Goal: Task Accomplishment & Management: Complete application form

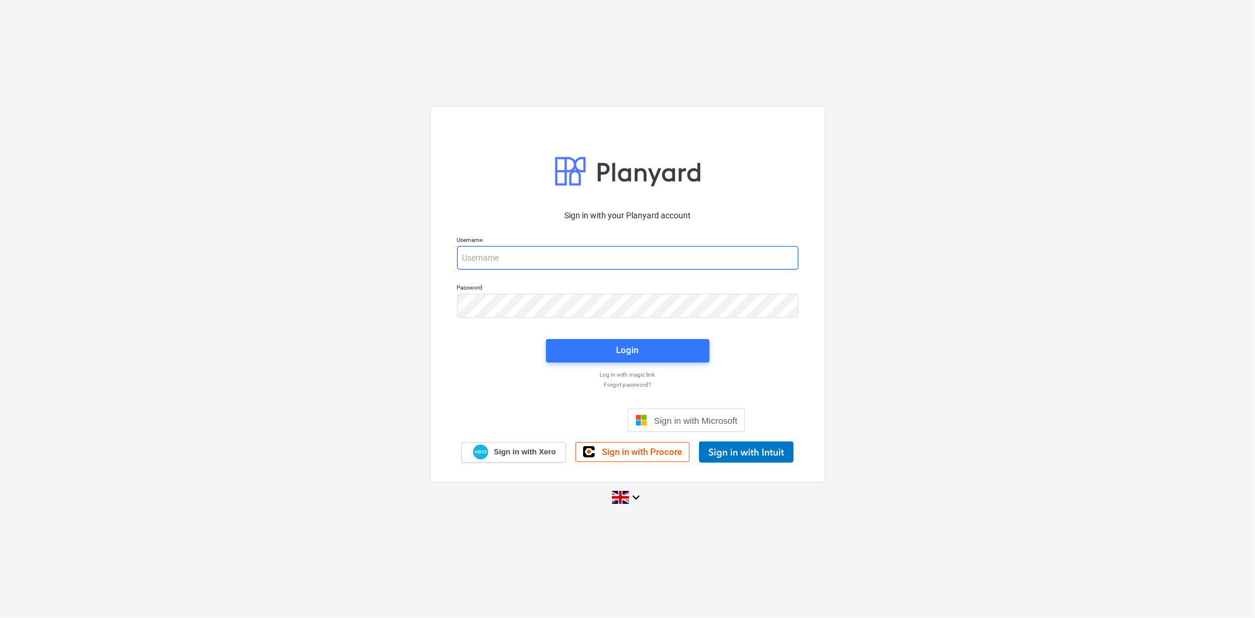
click at [598, 251] on input "email" at bounding box center [627, 258] width 341 height 24
type input "[PERSON_NAME][EMAIL_ADDRESS][PERSON_NAME][DOMAIN_NAME]"
click at [624, 361] on button "Login" at bounding box center [628, 351] width 164 height 24
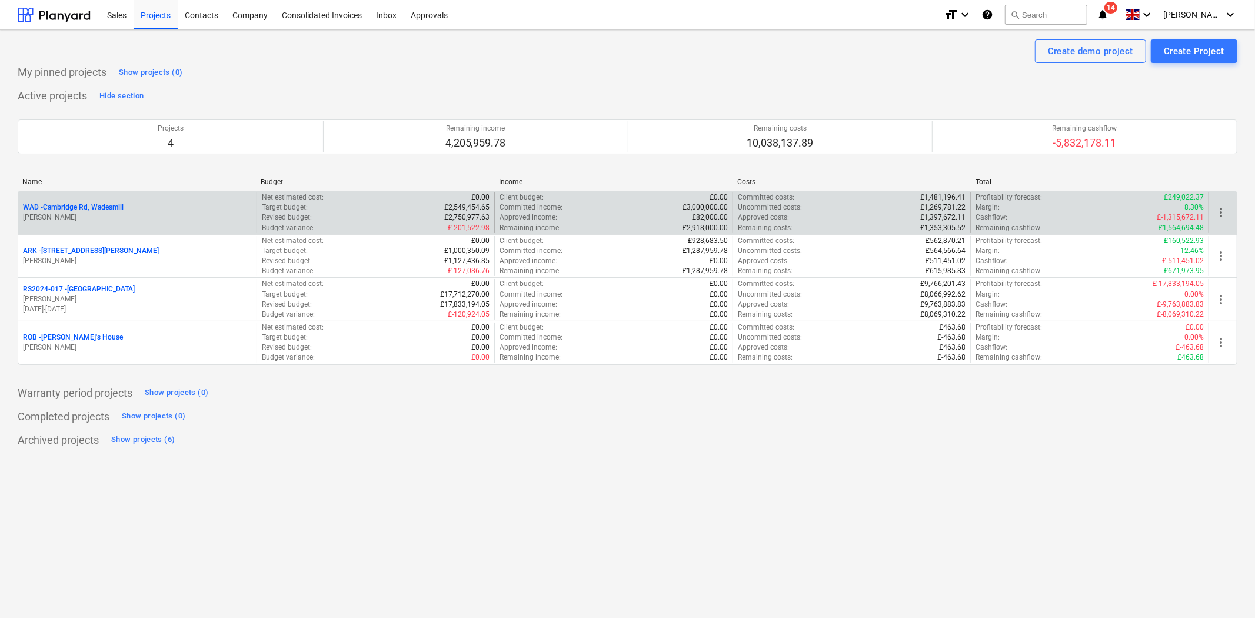
click at [103, 215] on p "[PERSON_NAME]" at bounding box center [137, 217] width 229 height 10
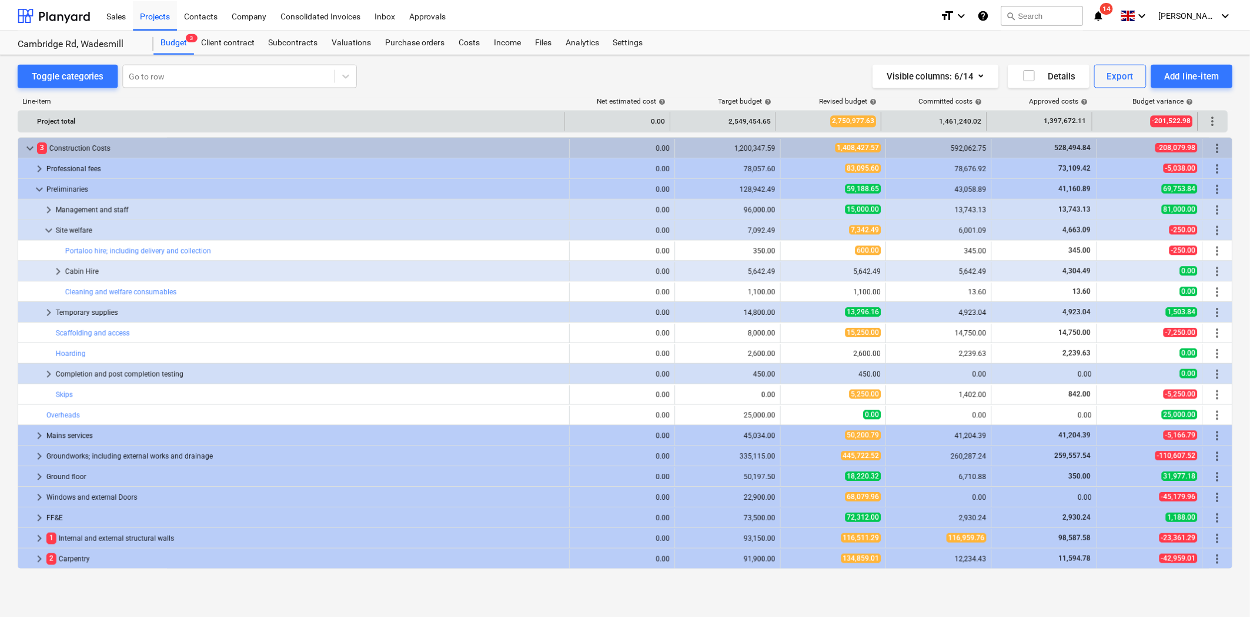
scroll to position [20, 0]
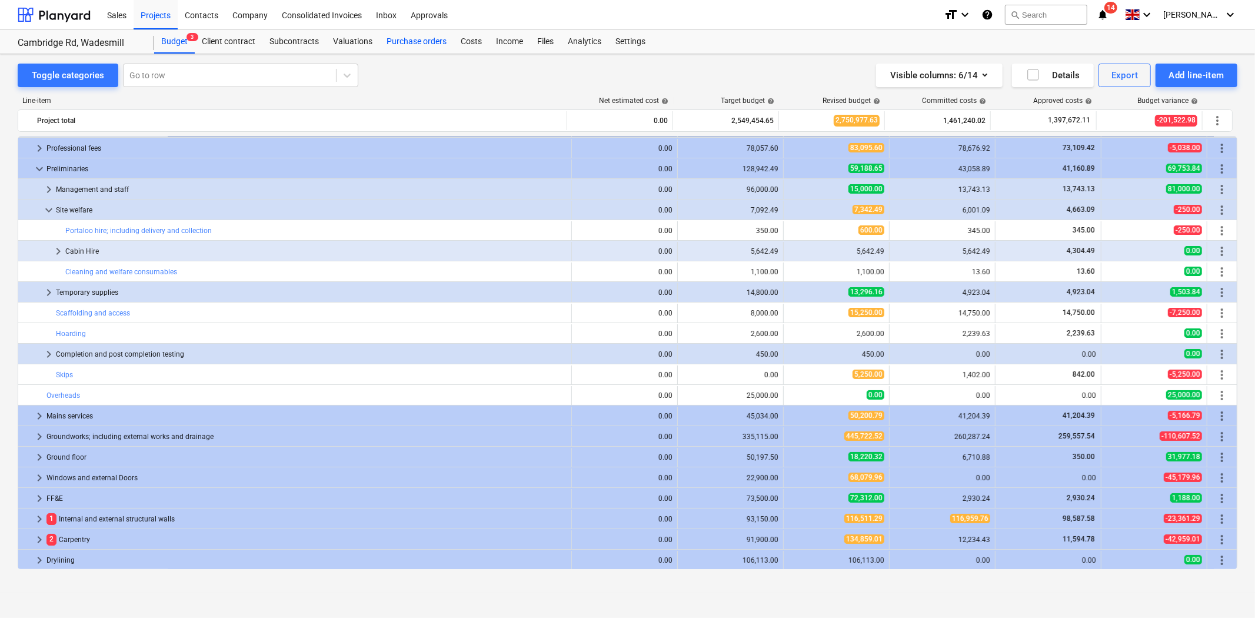
click at [416, 45] on div "Purchase orders" at bounding box center [416, 42] width 74 height 24
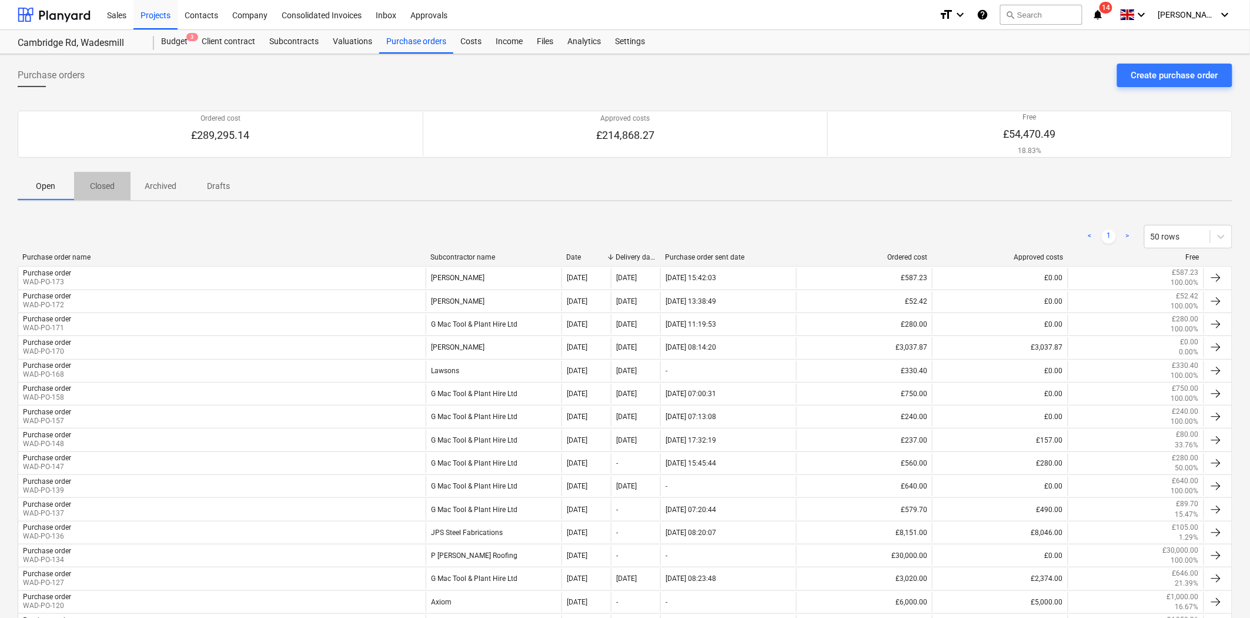
click at [103, 188] on p "Closed" at bounding box center [102, 186] width 28 height 12
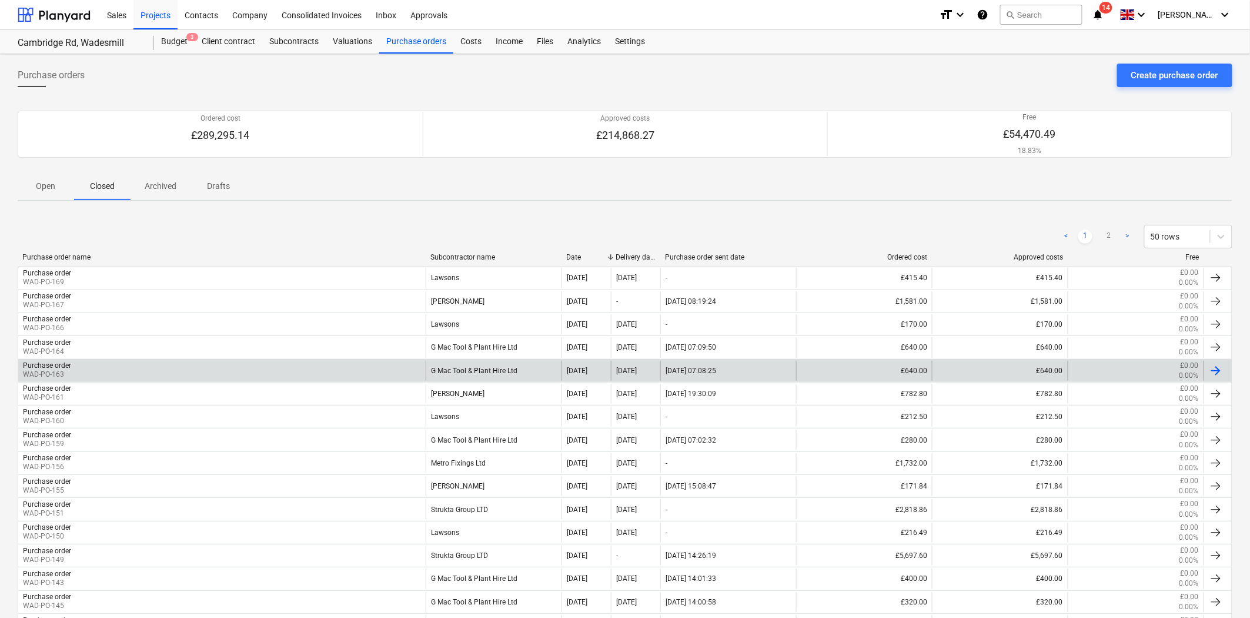
scroll to position [65, 0]
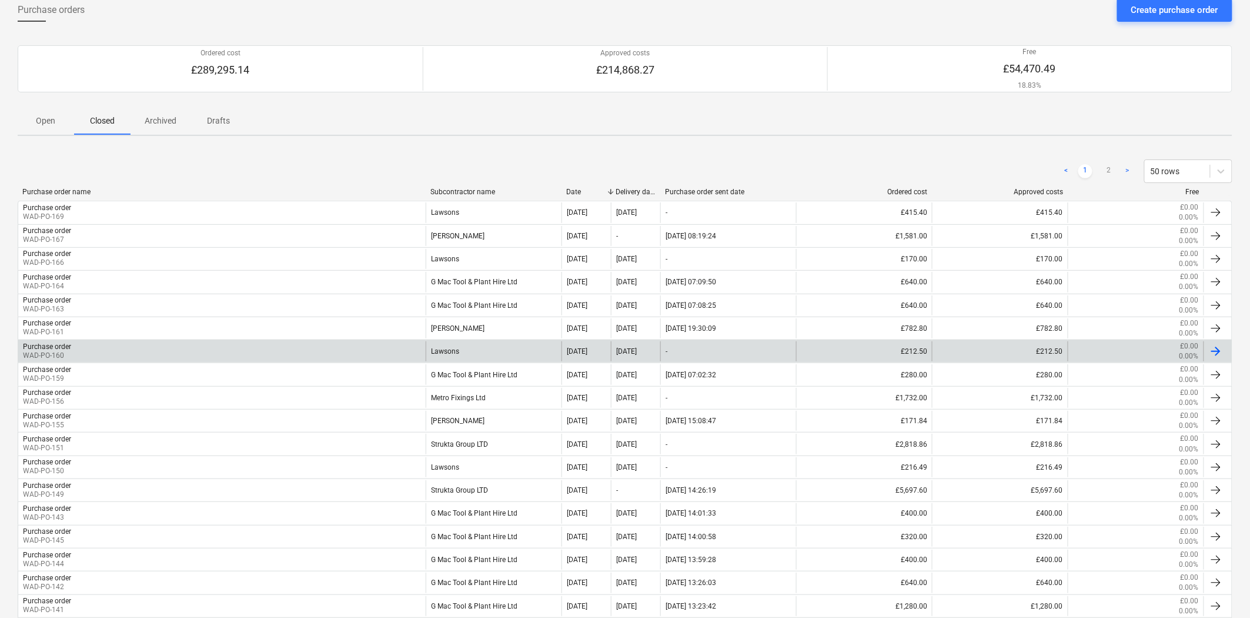
click at [465, 347] on div "Lawsons" at bounding box center [494, 351] width 136 height 20
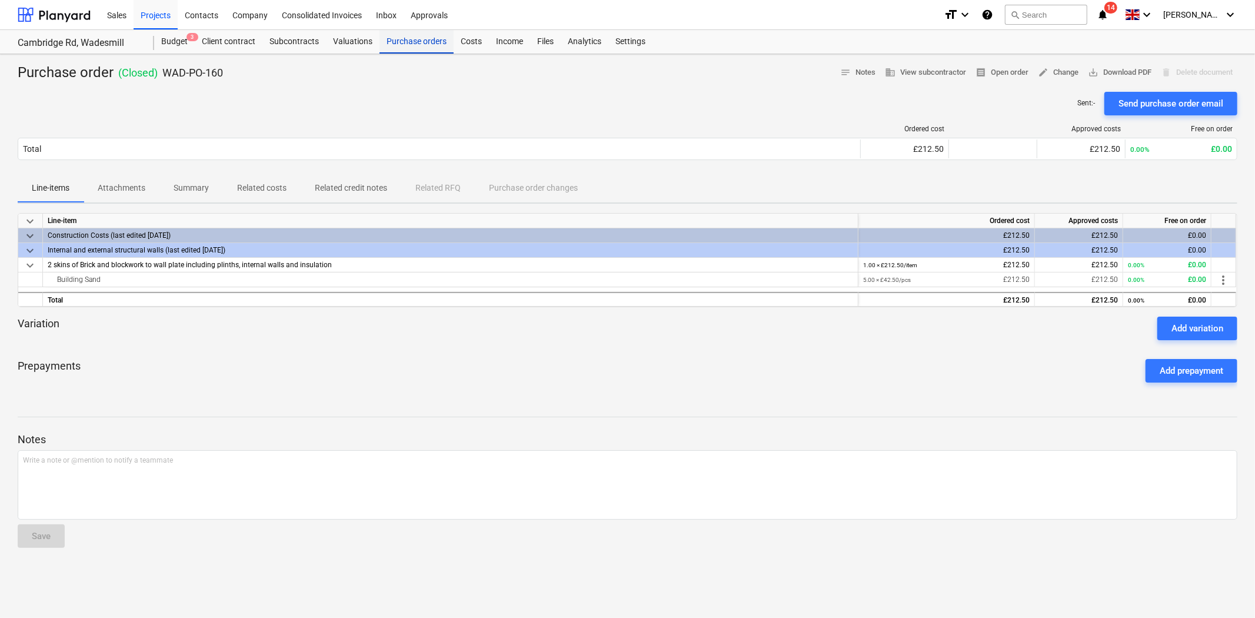
click at [400, 43] on div "Purchase orders" at bounding box center [416, 42] width 74 height 24
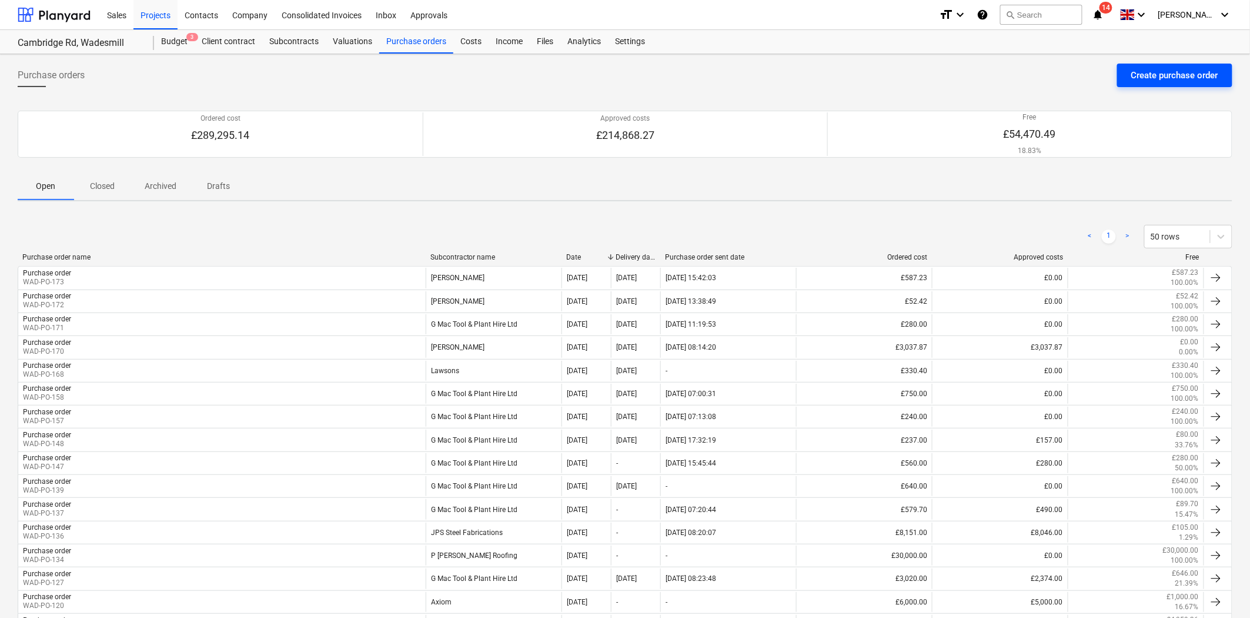
click at [1163, 69] on div "Create purchase order" at bounding box center [1175, 75] width 87 height 15
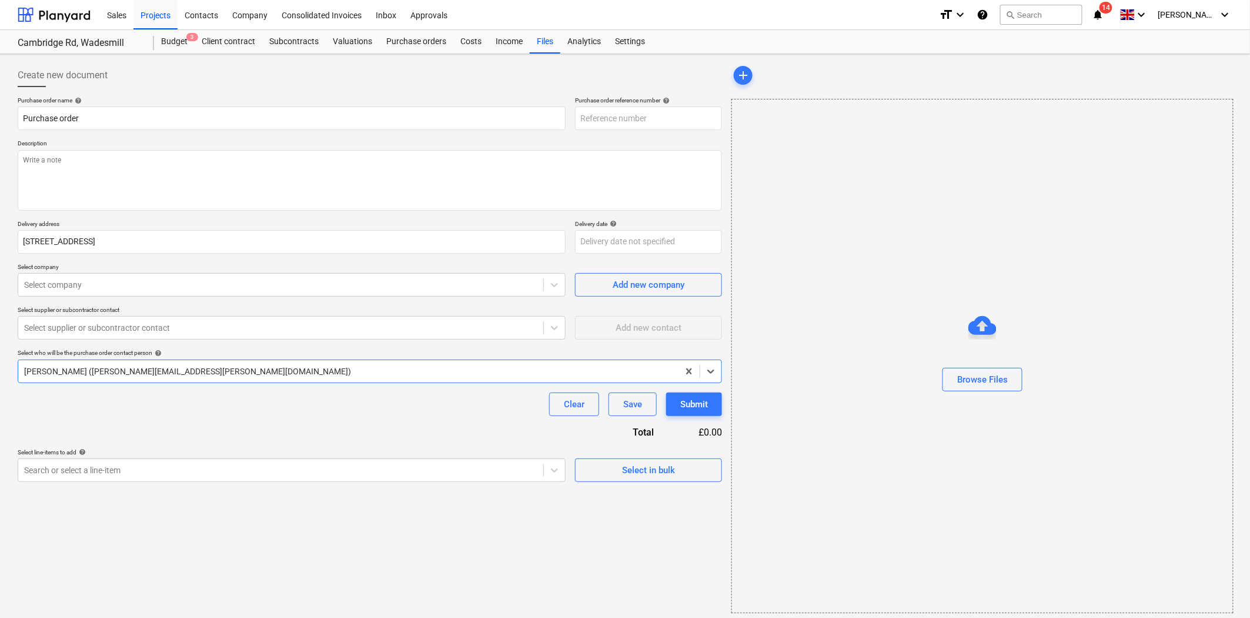
type textarea "x"
type input "WAD-PO-175"
click at [165, 174] on textarea at bounding box center [370, 180] width 705 height 61
type textarea "x"
type textarea "B"
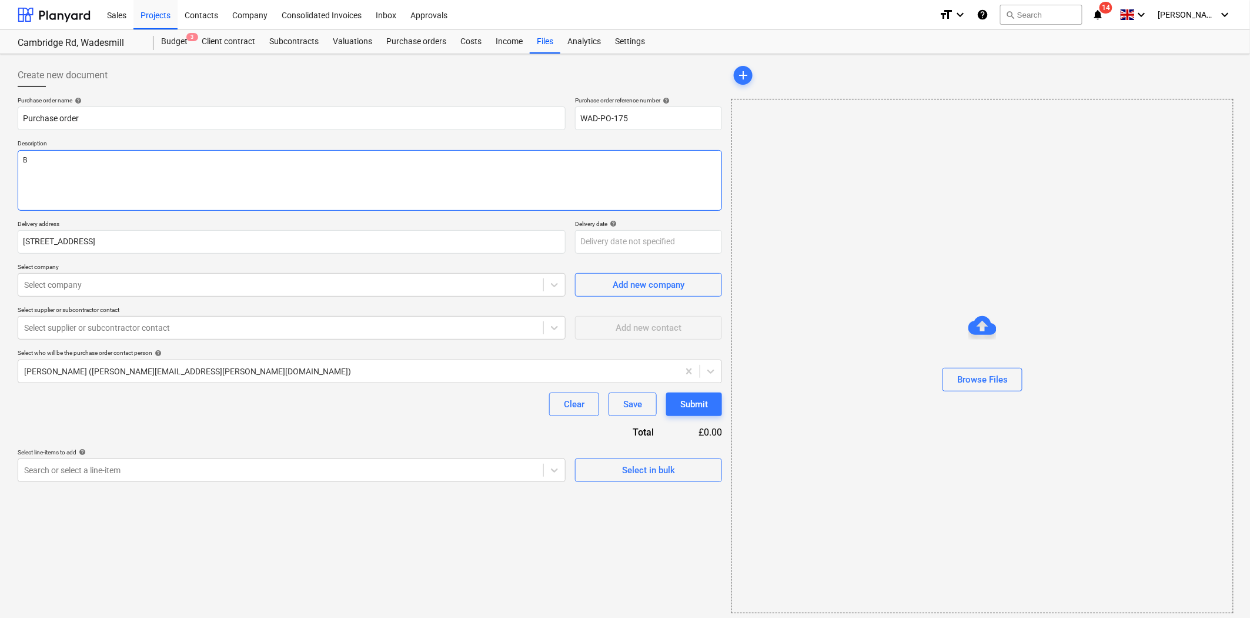
type textarea "x"
type textarea "Bu"
type textarea "x"
type textarea "[PERSON_NAME]"
type textarea "x"
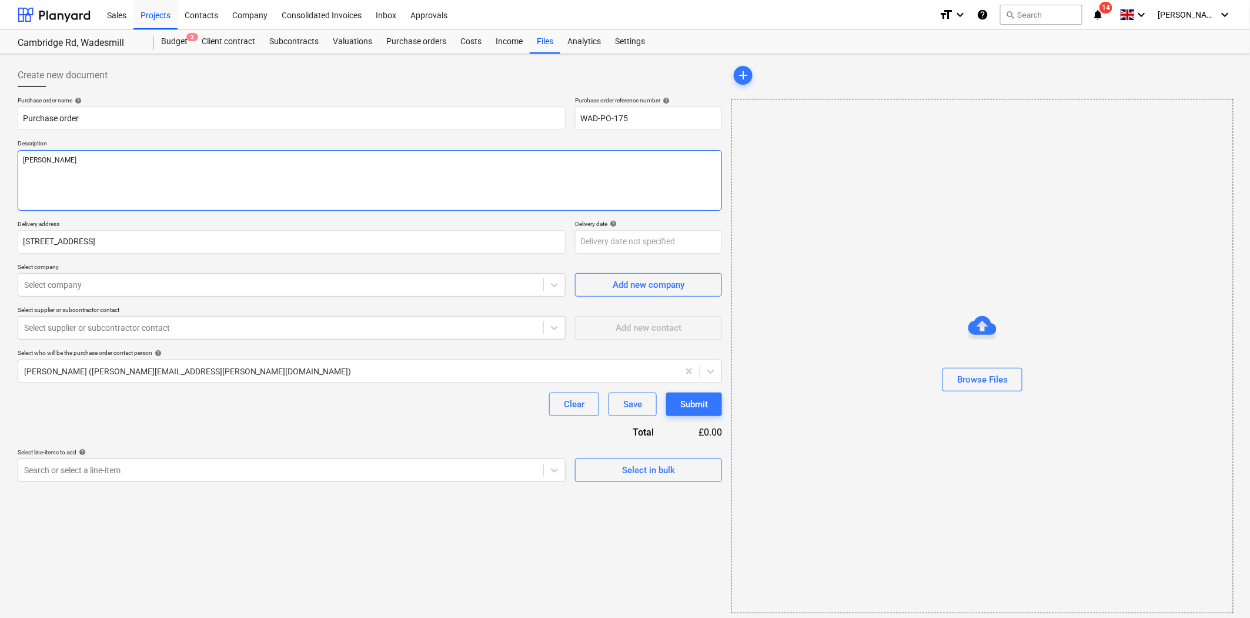
type textarea "Buil"
type textarea "x"
type textarea "Buildi"
type textarea "x"
type textarea "Buildin"
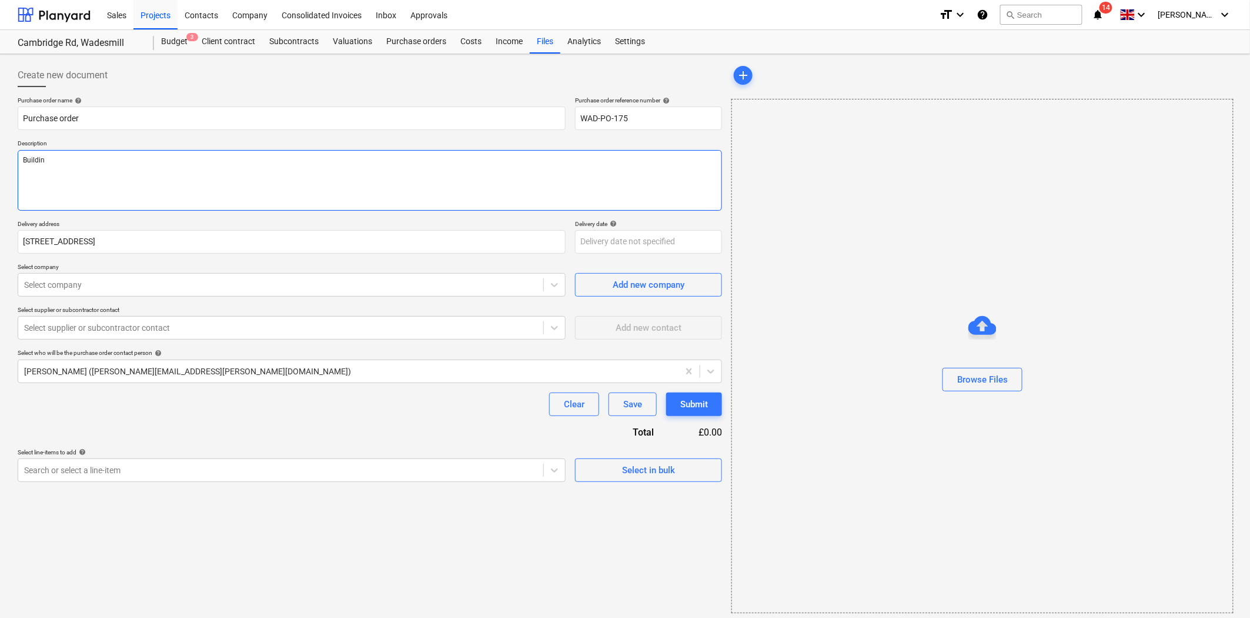
type textarea "x"
type textarea "Building"
type textarea "x"
type textarea "Building"
type textarea "x"
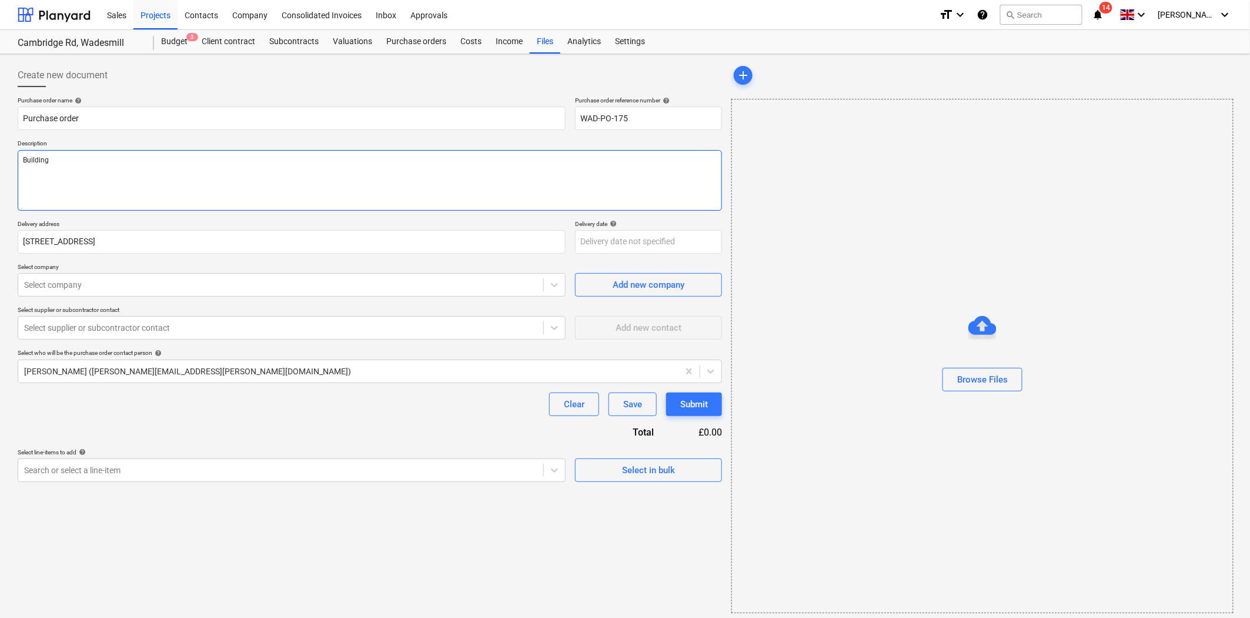
type textarea "Building S"
type textarea "x"
type textarea "Building Sa"
type textarea "x"
type textarea "Building San"
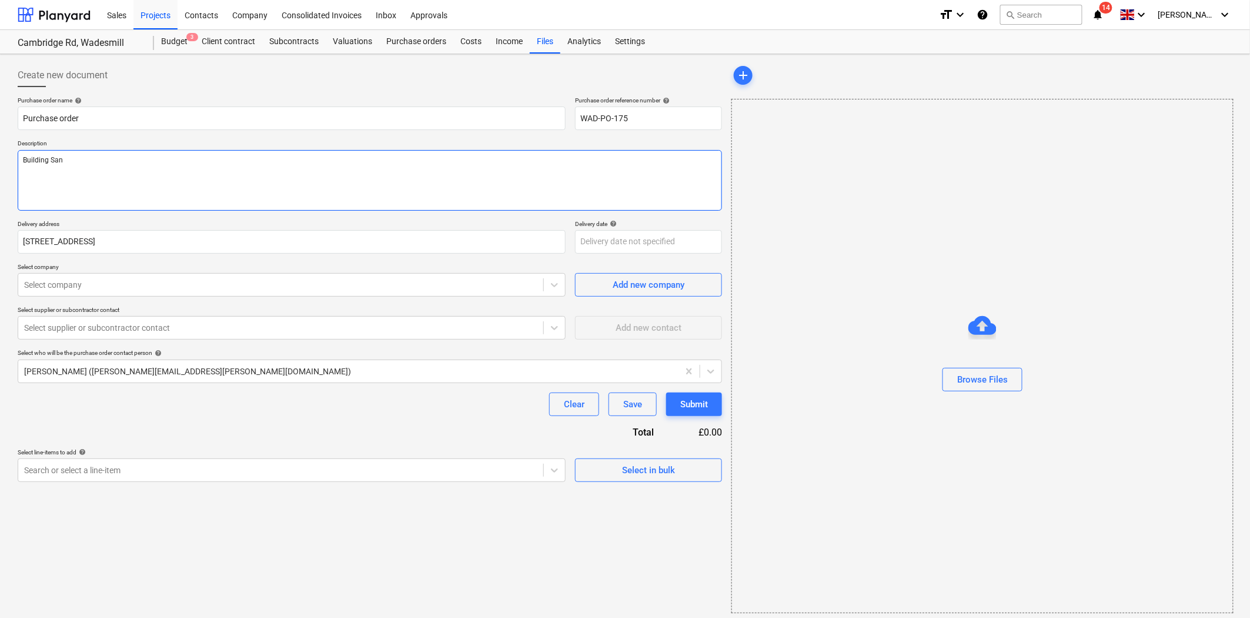
type textarea "x"
type textarea "Building Sand"
type textarea "x"
type textarea "Building Sand"
type textarea "x"
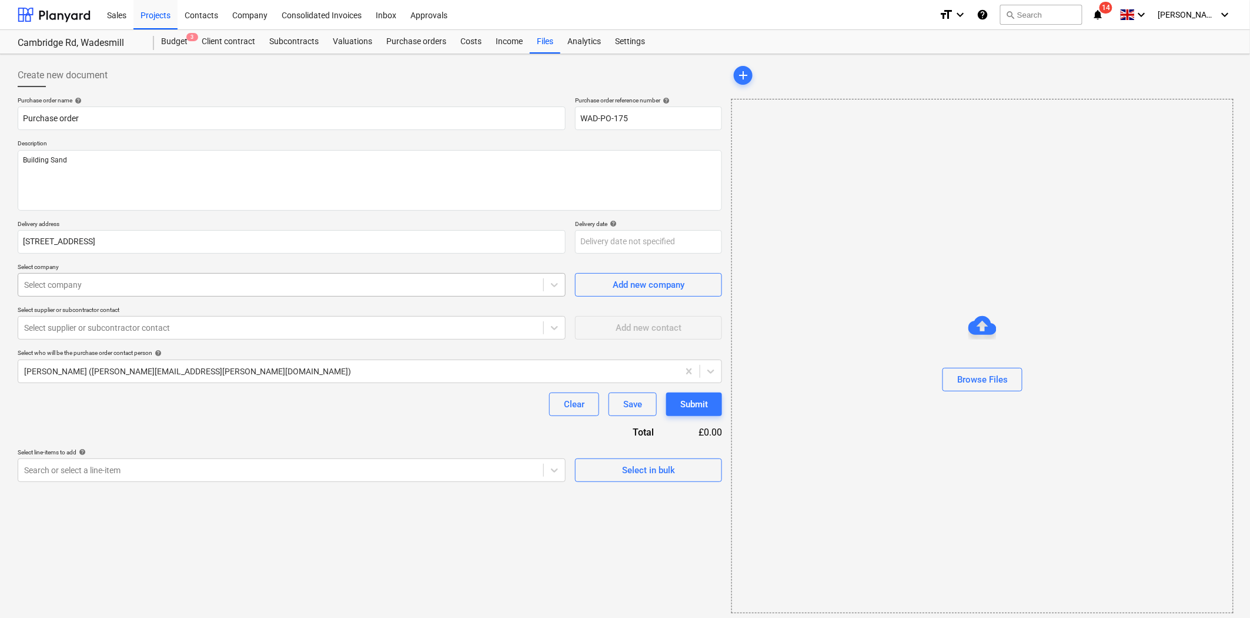
click at [186, 296] on div "Select company" at bounding box center [292, 285] width 548 height 24
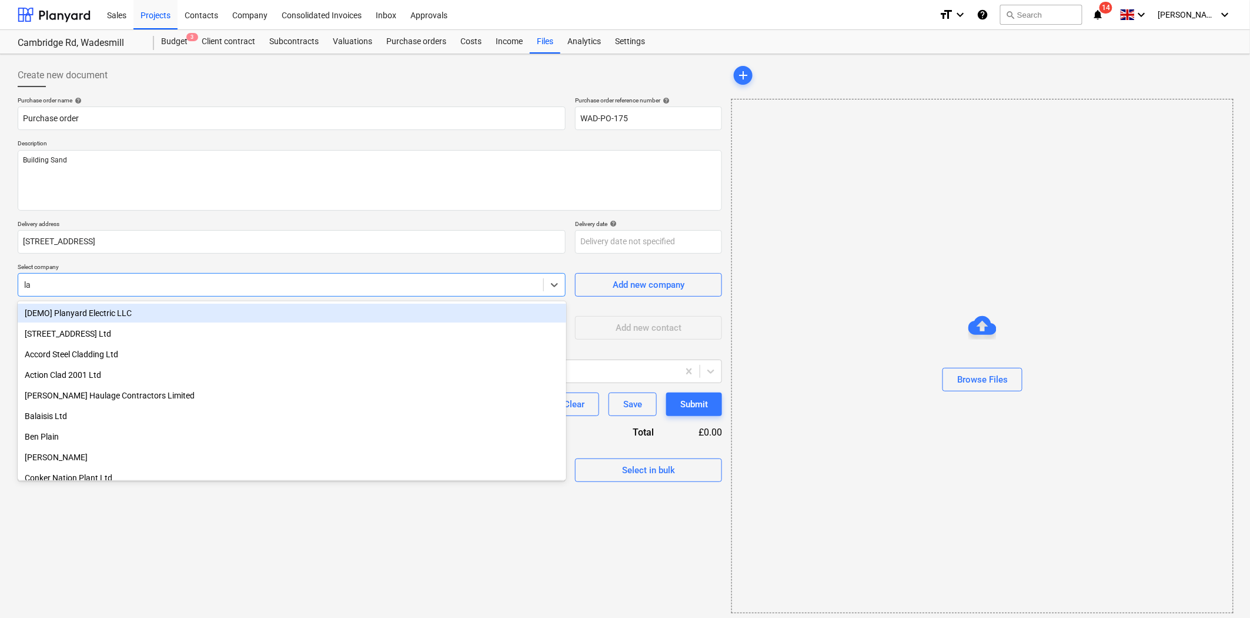
type input "law"
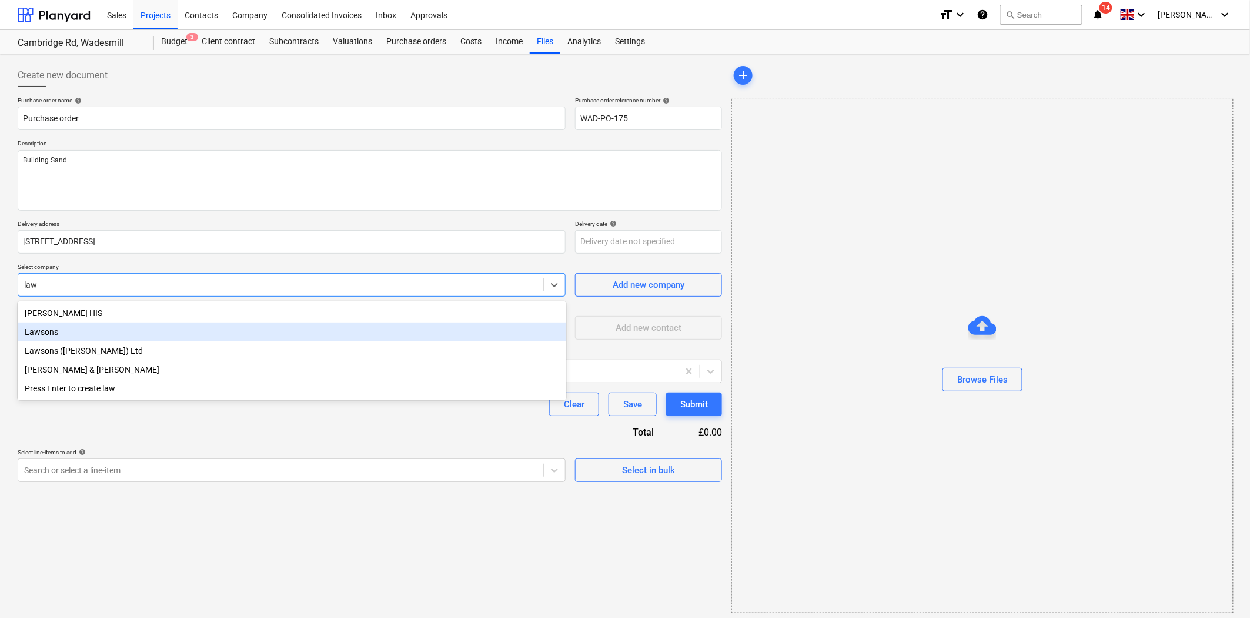
click at [159, 338] on div "Lawsons" at bounding box center [292, 331] width 549 height 19
type textarea "x"
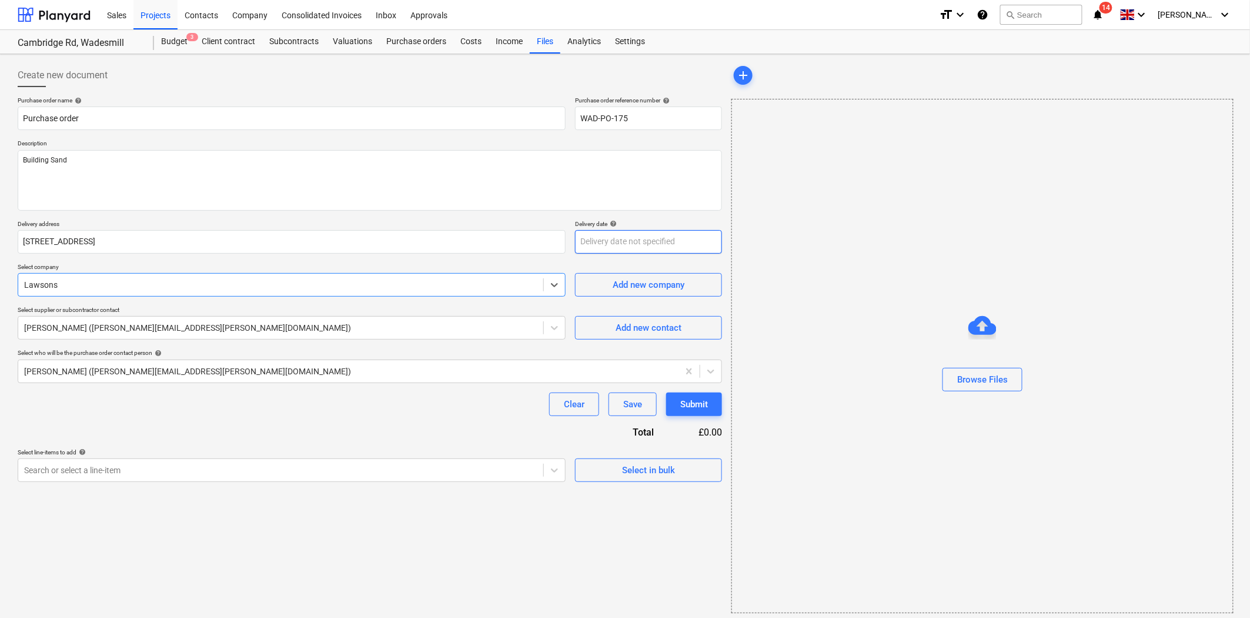
click at [630, 239] on body "Sales Projects Contacts Company Consolidated Invoices Inbox Approvals format_si…" at bounding box center [625, 309] width 1250 height 618
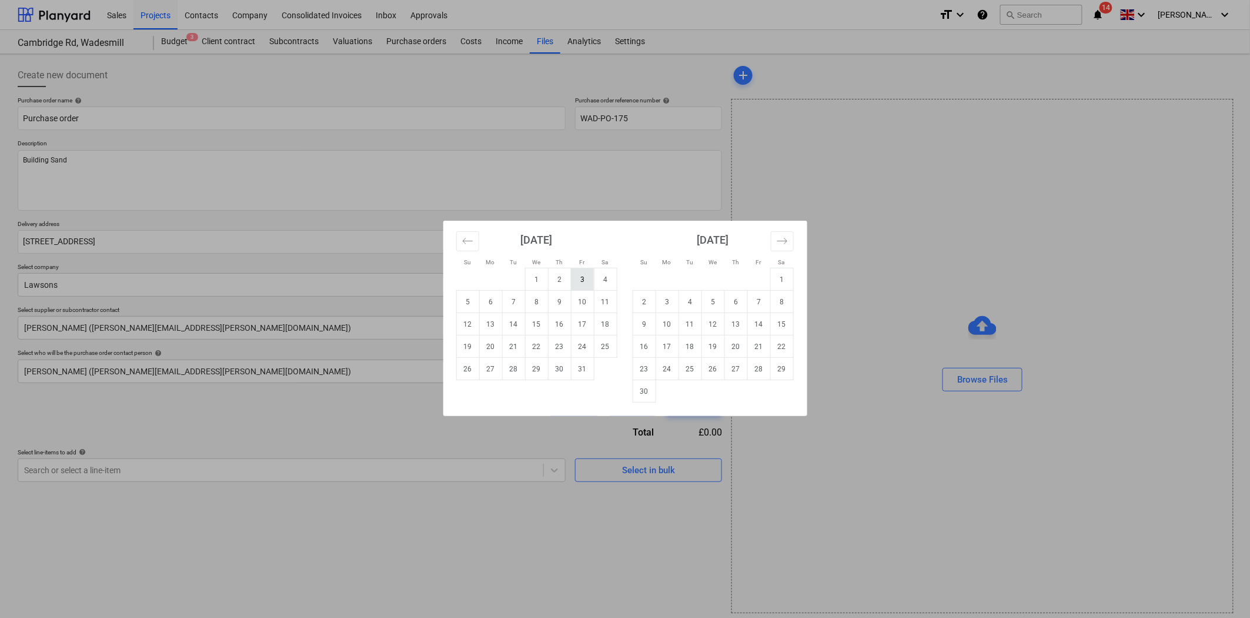
click at [581, 282] on td "3" at bounding box center [582, 279] width 23 height 22
type textarea "x"
type input "[DATE]"
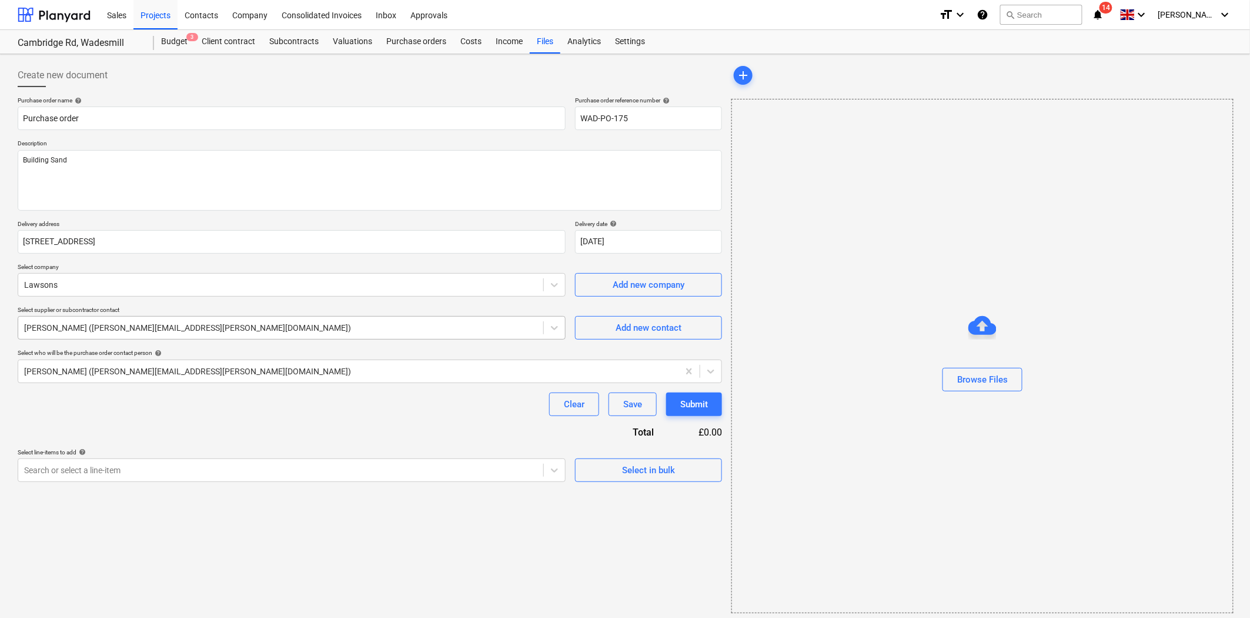
click at [173, 332] on div at bounding box center [280, 328] width 513 height 12
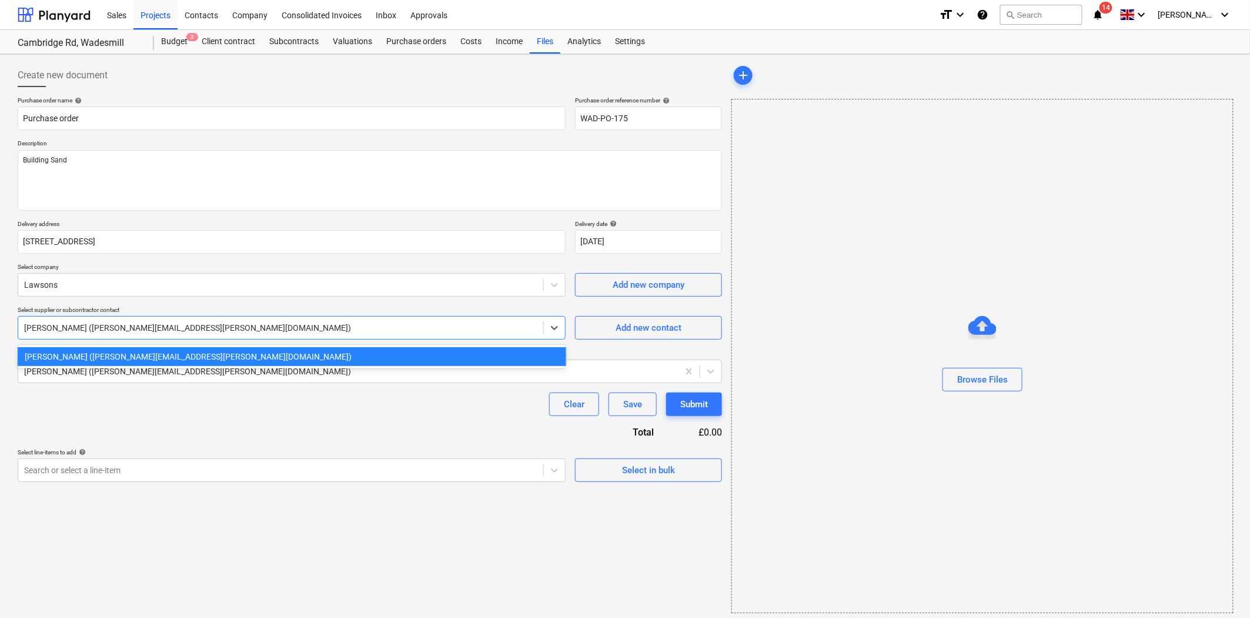
click at [173, 332] on div at bounding box center [280, 328] width 513 height 12
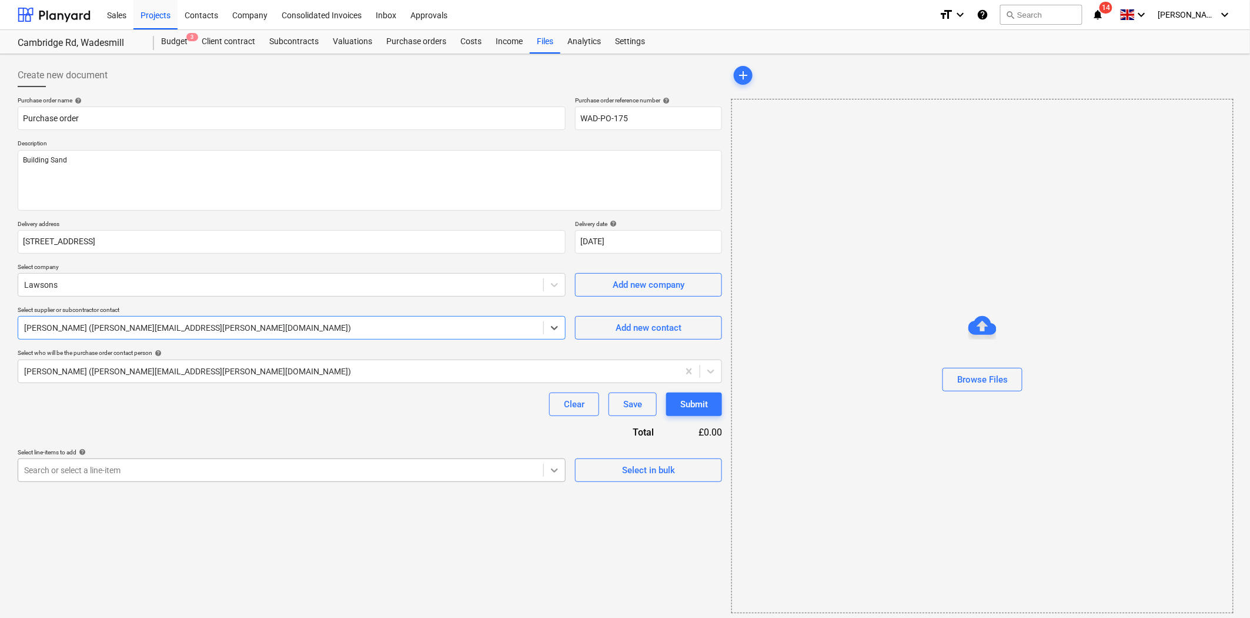
click at [548, 473] on div at bounding box center [554, 469] width 21 height 21
type textarea "x"
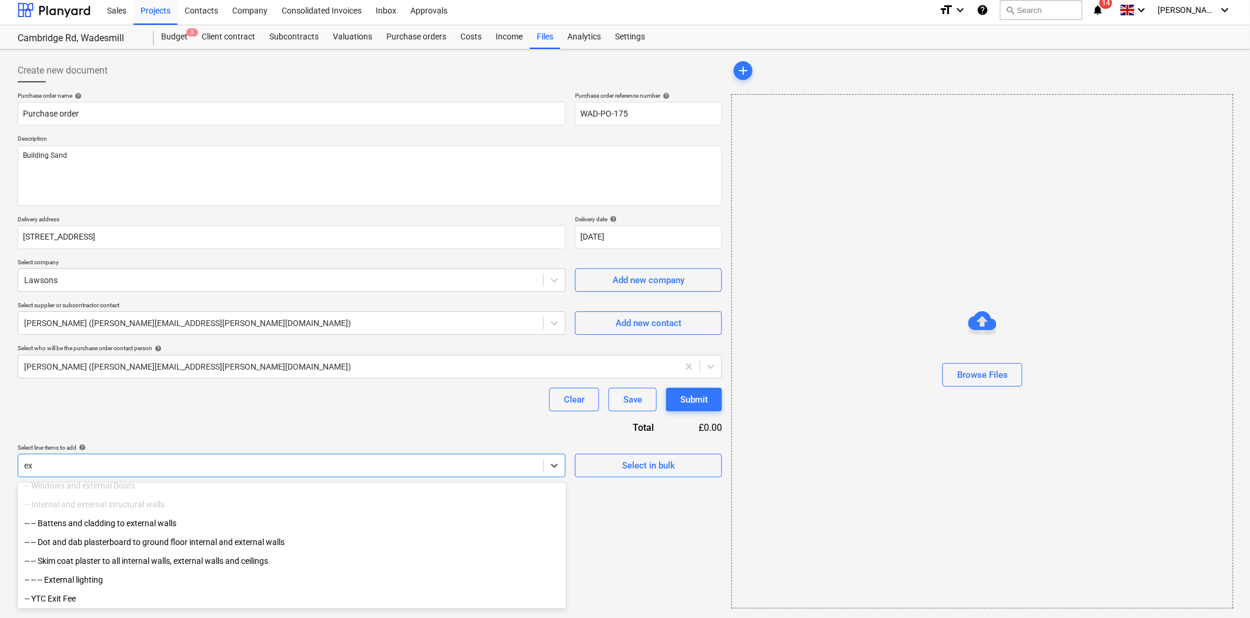
scroll to position [90, 0]
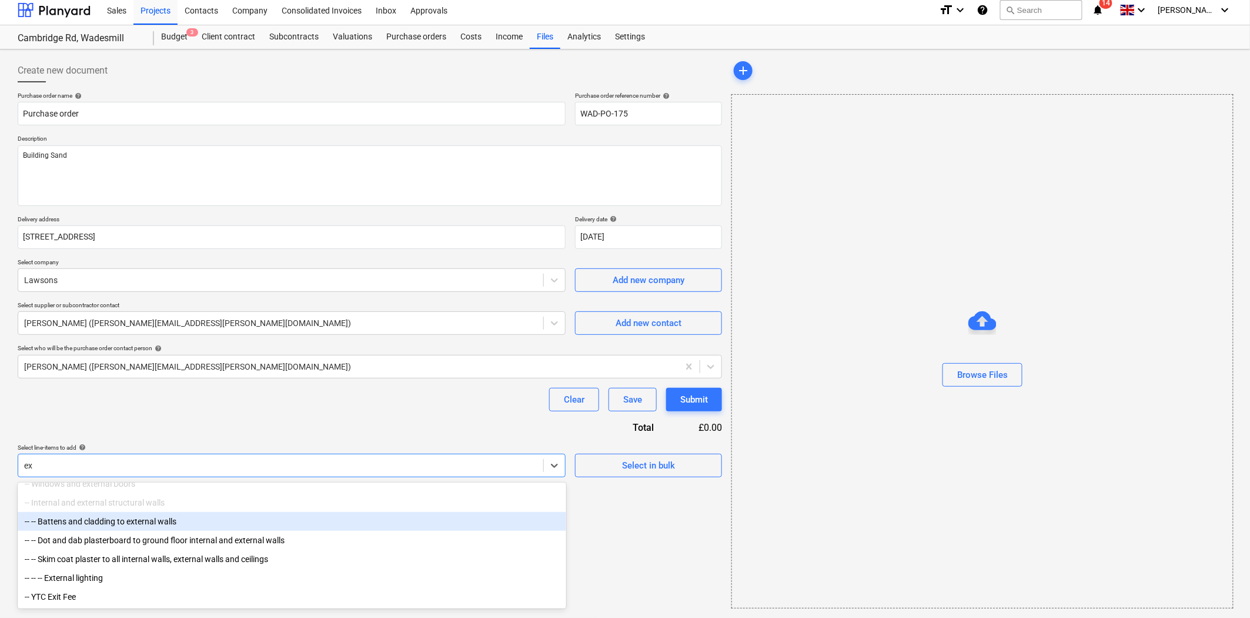
type input "e"
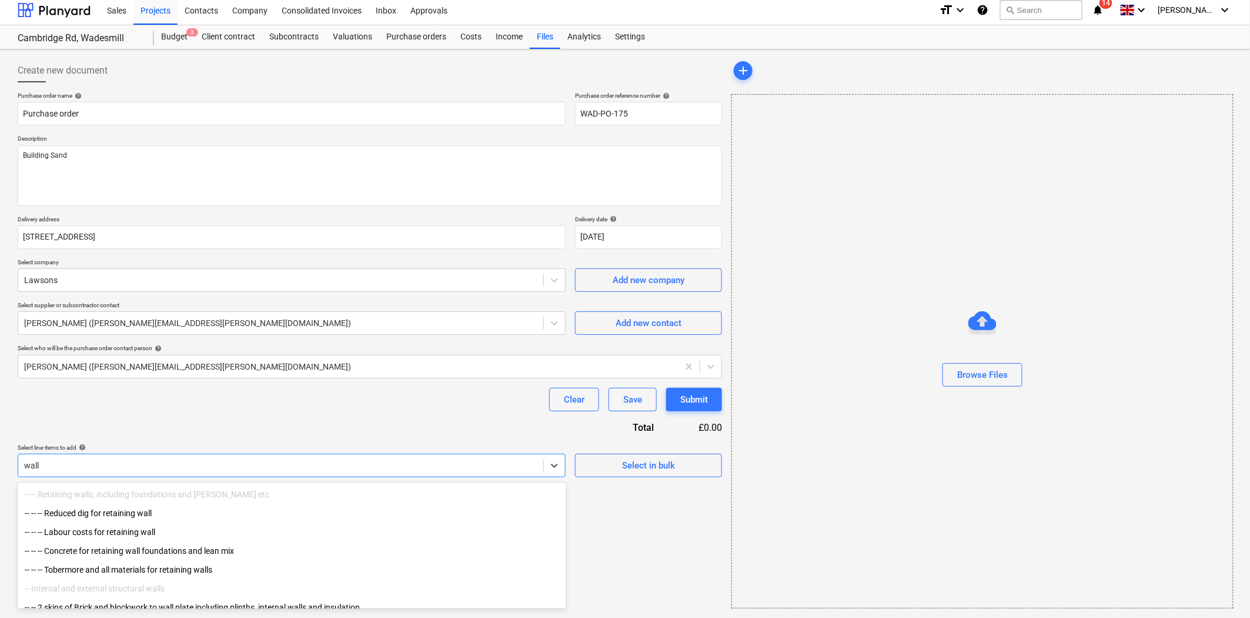
type input "walls"
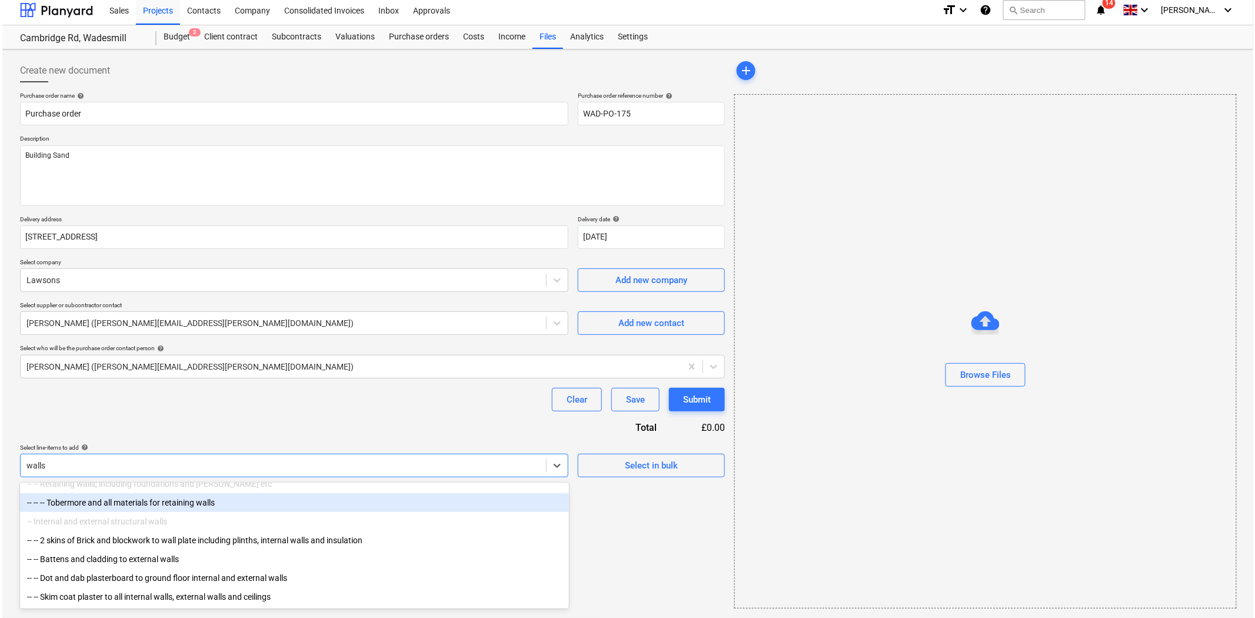
scroll to position [13, 0]
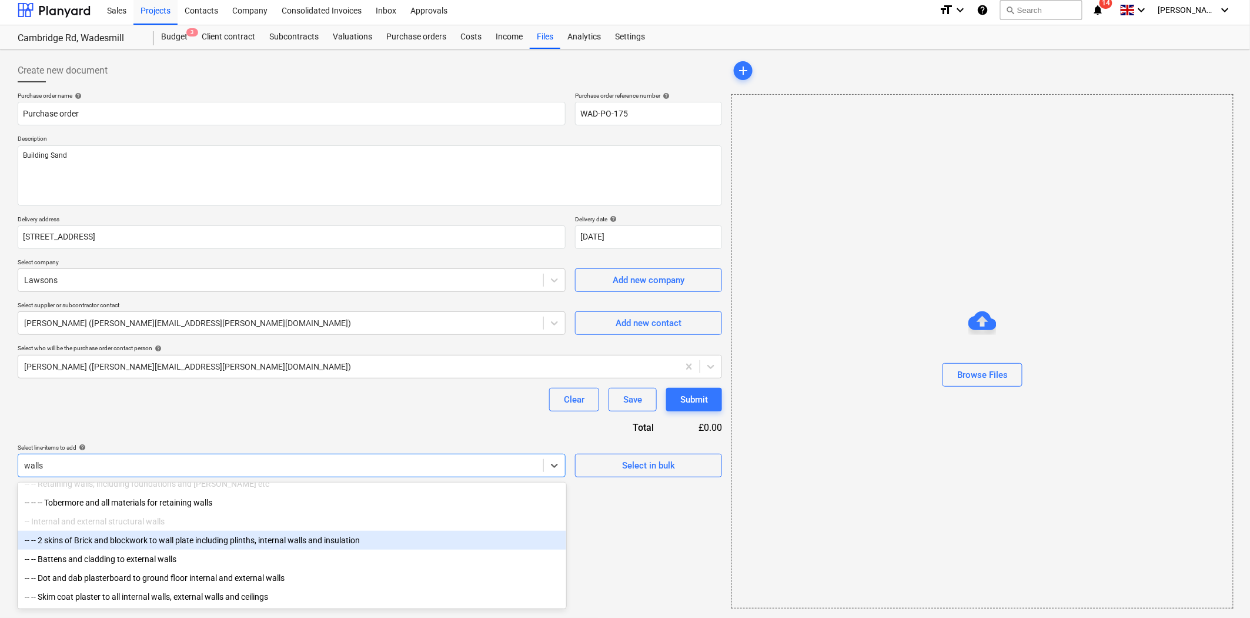
click at [251, 542] on div "-- -- 2 skins of Brick and blockwork to wall plate including plinths, internal …" at bounding box center [292, 540] width 549 height 19
type textarea "x"
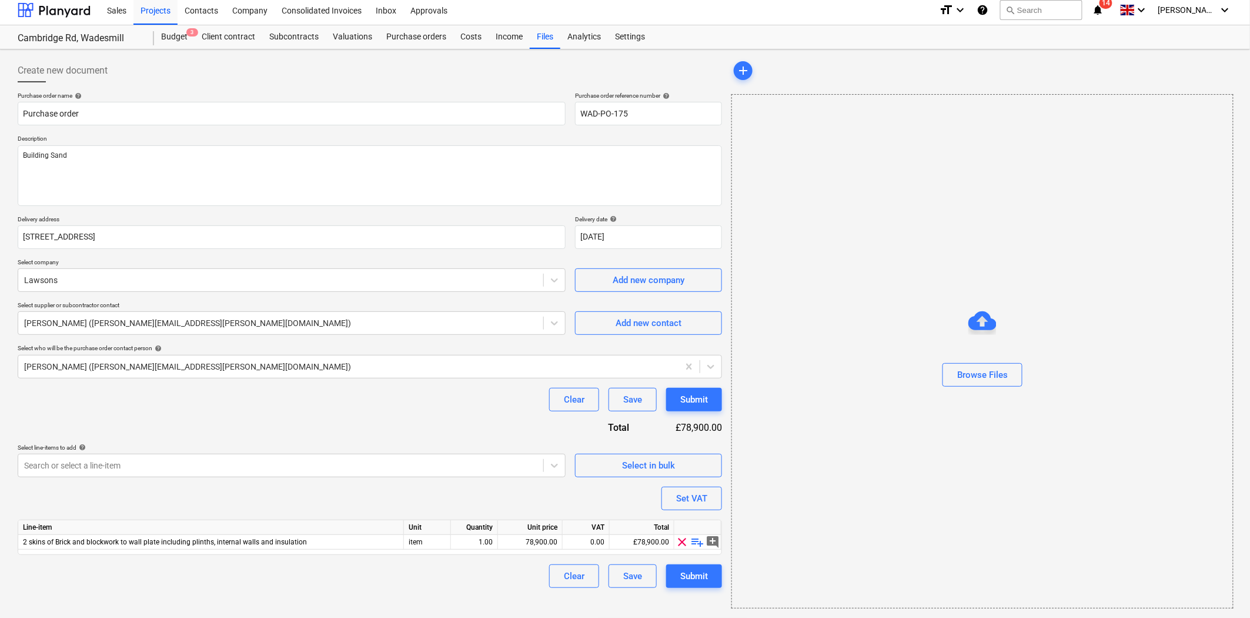
click at [695, 543] on span "playlist_add" at bounding box center [698, 542] width 14 height 14
type textarea "x"
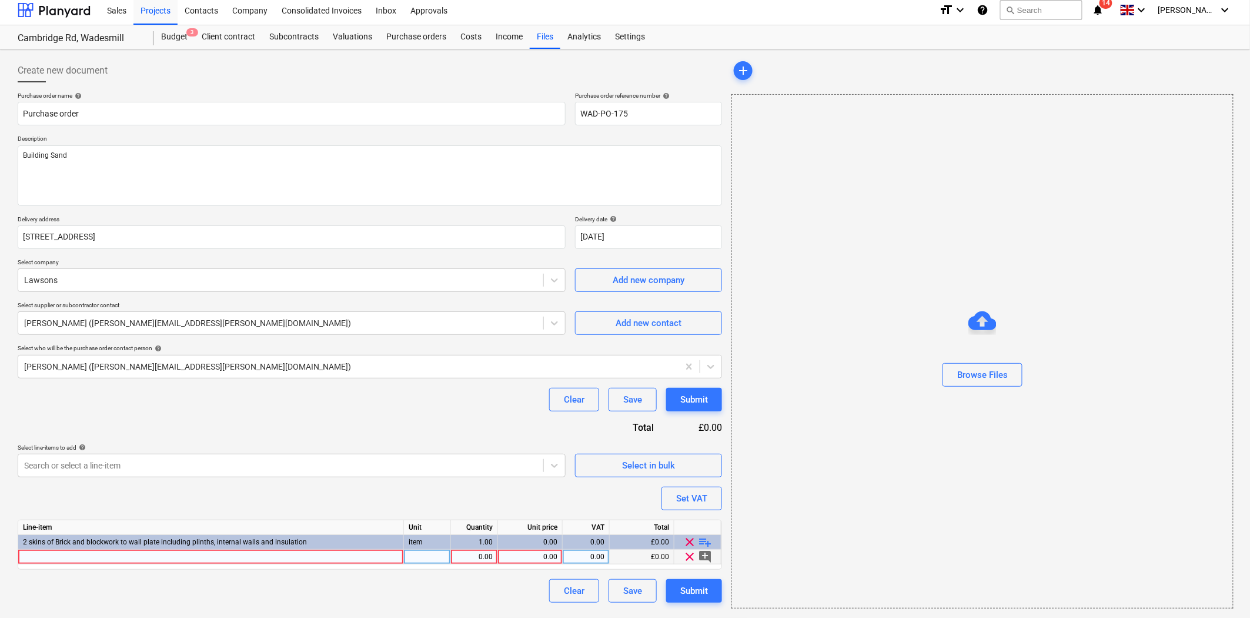
click at [286, 560] on div at bounding box center [211, 556] width 386 height 15
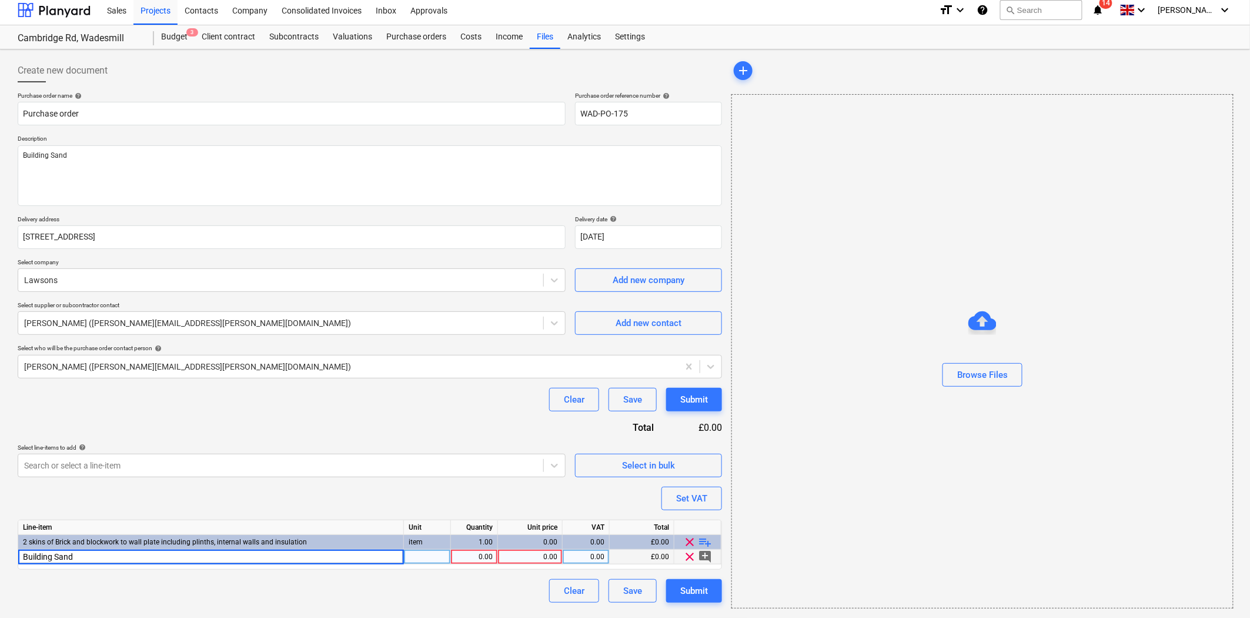
type input "Building Sand"
click at [463, 556] on div "0.00" at bounding box center [474, 556] width 37 height 15
type textarea "x"
type input "2"
type input "3"
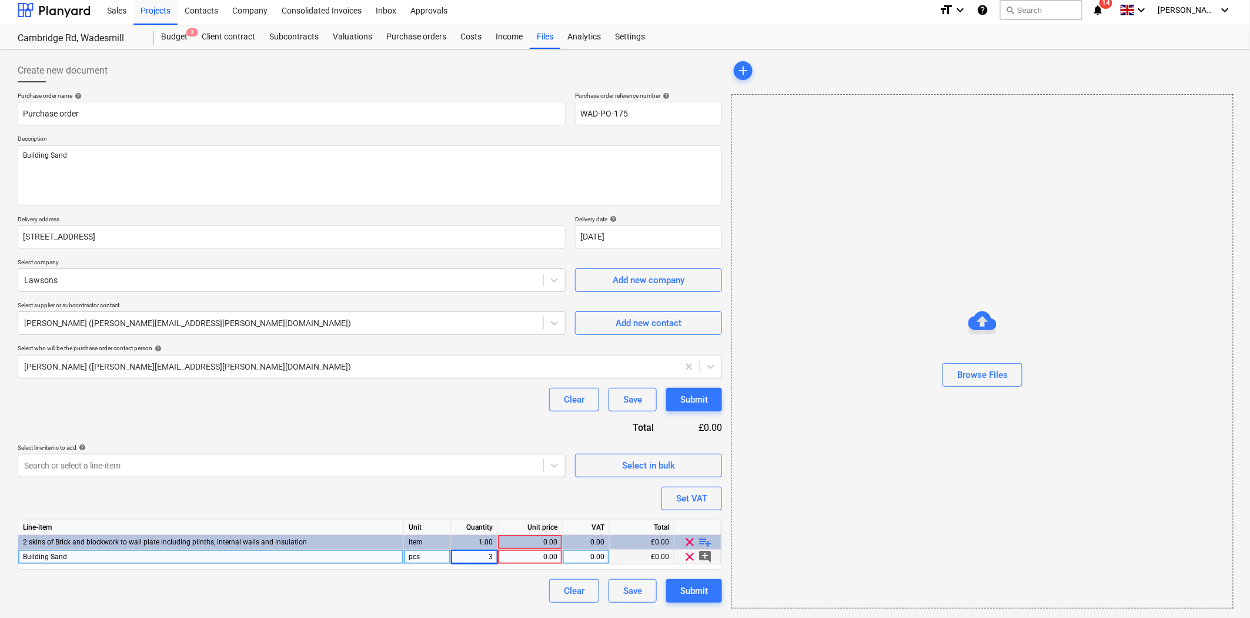
type textarea "x"
click at [536, 557] on div "0.00" at bounding box center [530, 556] width 55 height 15
type input "42.50"
click at [439, 428] on div "Purchase order name help Purchase order Purchase order reference number help WA…" at bounding box center [370, 347] width 705 height 511
click at [683, 587] on div "Submit" at bounding box center [694, 590] width 28 height 15
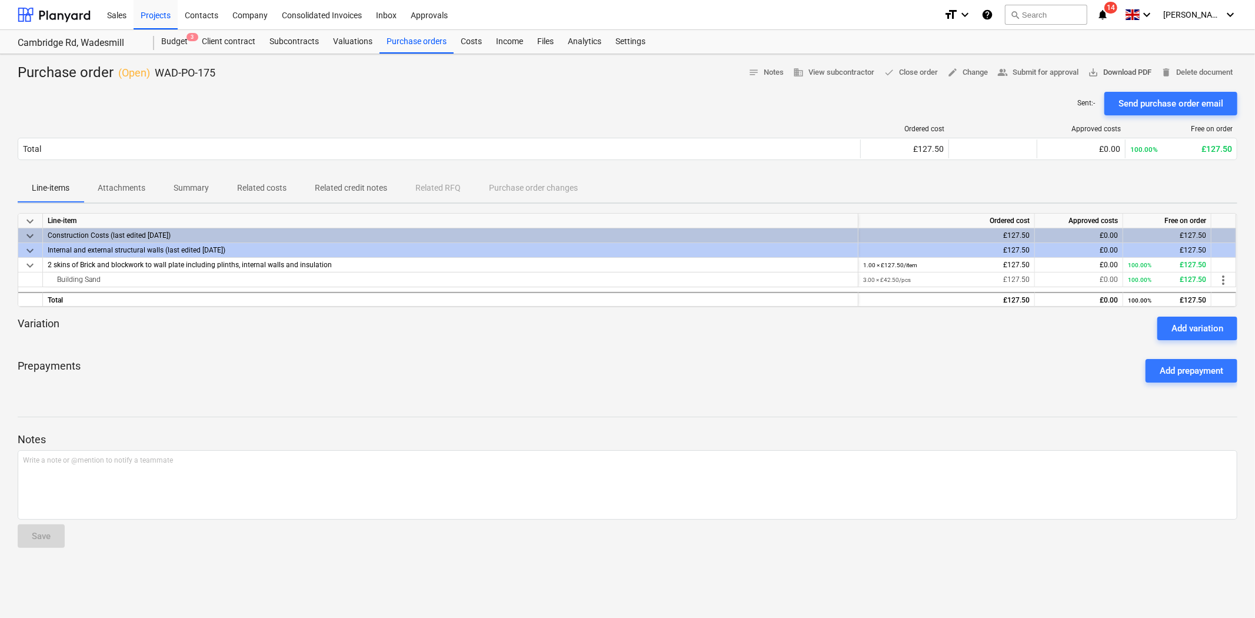
click at [1118, 71] on span "save_alt Download PDF" at bounding box center [1119, 73] width 64 height 14
click at [190, 36] on span "3" at bounding box center [192, 37] width 12 height 8
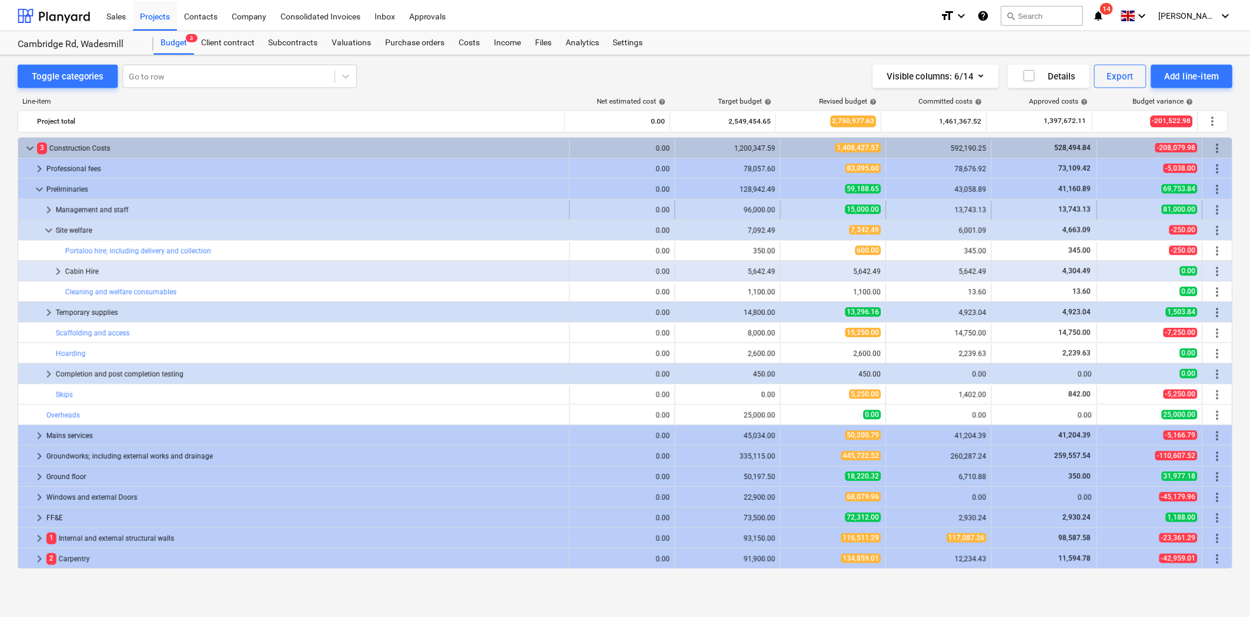
scroll to position [20, 0]
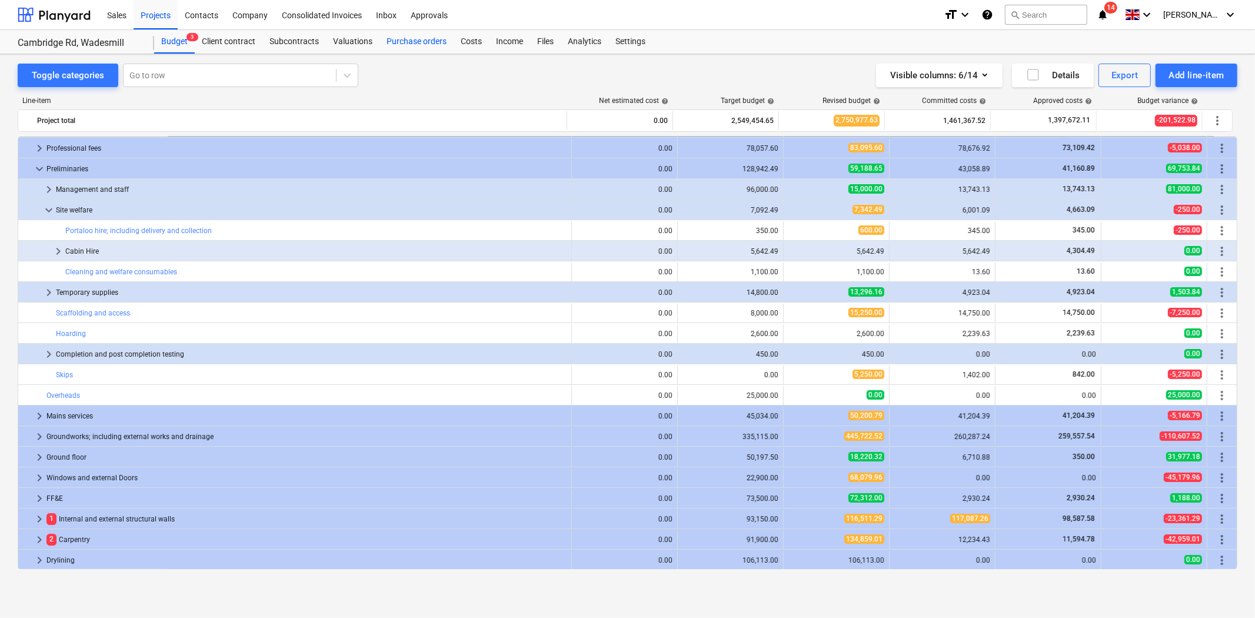
click at [409, 48] on div "Purchase orders" at bounding box center [416, 42] width 74 height 24
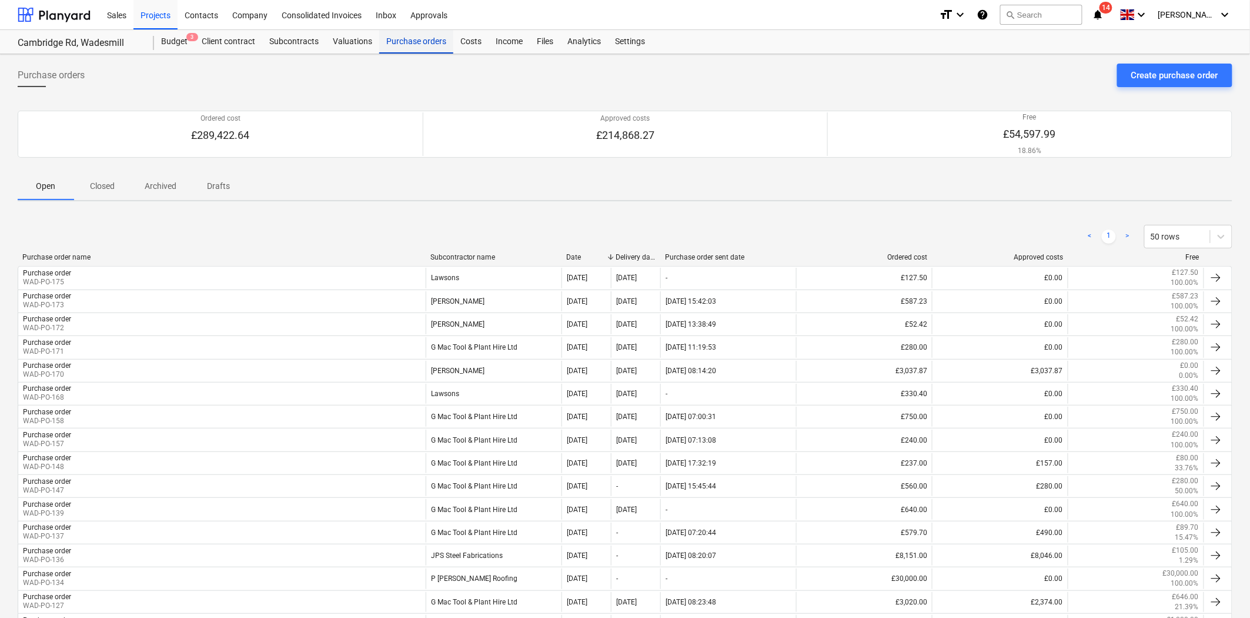
click at [422, 32] on div "Purchase orders" at bounding box center [416, 42] width 74 height 24
click at [1142, 85] on button "Create purchase order" at bounding box center [1174, 76] width 115 height 24
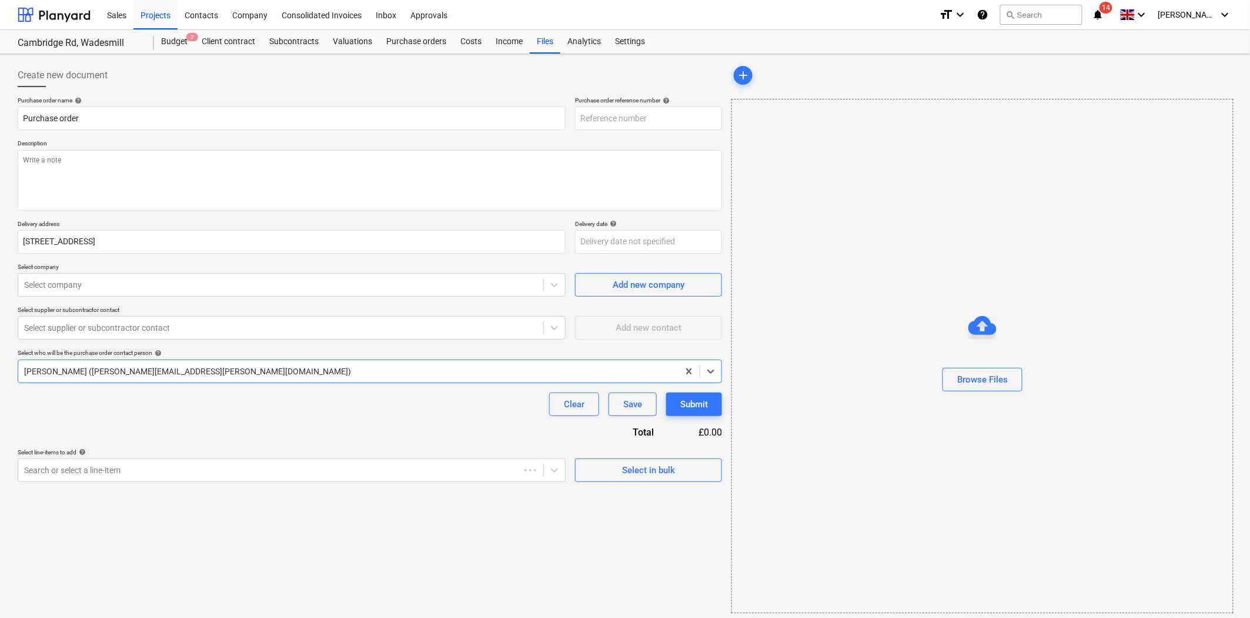
type textarea "x"
type input "WAD-PO-176"
click at [145, 181] on textarea at bounding box center [370, 180] width 705 height 61
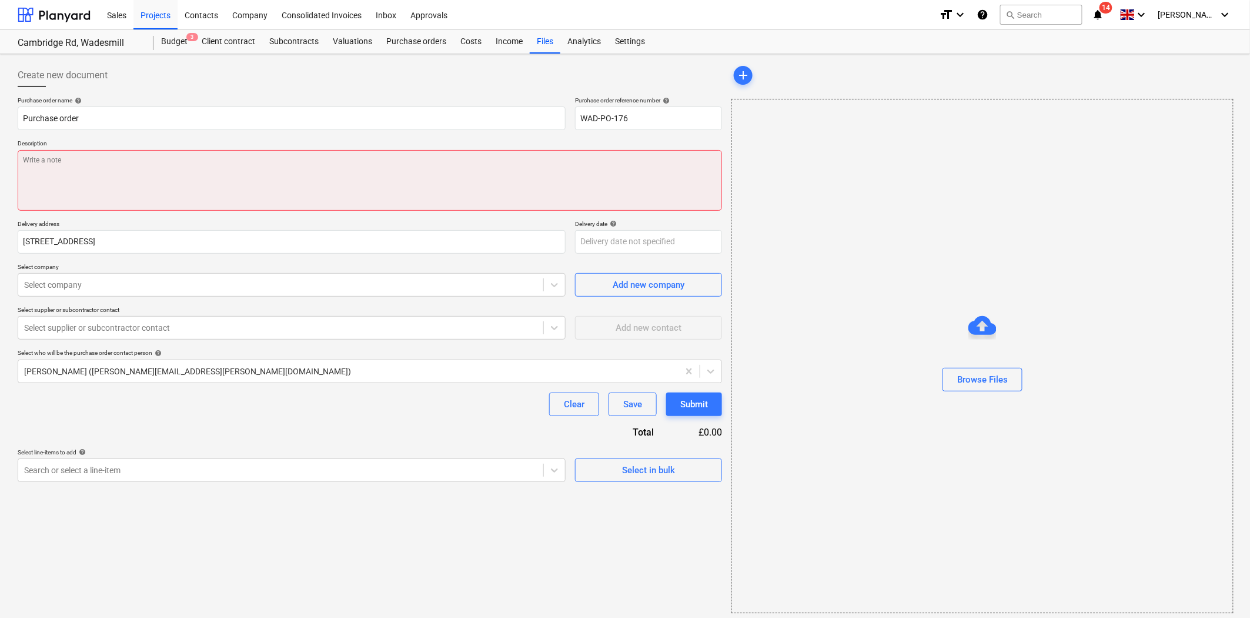
click at [303, 175] on textarea at bounding box center [370, 180] width 705 height 61
click at [399, 178] on textarea at bounding box center [370, 180] width 705 height 61
type textarea "x"
type textarea "A"
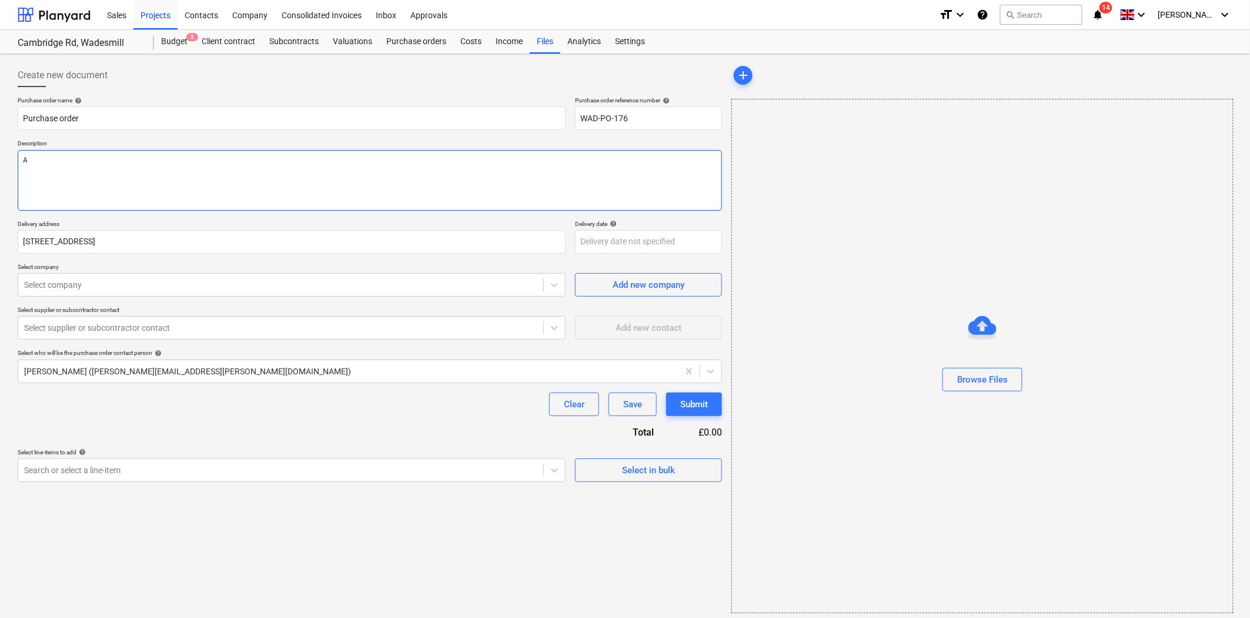
type textarea "x"
type textarea "As"
type textarea "x"
type textarea "As pe"
type textarea "x"
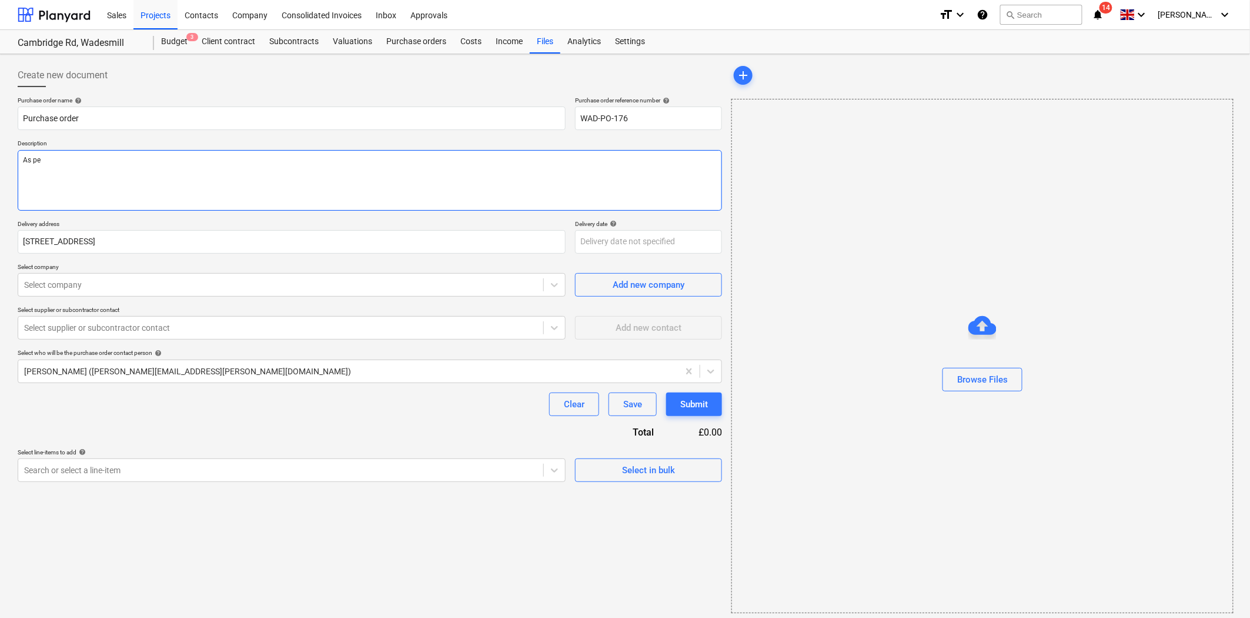
type textarea "As per"
type textarea "x"
type textarea "As per"
type textarea "x"
type textarea "As per q"
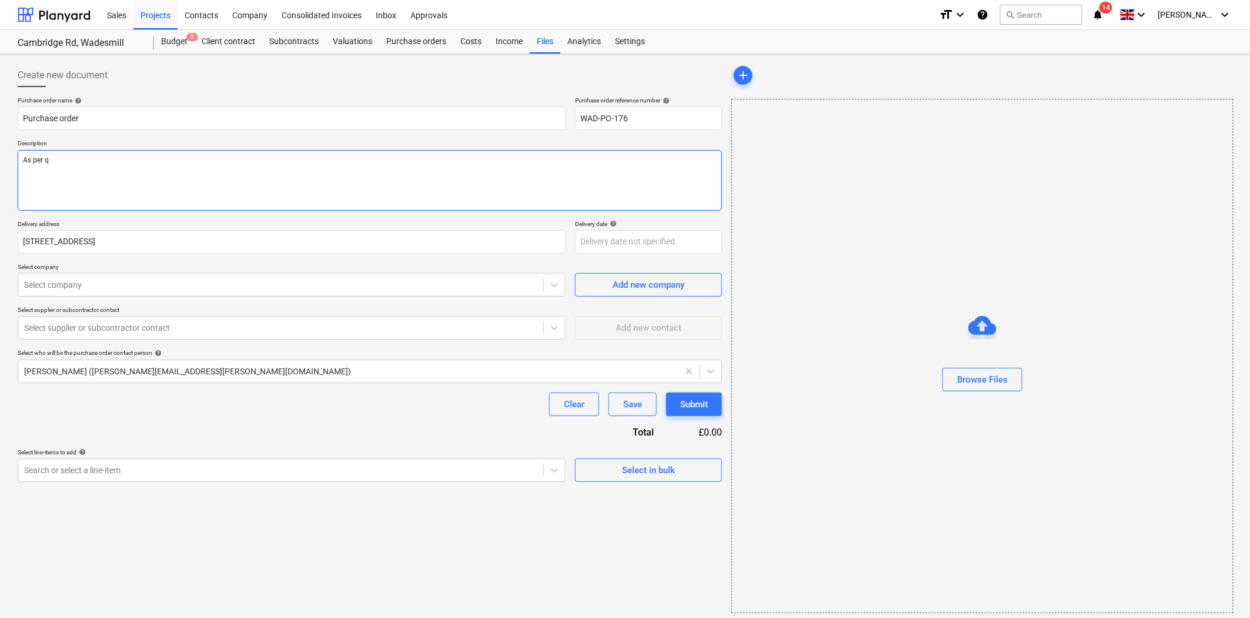
type textarea "x"
type textarea "As per qu"
type textarea "x"
type textarea "As per quo"
type textarea "x"
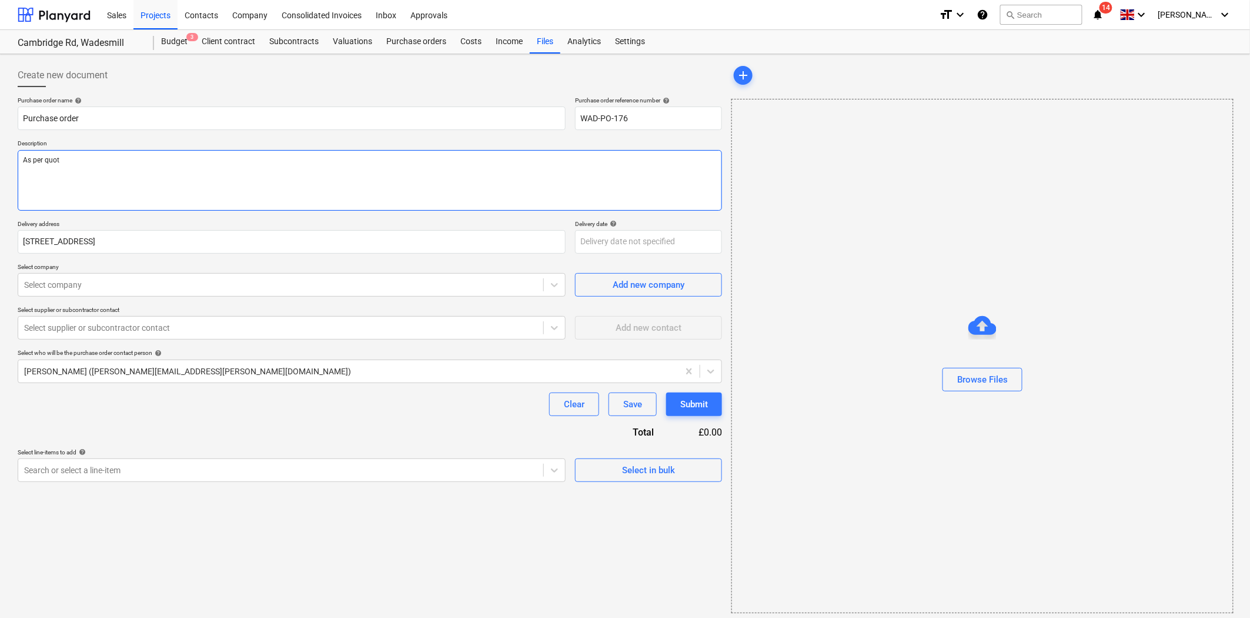
type textarea "As per quote"
type textarea "x"
type textarea "As per quote"
type textarea "x"
type textarea "As per quote r"
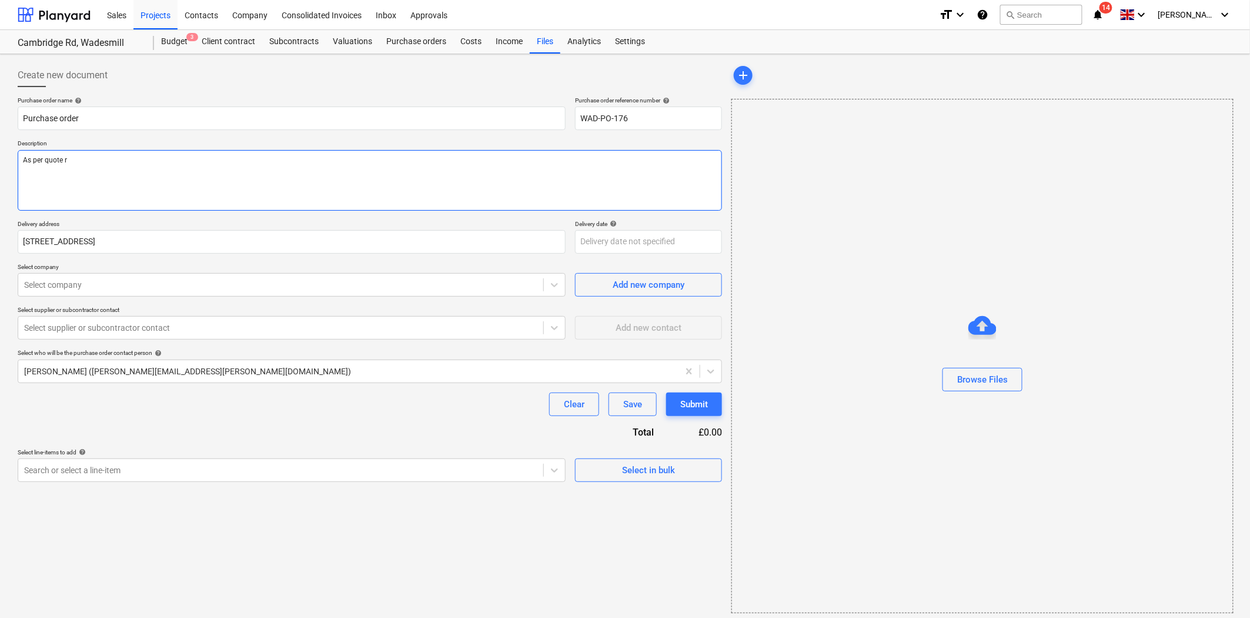
type textarea "x"
type textarea "As per quote re"
type textarea "x"
type textarea "As per quote ref"
type textarea "x"
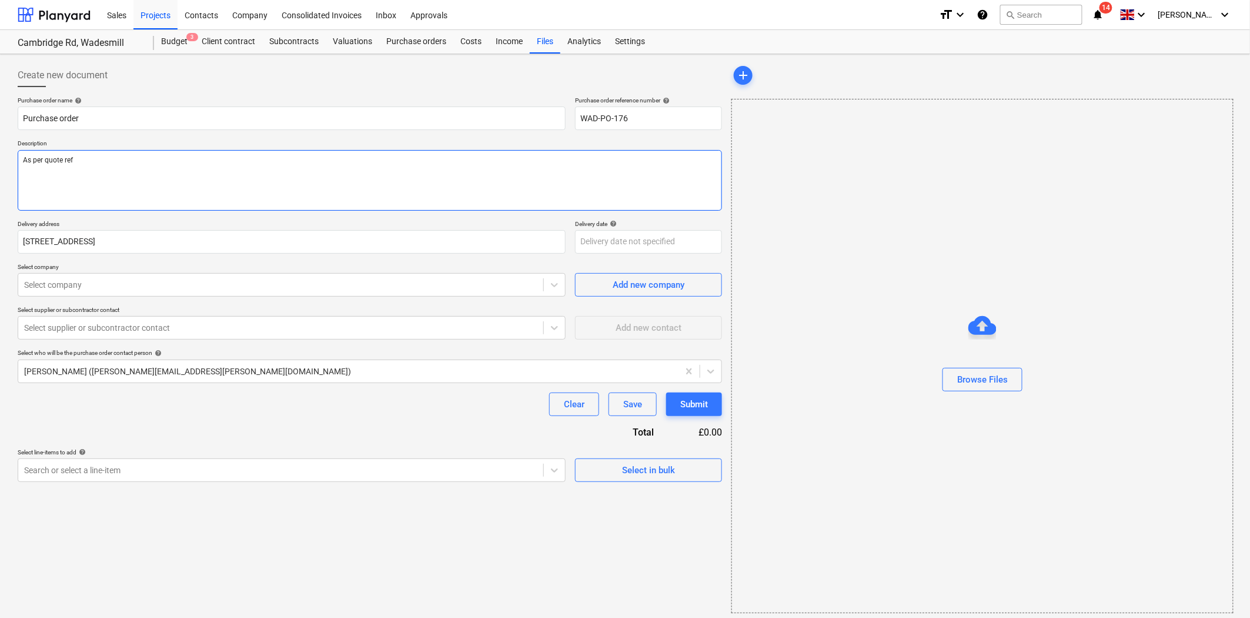
type textarea "As per quote ref"
click at [181, 162] on textarea "As per quote ref" at bounding box center [370, 180] width 705 height 61
paste textarea "2832Q174510"
type textarea "x"
type textarea "As per quote ref 2832Q174510"
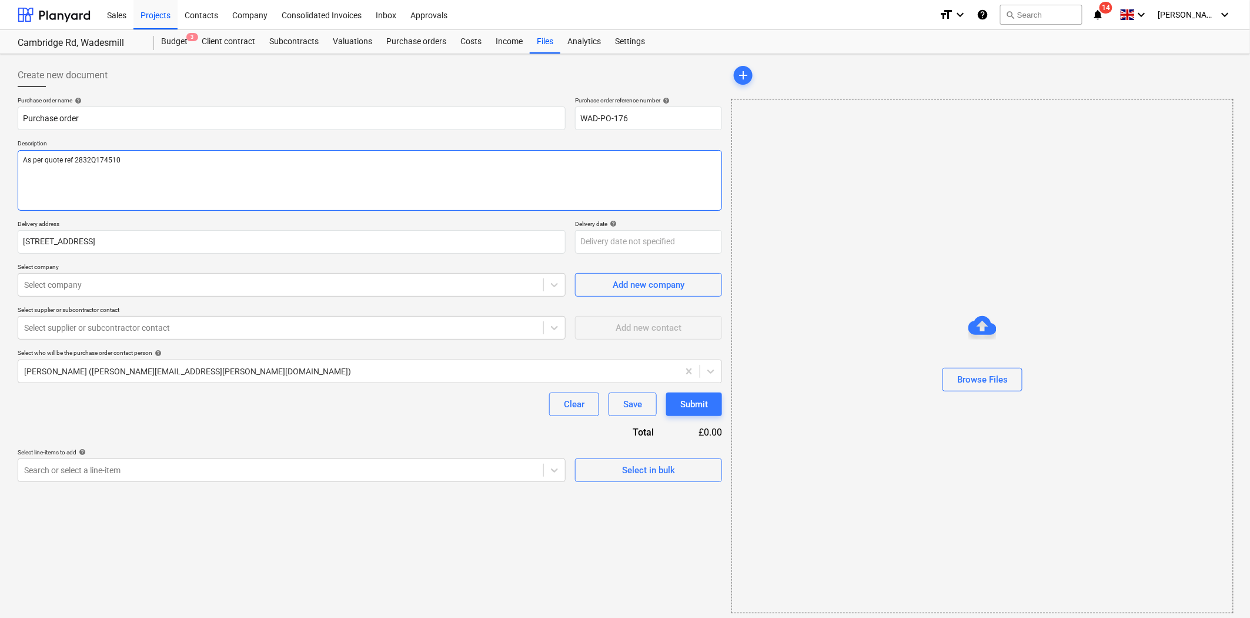
click at [22, 156] on textarea "As per quote ref 2832Q174510" at bounding box center [370, 180] width 705 height 61
type textarea "x"
type textarea "TAs per quote ref 2832Q174510"
type textarea "x"
type textarea "ToAs per quote ref 2832Q174510"
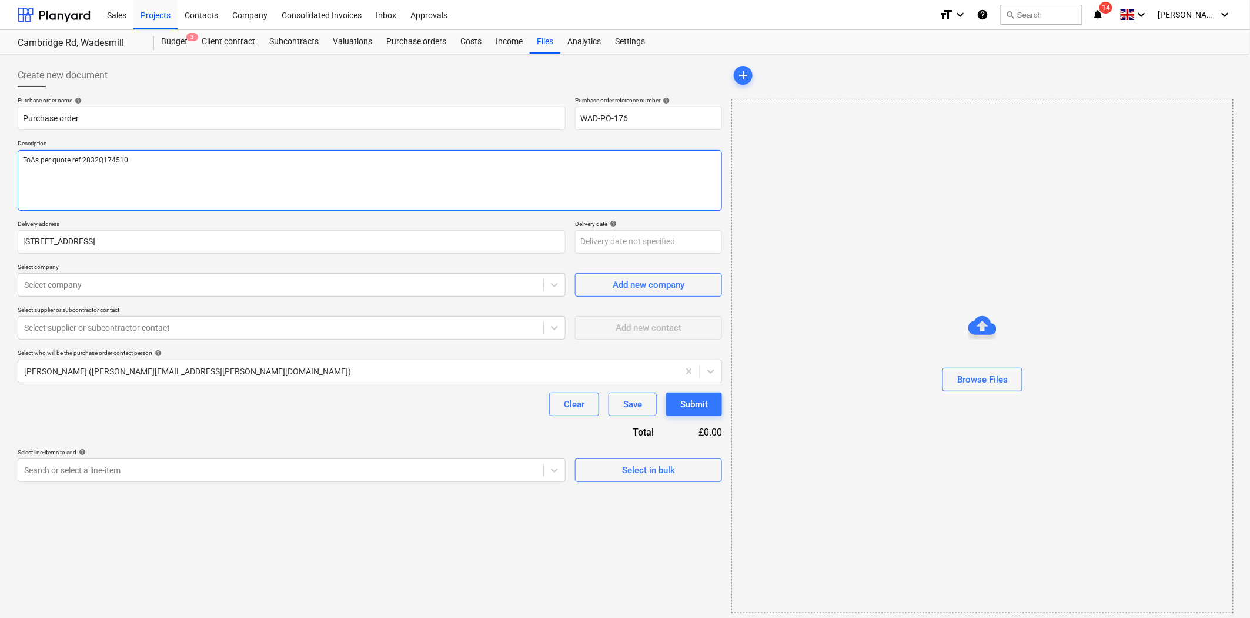
type textarea "x"
type textarea "TobeAs per quote ref 2832Q174510"
type textarea "x"
type textarea "ToberAs per quote ref 2832Q174510"
type textarea "x"
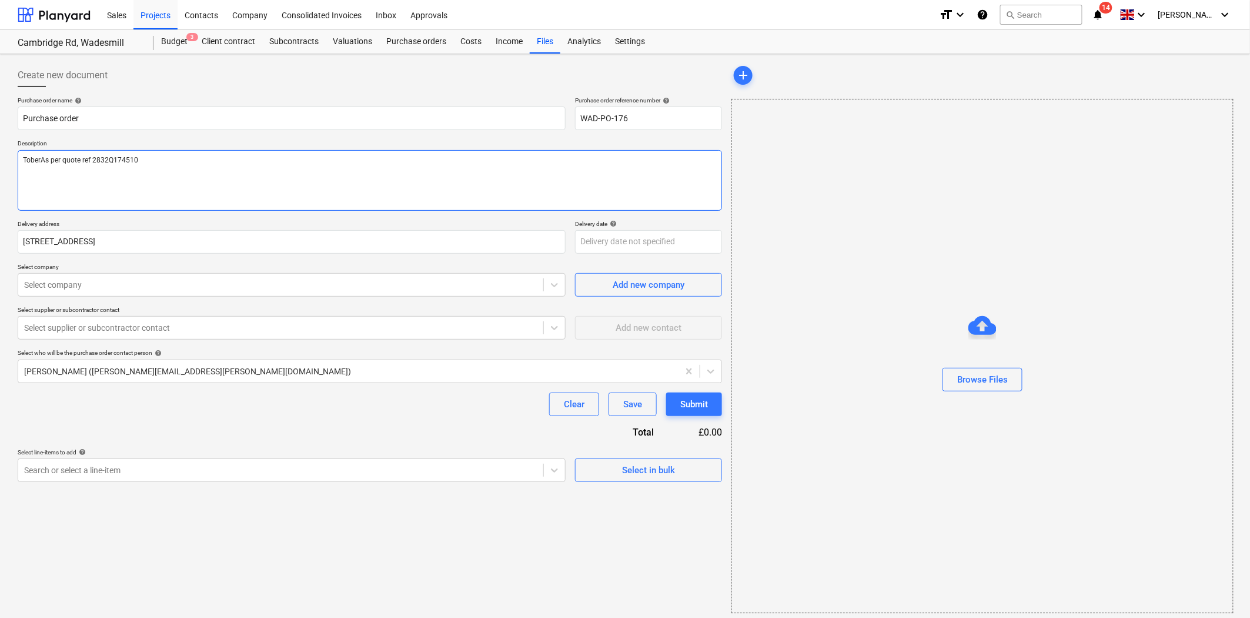
type textarea "TobermAs per quote ref 2832Q174510"
type textarea "x"
type textarea "TobermoAs per quote ref 2832Q174510"
type textarea "x"
type textarea "TobermorAs per quote ref 2832Q174510"
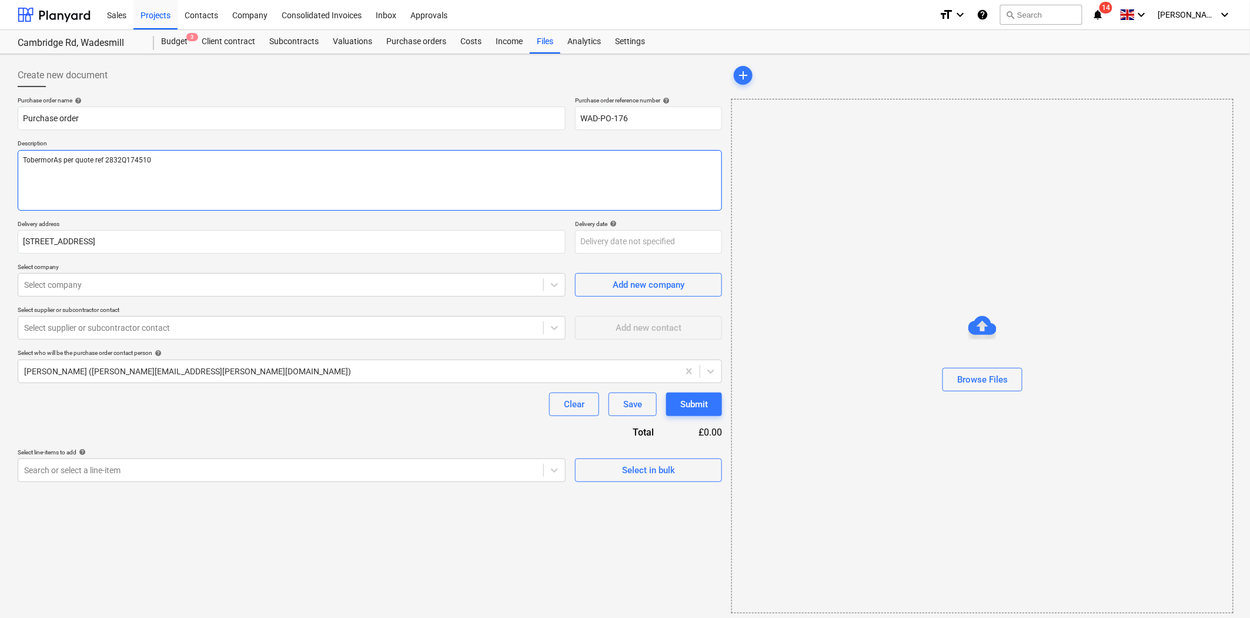
type textarea "x"
type textarea "TobermoreAs per quote ref 2832Q174510"
type textarea "x"
type textarea "Tobermore As per quote ref 2832Q174510"
type textarea "x"
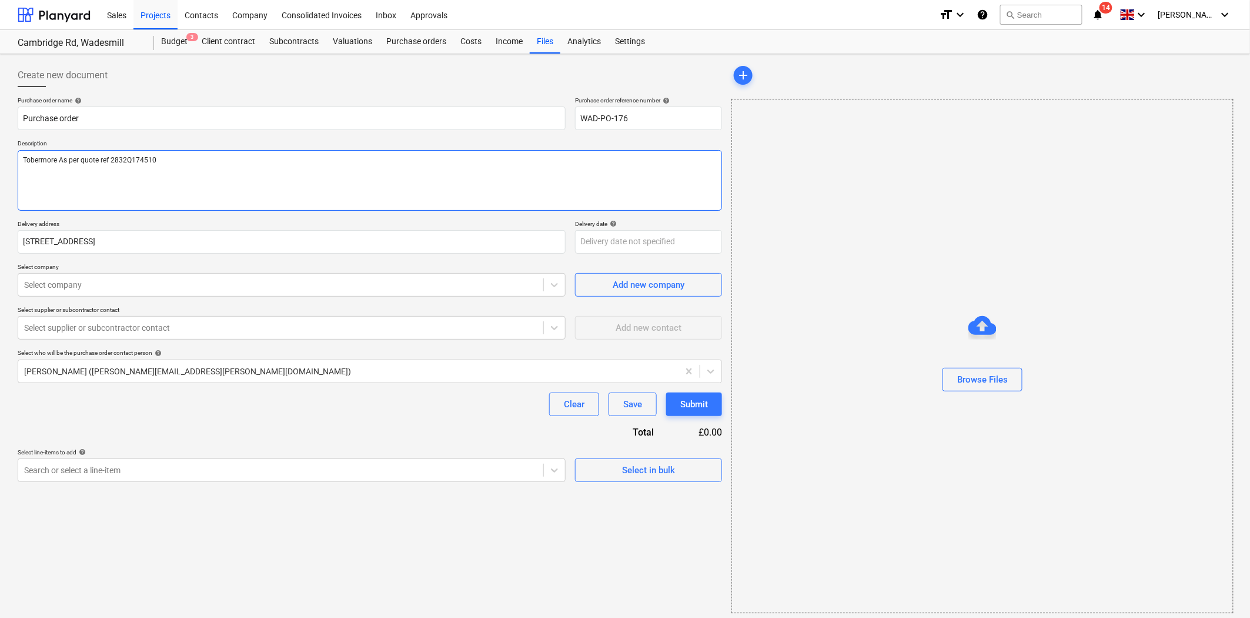
type textarea "Tobermore -As per quote ref 2832Q174510"
type textarea "x"
type textarea "Tobermore - As per quote ref 2832Q174510"
type textarea "x"
click at [215, 275] on div "Select company" at bounding box center [292, 285] width 548 height 24
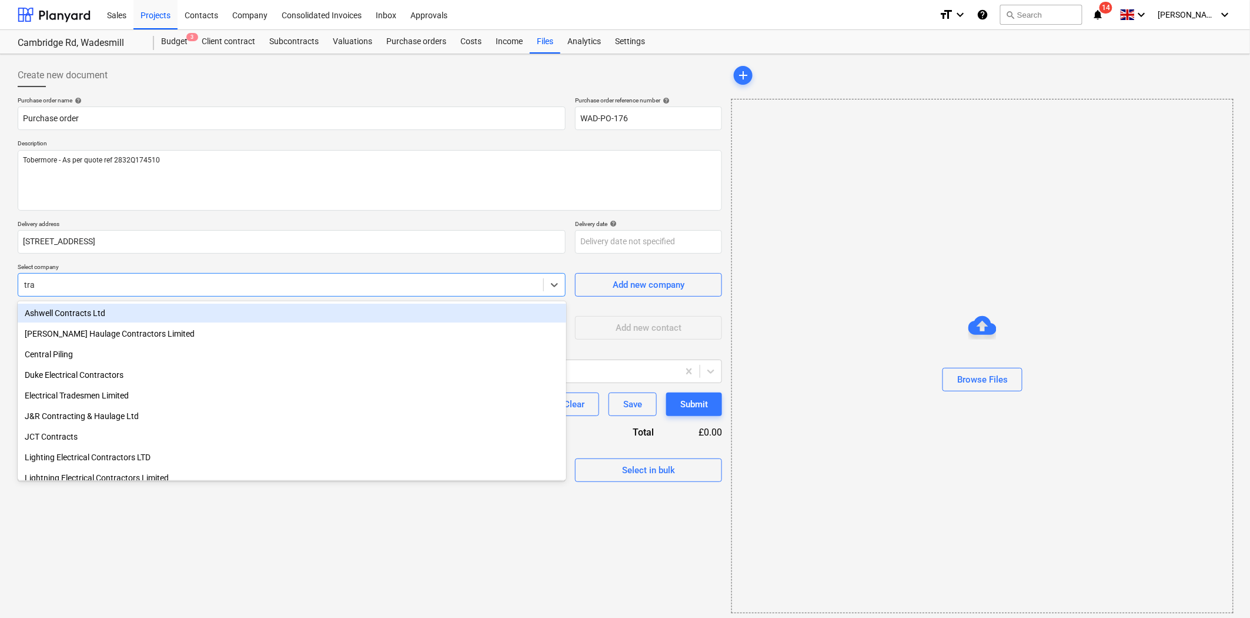
type input "trav"
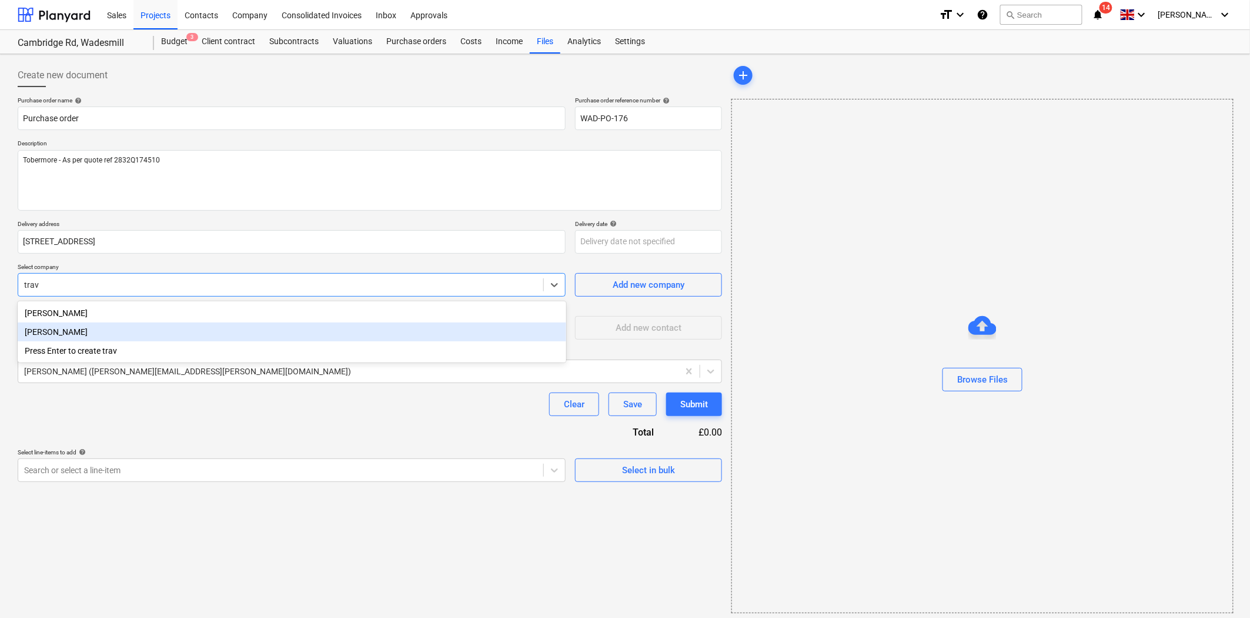
click at [128, 336] on div "[PERSON_NAME]" at bounding box center [292, 331] width 549 height 19
type textarea "x"
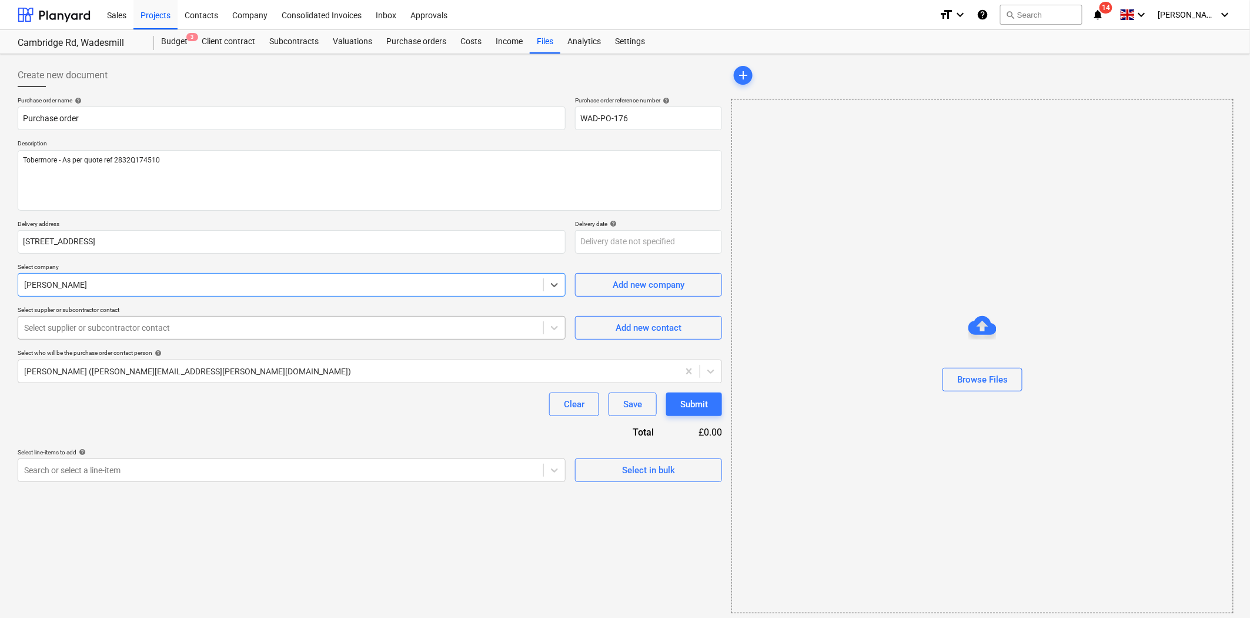
click at [183, 322] on div at bounding box center [280, 328] width 513 height 12
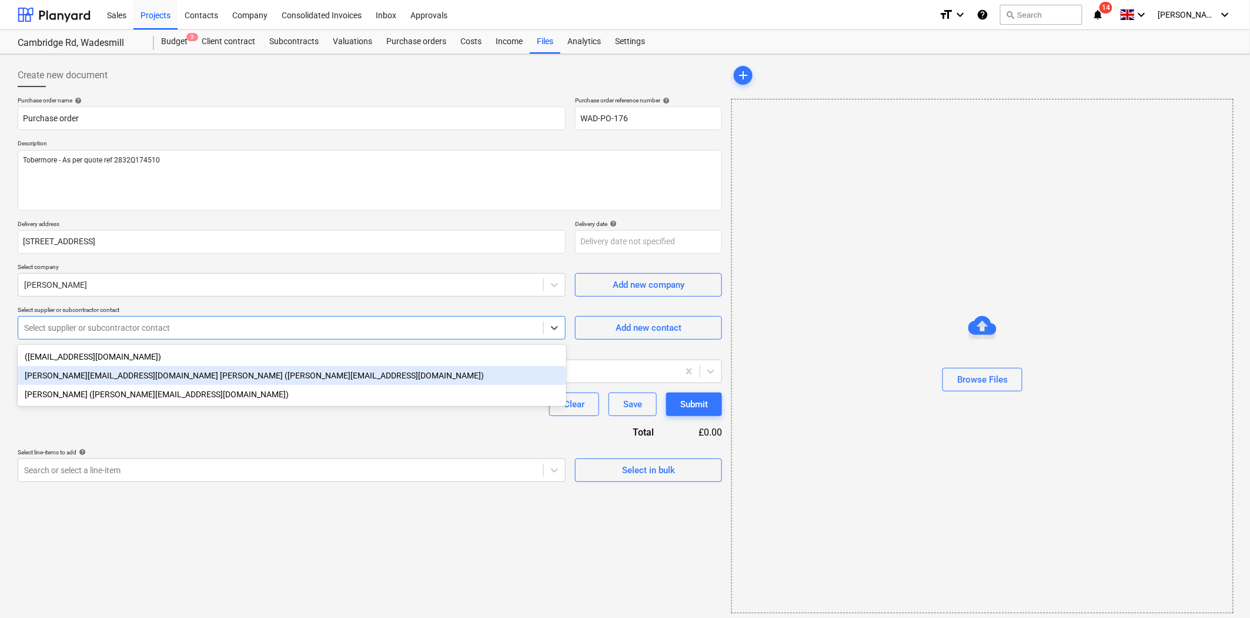
click at [175, 376] on div "[PERSON_NAME][EMAIL_ADDRESS][DOMAIN_NAME] [PERSON_NAME] ([PERSON_NAME][EMAIL_AD…" at bounding box center [292, 375] width 549 height 19
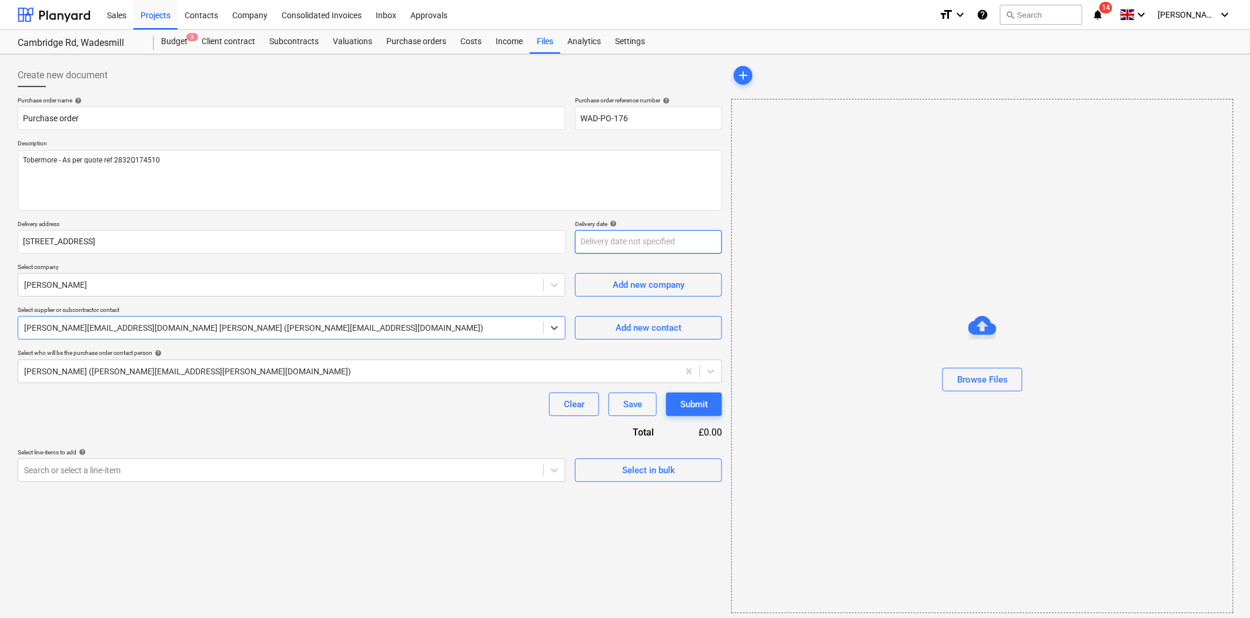
click at [625, 245] on body "Sales Projects Contacts Company Consolidated Invoices Inbox Approvals format_si…" at bounding box center [625, 309] width 1250 height 618
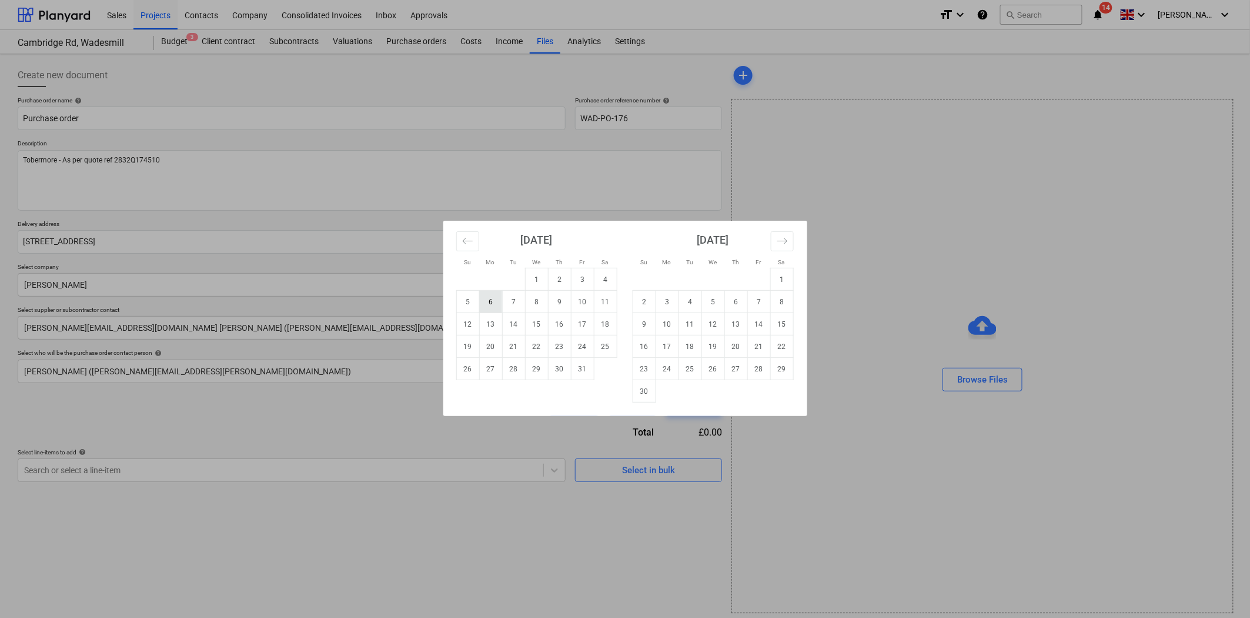
click at [483, 303] on td "6" at bounding box center [490, 302] width 23 height 22
type textarea "x"
type input "[DATE]"
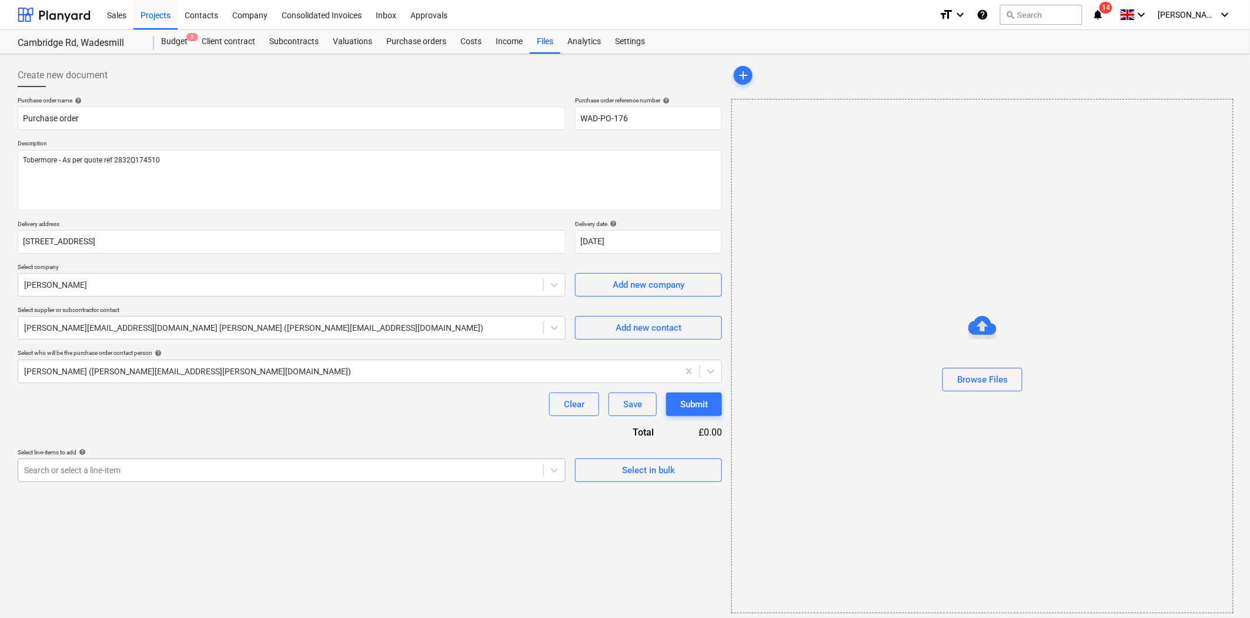
click at [147, 478] on div "Create new document Purchase order name help Purchase order Purchase order refe…" at bounding box center [370, 338] width 714 height 559
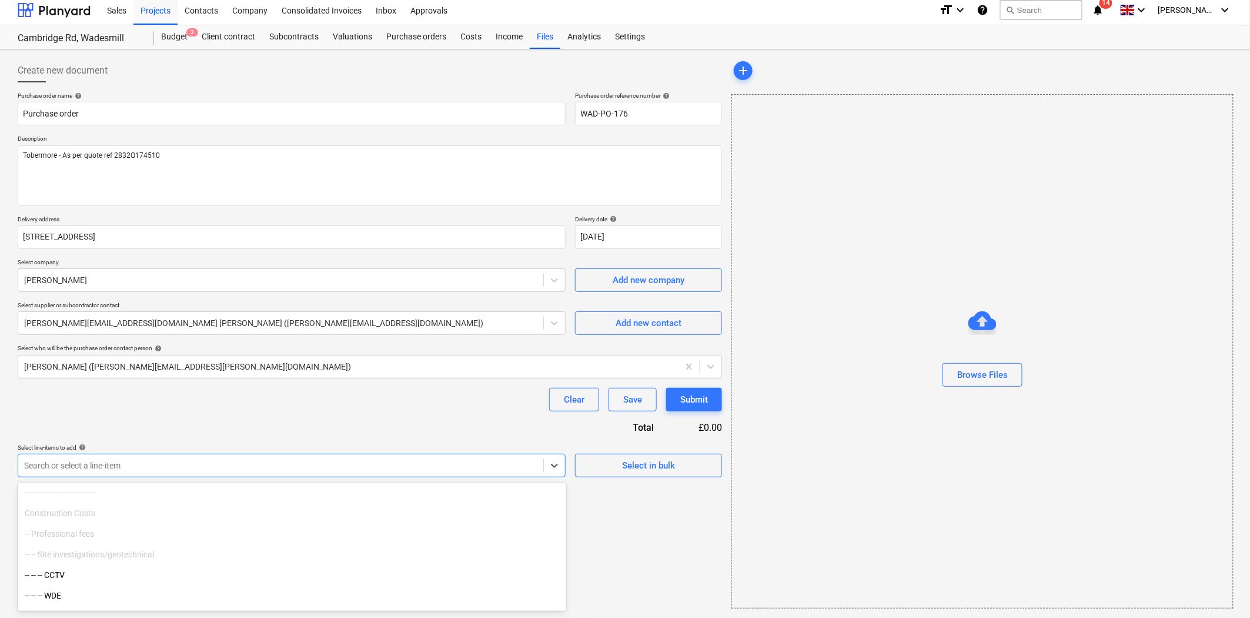
scroll to position [261, 0]
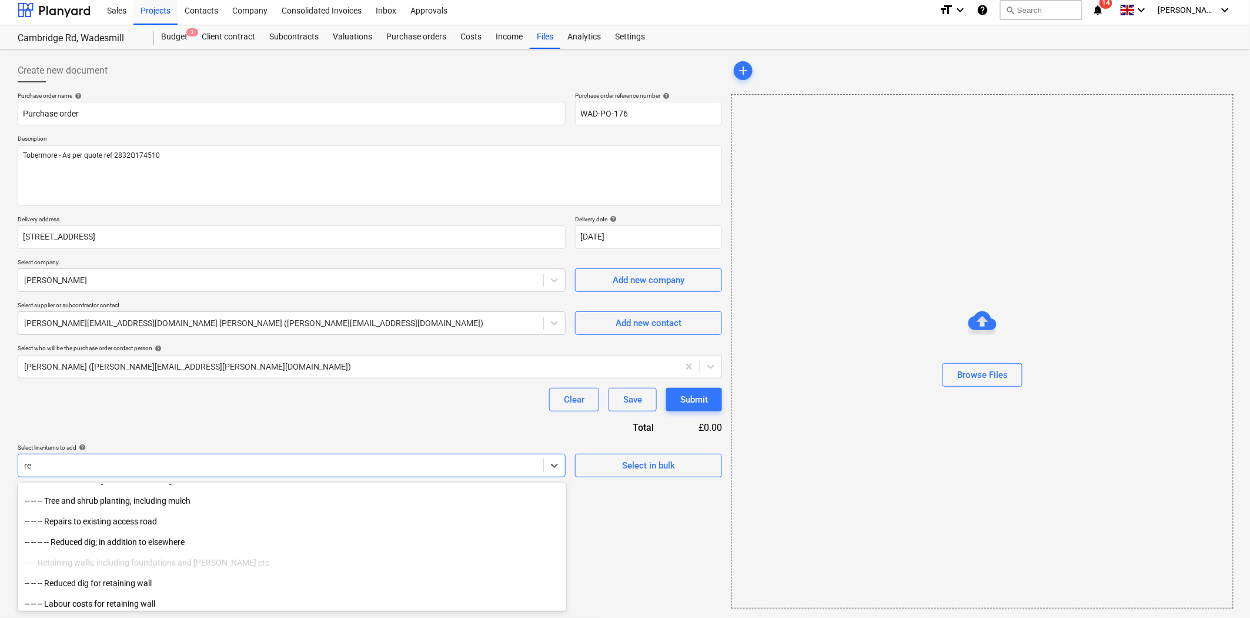
type input "rea"
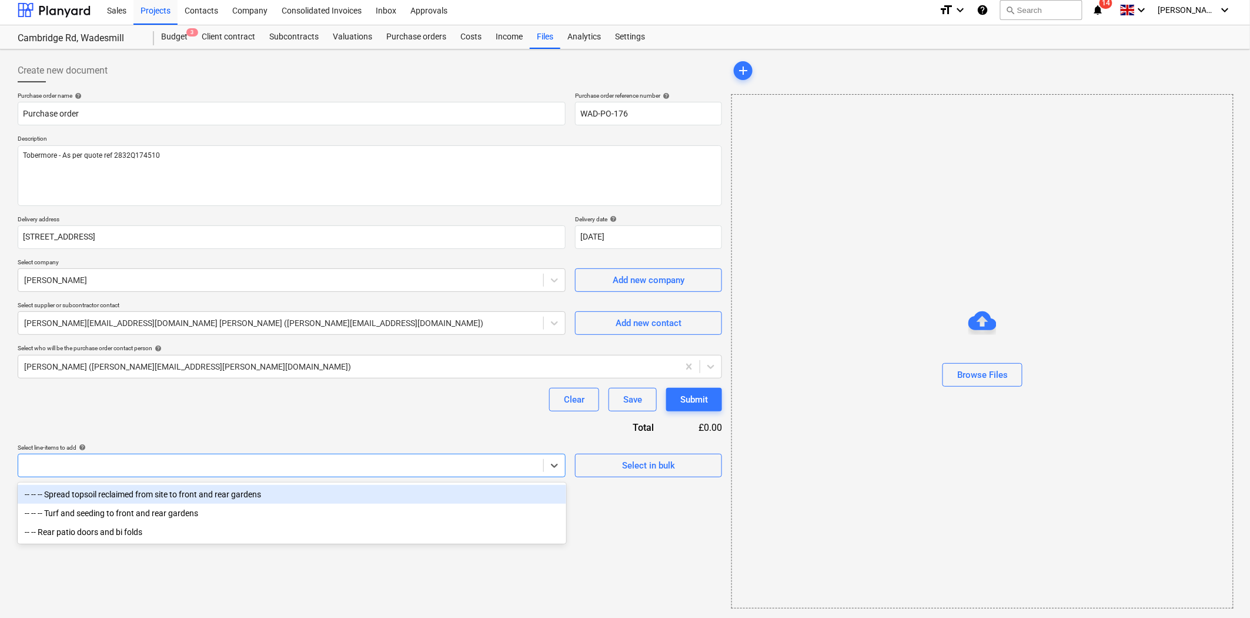
click at [166, 469] on div at bounding box center [280, 465] width 513 height 12
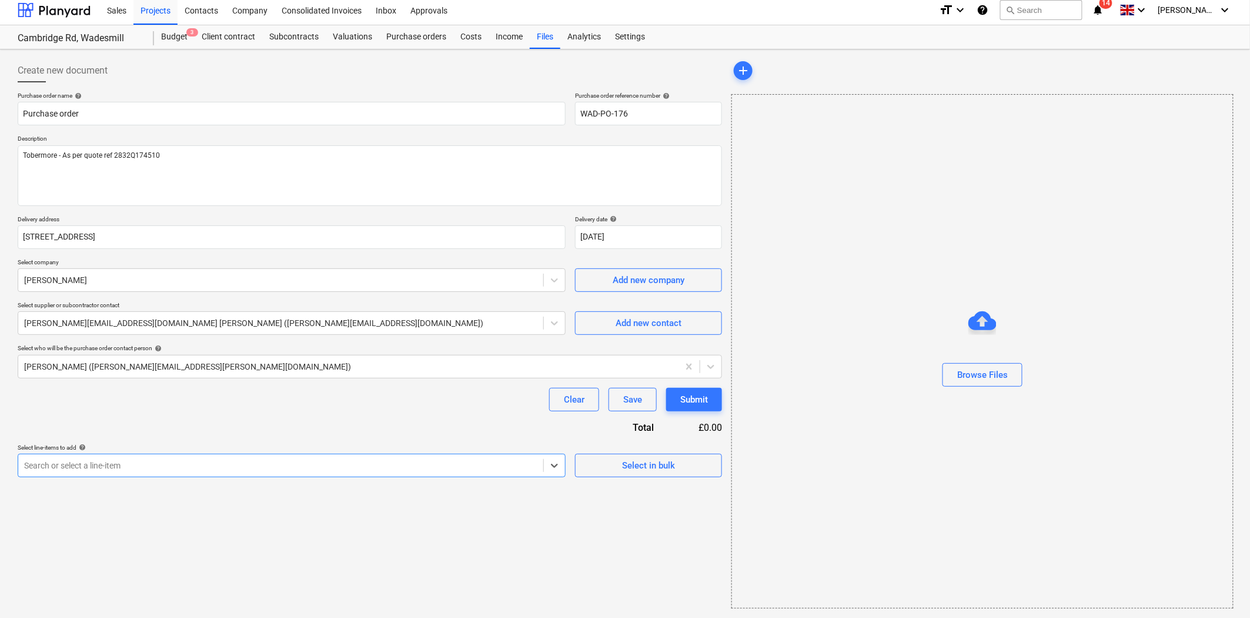
click at [173, 466] on div at bounding box center [280, 465] width 513 height 12
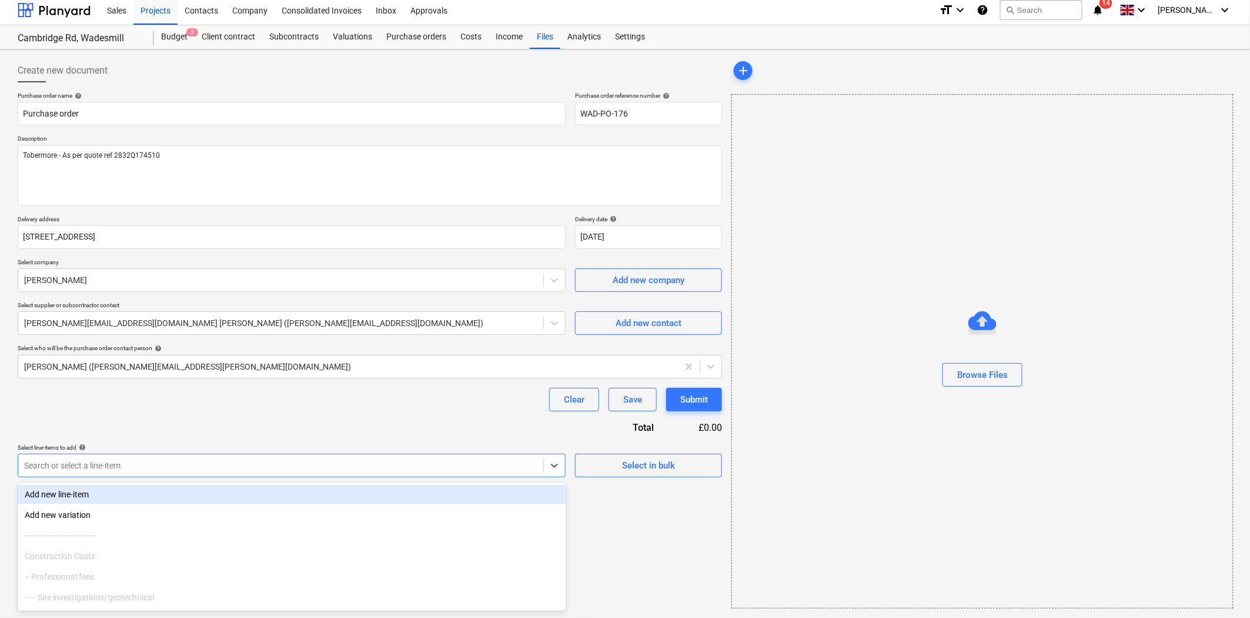
click at [338, 459] on div at bounding box center [280, 465] width 513 height 12
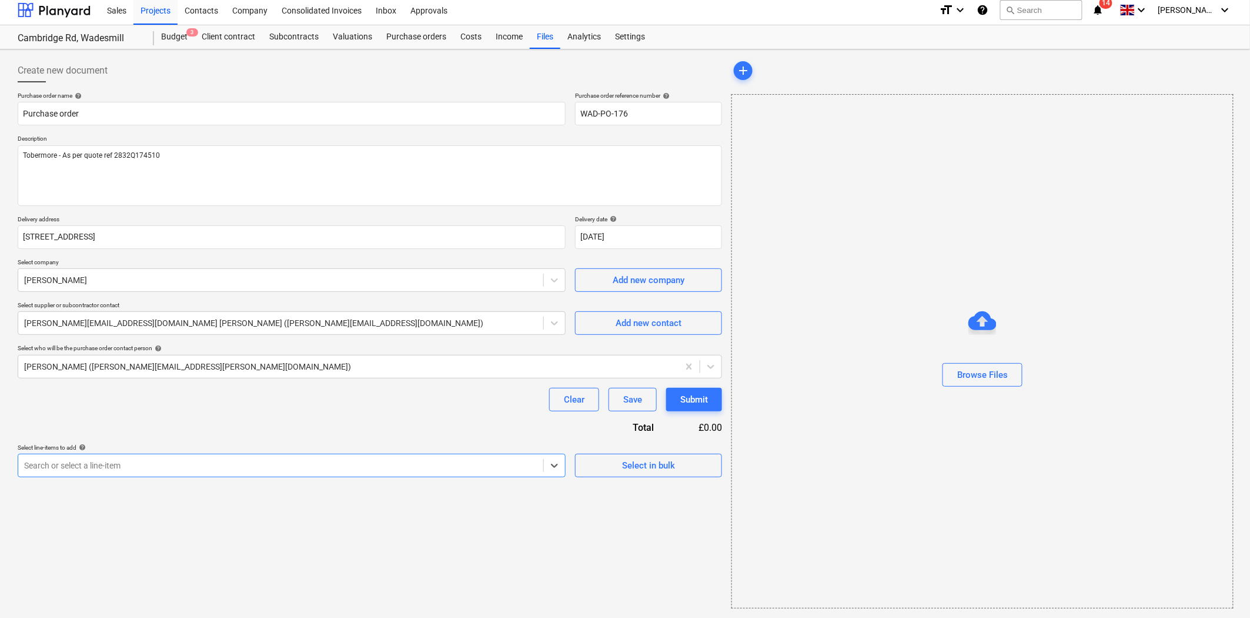
click at [321, 467] on div at bounding box center [280, 465] width 513 height 12
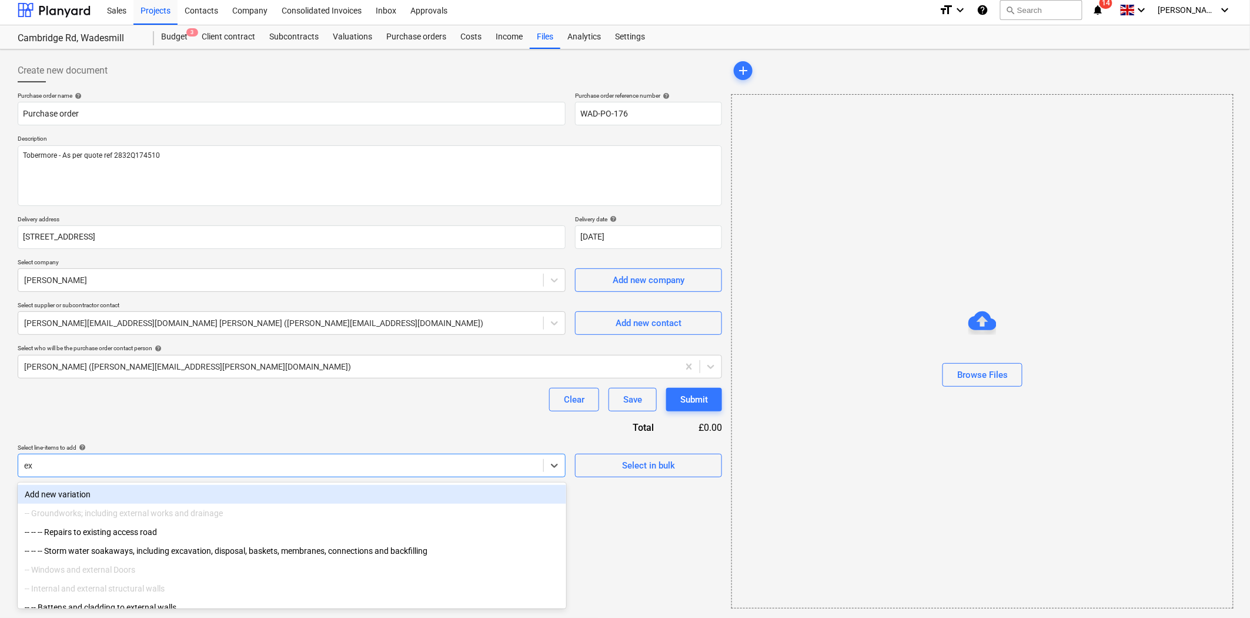
type input "e"
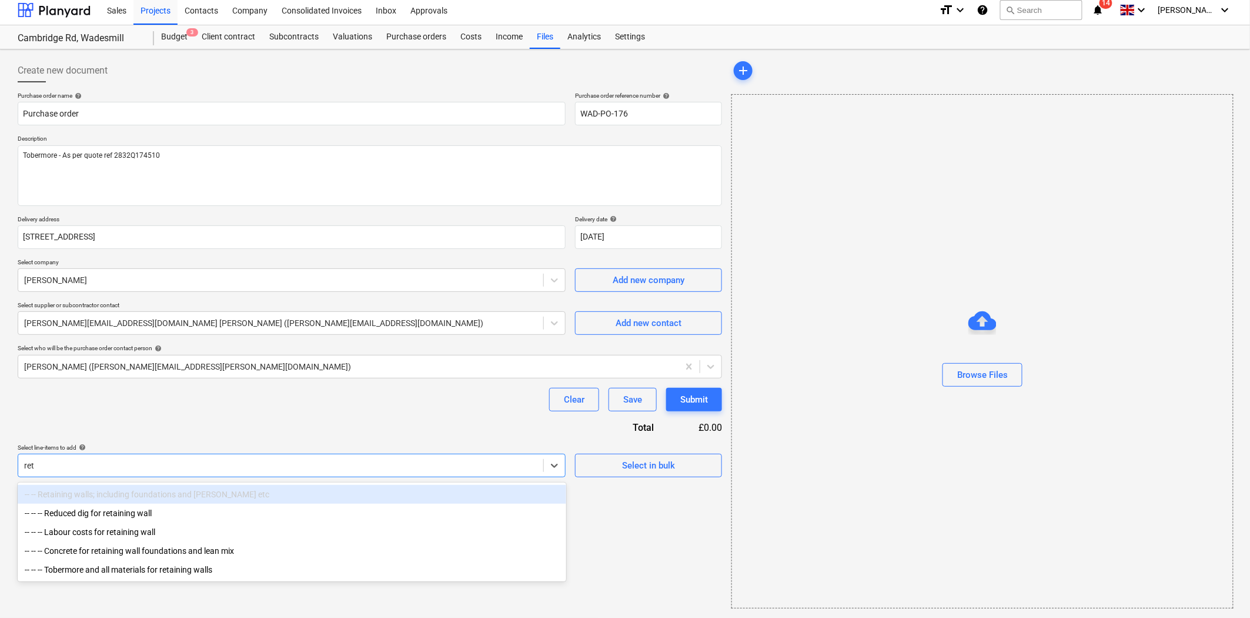
type input "[PERSON_NAME]"
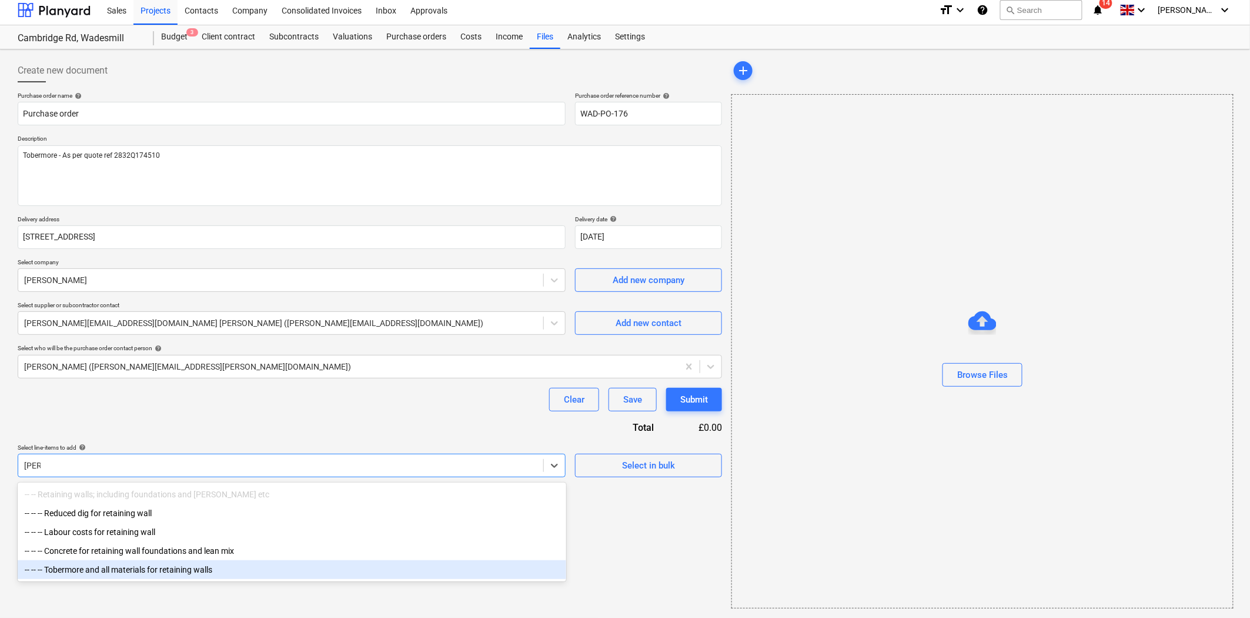
click at [224, 573] on div "-- -- -- Tobermore and all materials for retaining walls" at bounding box center [292, 569] width 549 height 19
type textarea "x"
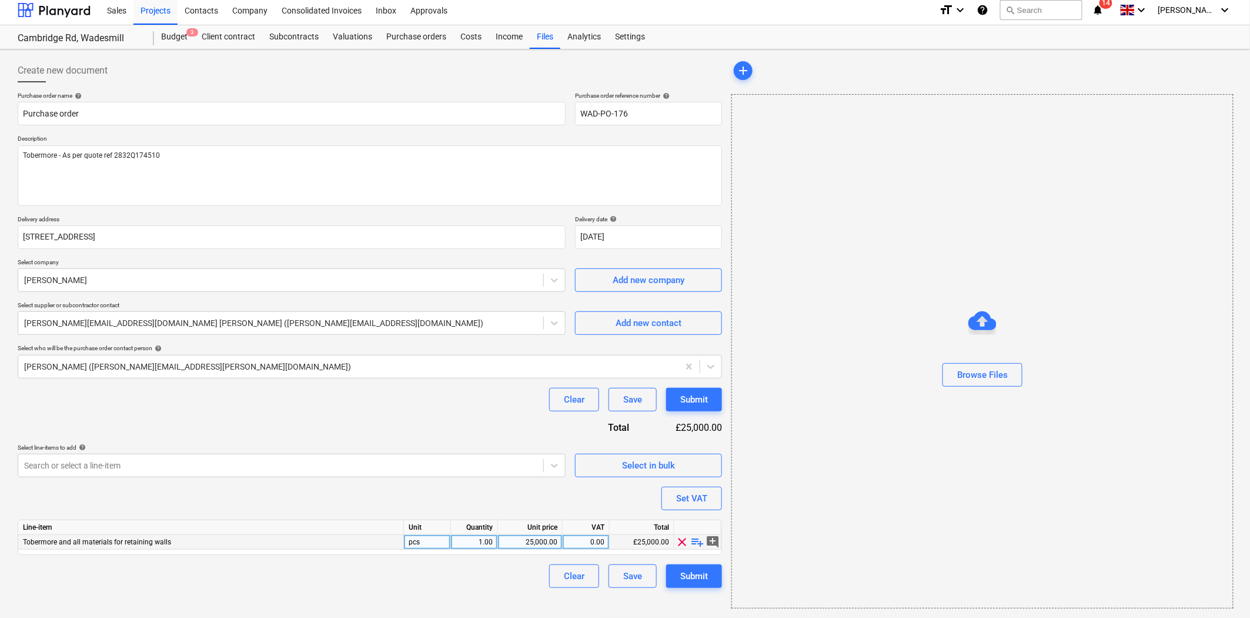
click at [695, 541] on span "playlist_add" at bounding box center [698, 542] width 14 height 14
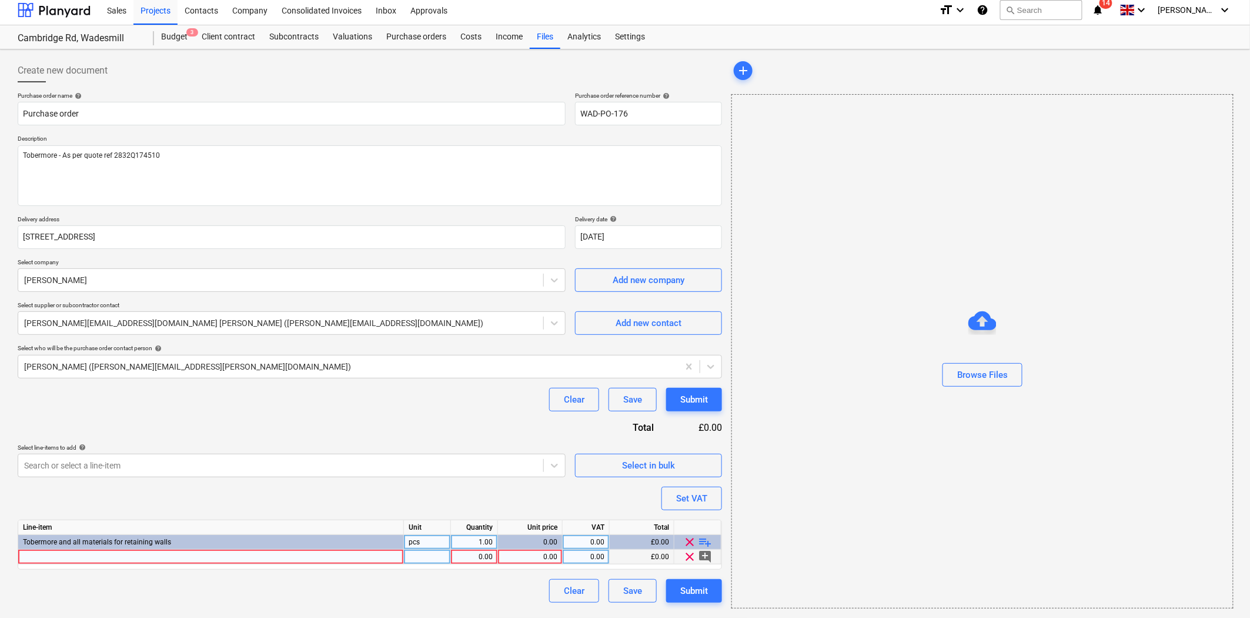
click at [165, 557] on div at bounding box center [211, 556] width 386 height 15
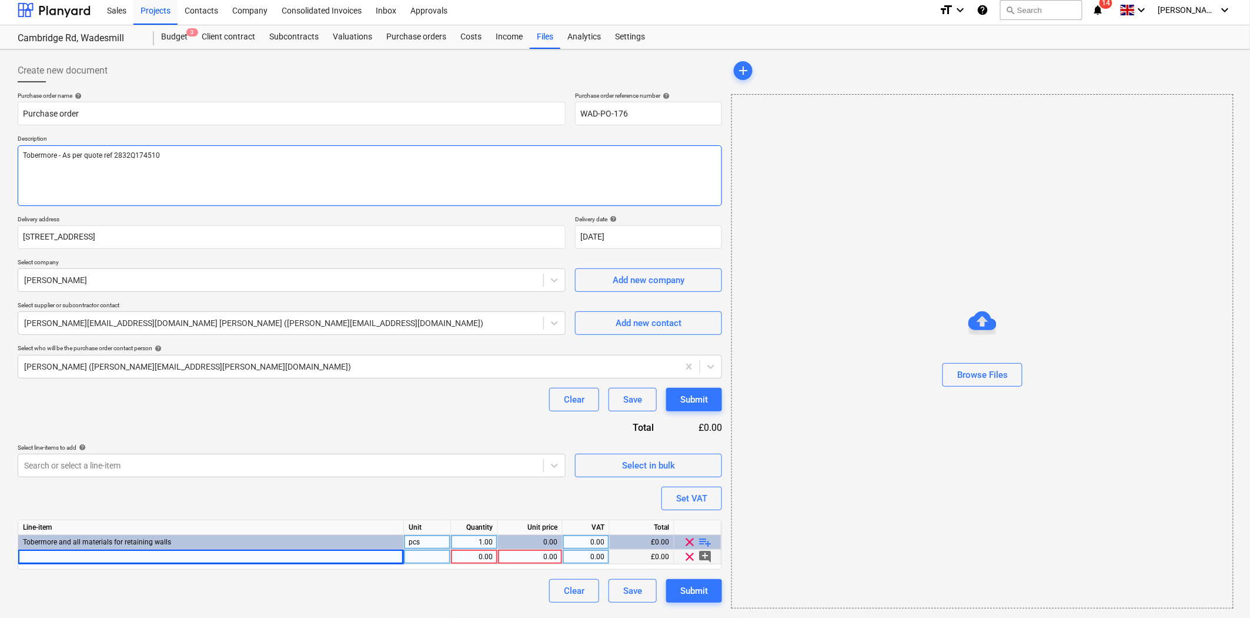
drag, startPoint x: 183, startPoint y: 161, endPoint x: 58, endPoint y: 157, distance: 125.3
click at [58, 157] on textarea "Tobermore - As per quote ref 2832Q174510" at bounding box center [370, 175] width 705 height 61
click at [136, 561] on div at bounding box center [211, 556] width 386 height 15
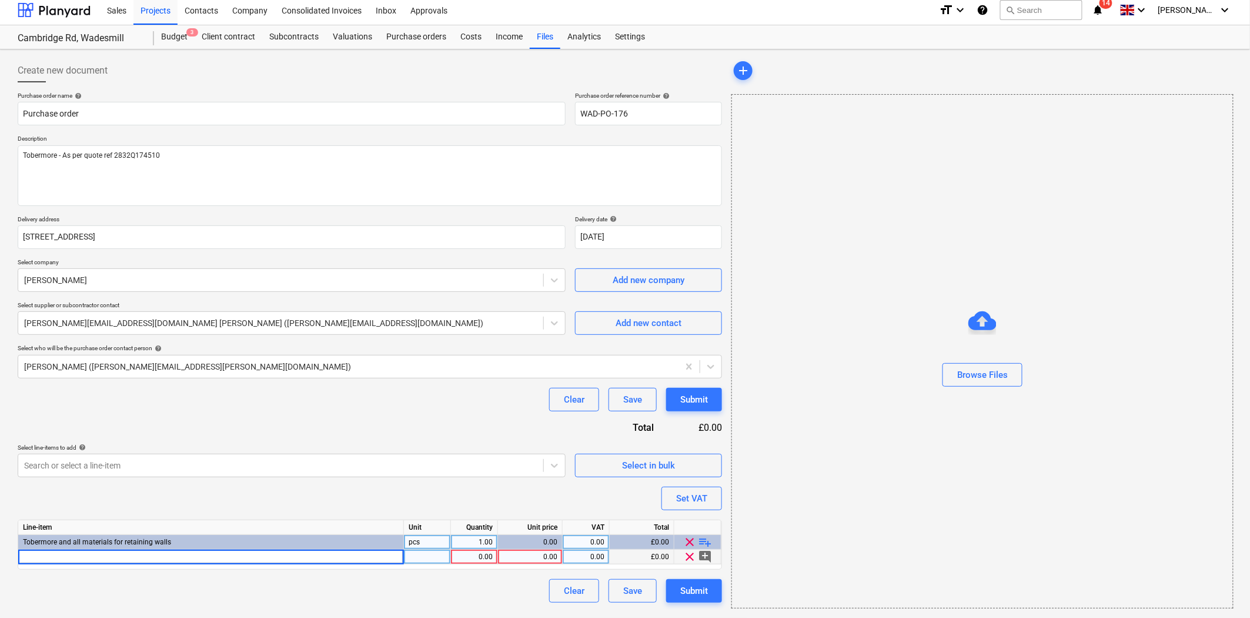
click at [136, 561] on input at bounding box center [210, 556] width 385 height 14
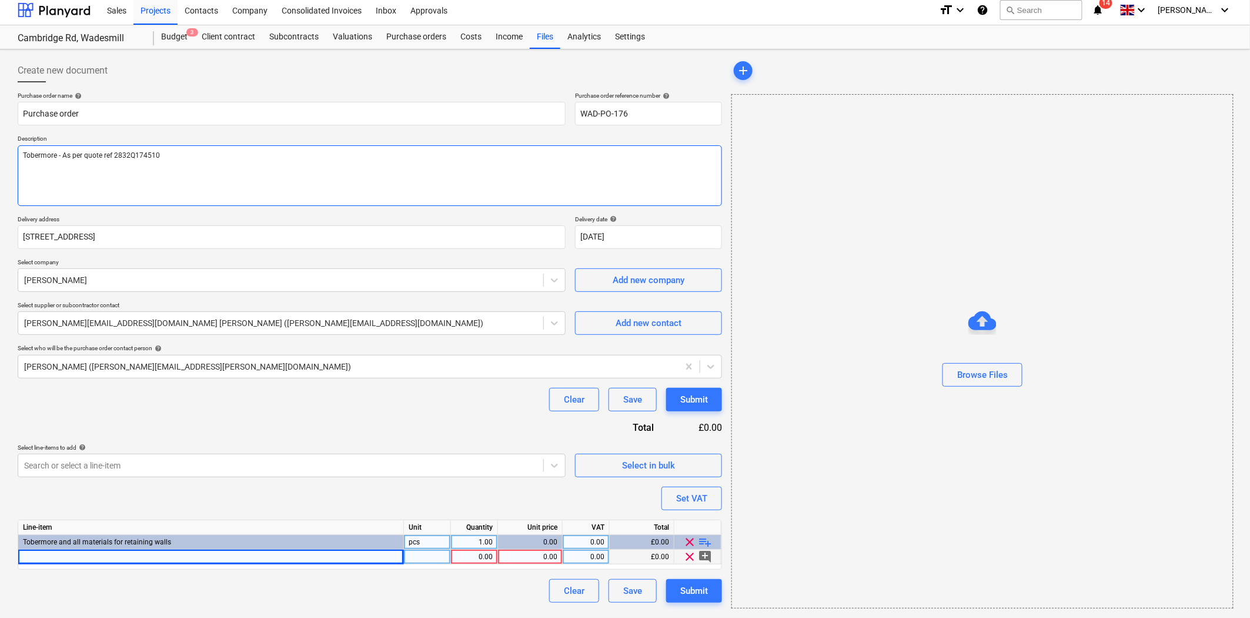
drag, startPoint x: 199, startPoint y: 151, endPoint x: 98, endPoint y: 153, distance: 100.6
click at [76, 153] on textarea "Tobermore - As per quote ref 2832Q174510" at bounding box center [370, 175] width 705 height 61
drag, startPoint x: 185, startPoint y: 155, endPoint x: 61, endPoint y: 154, distance: 124.1
click at [61, 154] on textarea "Tobermore - As per quote ref 2832Q174510" at bounding box center [370, 175] width 705 height 61
type textarea "x"
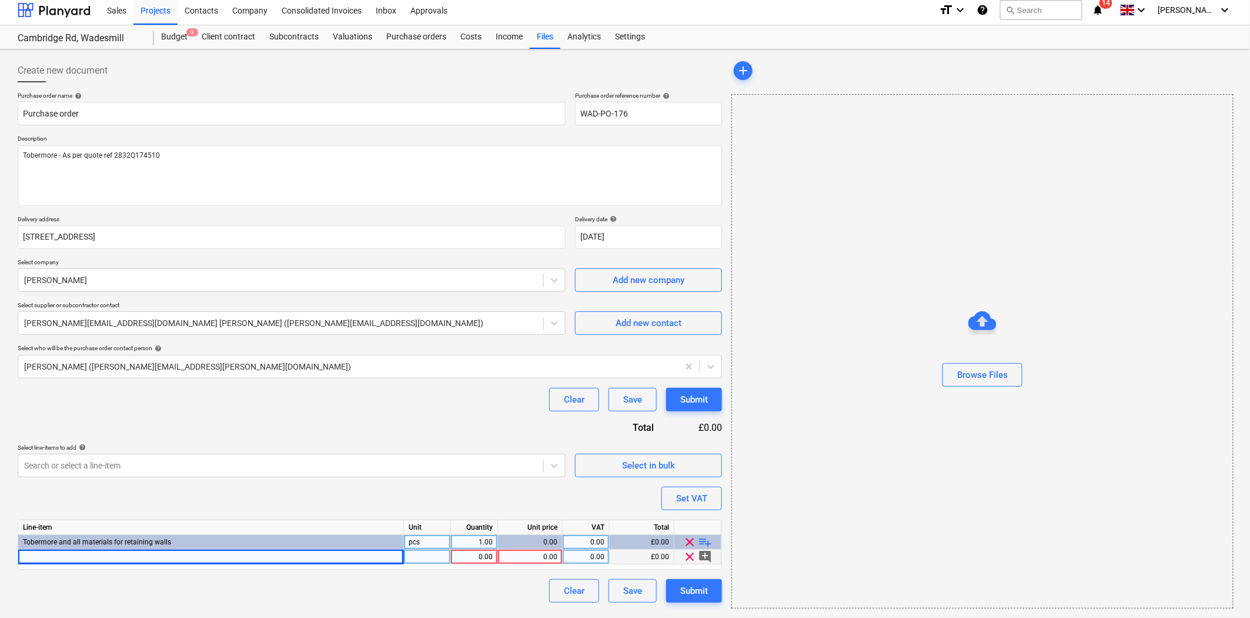
click at [90, 554] on div at bounding box center [211, 556] width 386 height 15
type input "As per quote ref 2832Q174510"
type textarea "x"
click at [476, 555] on div "1.00" at bounding box center [474, 556] width 37 height 15
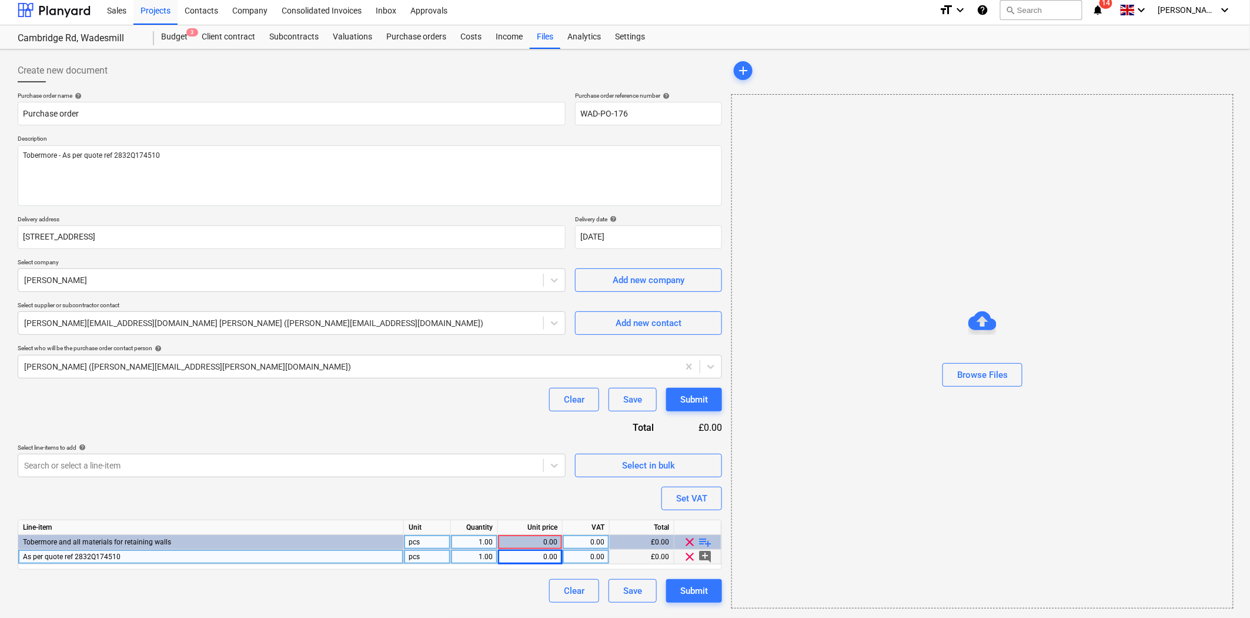
click at [530, 560] on div "0.00" at bounding box center [530, 556] width 55 height 15
type input "20978.35"
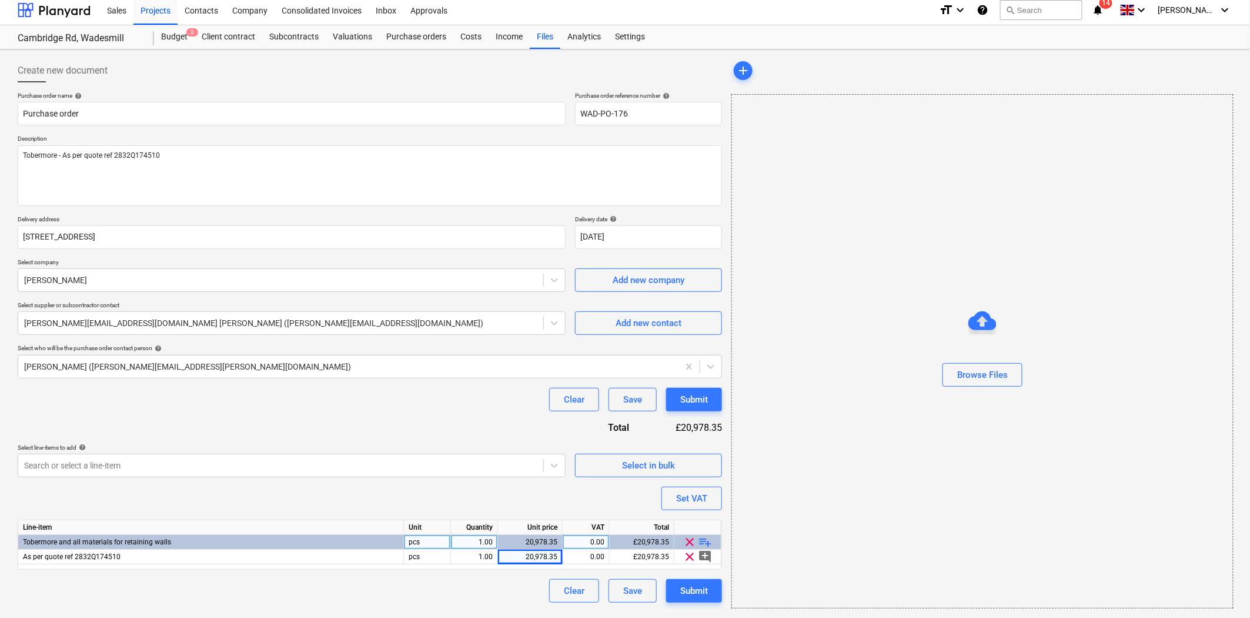
click at [391, 402] on div "Clear Save Submit" at bounding box center [370, 400] width 705 height 24
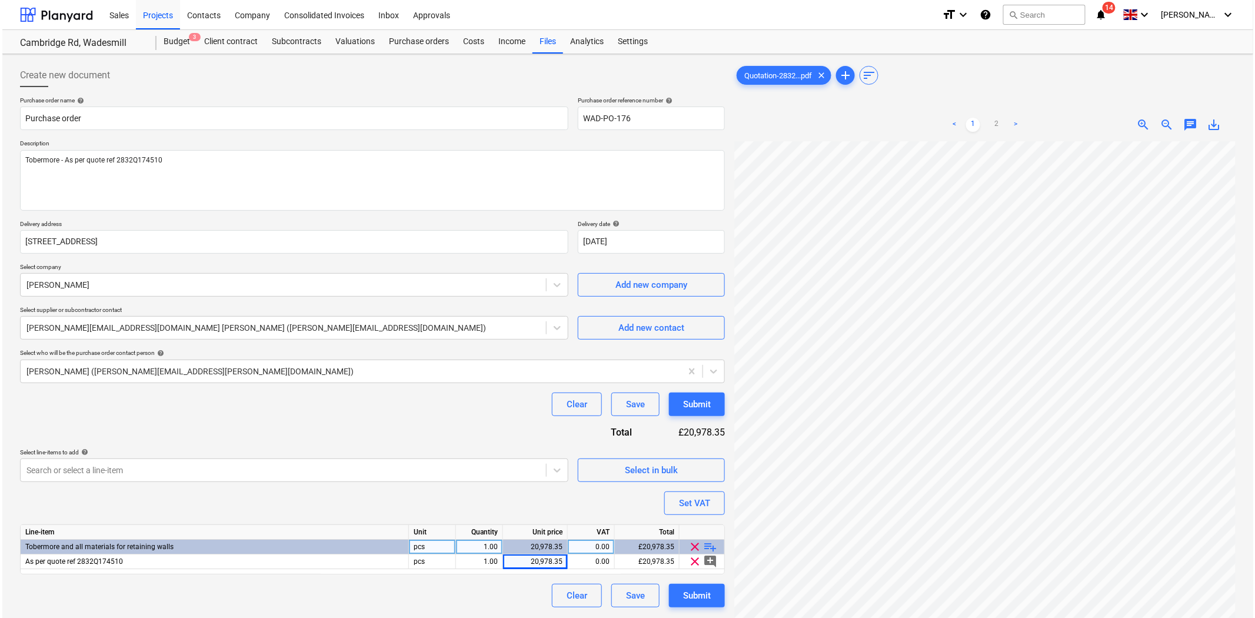
scroll to position [118, 0]
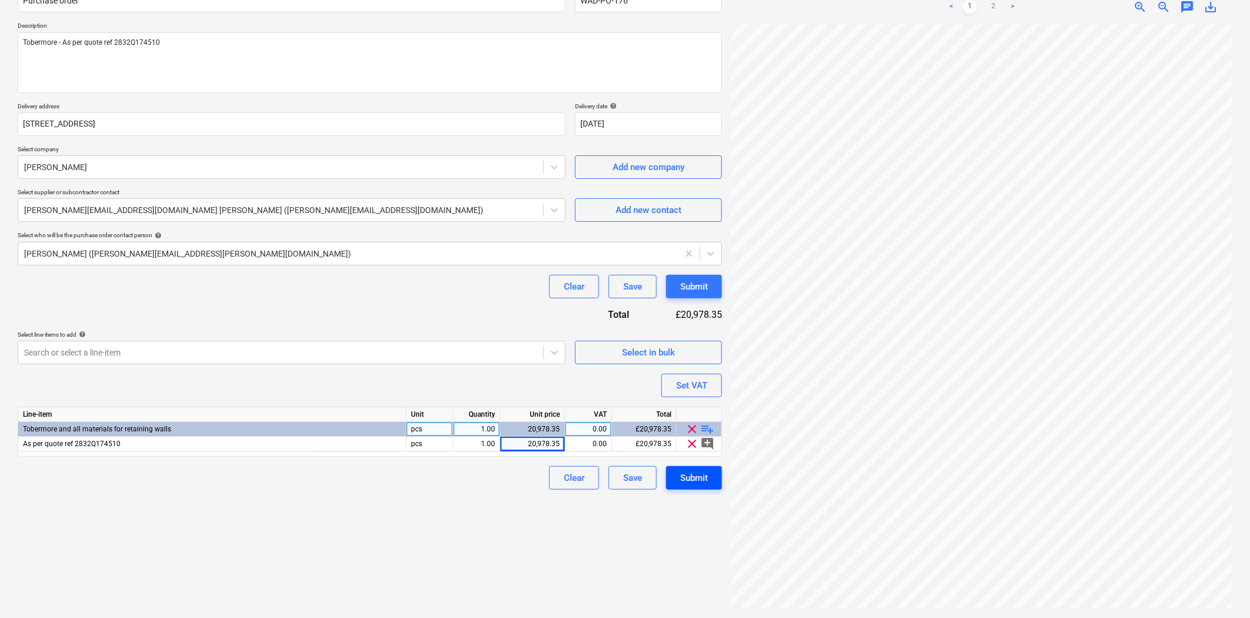
click at [687, 472] on div "Submit" at bounding box center [694, 477] width 28 height 15
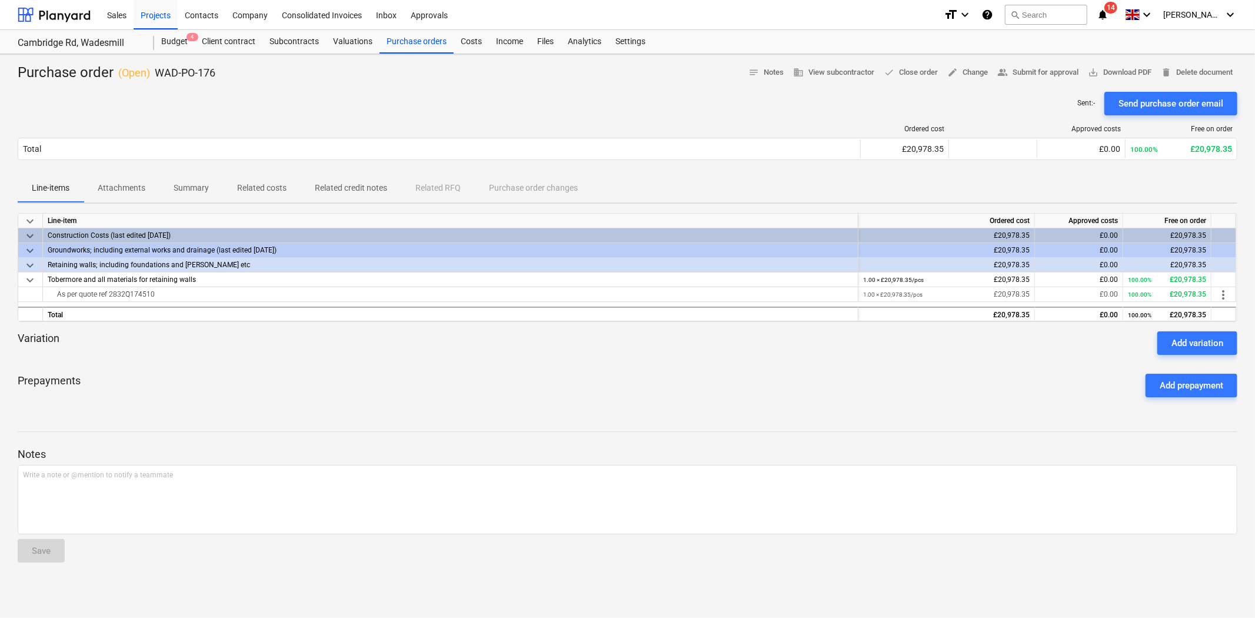
click at [748, 105] on div "Sent : - Send purchase order email" at bounding box center [627, 104] width 1219 height 24
click at [1136, 107] on div "Send purchase order email" at bounding box center [1170, 103] width 105 height 15
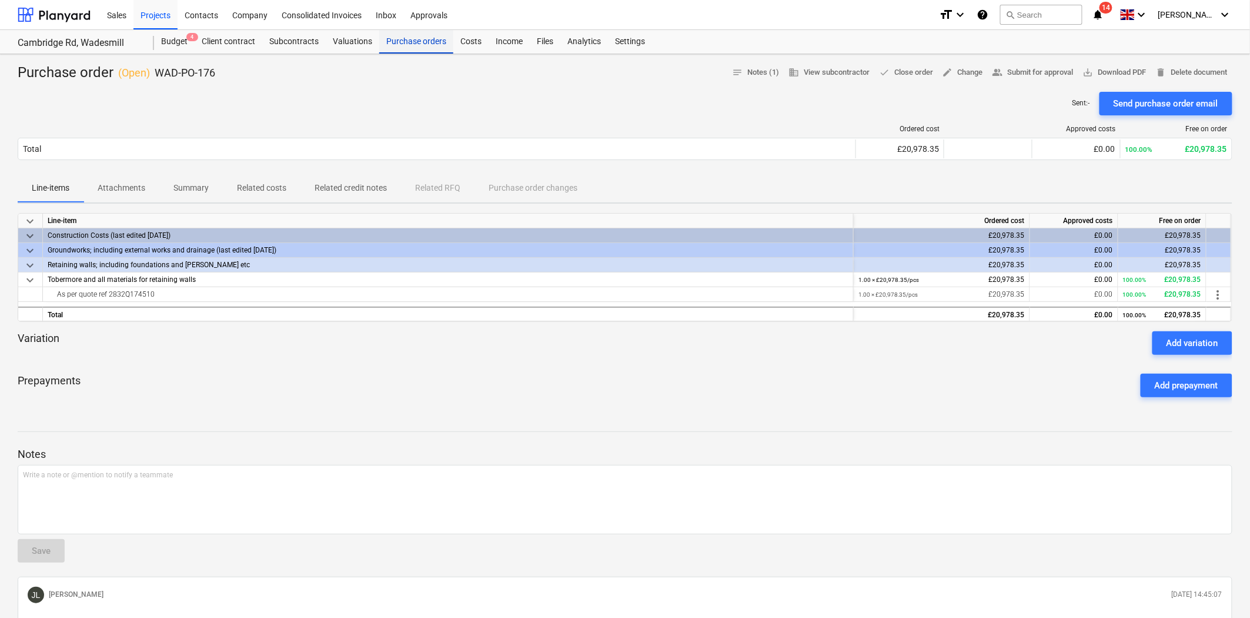
click at [421, 36] on div "Purchase orders" at bounding box center [416, 42] width 74 height 24
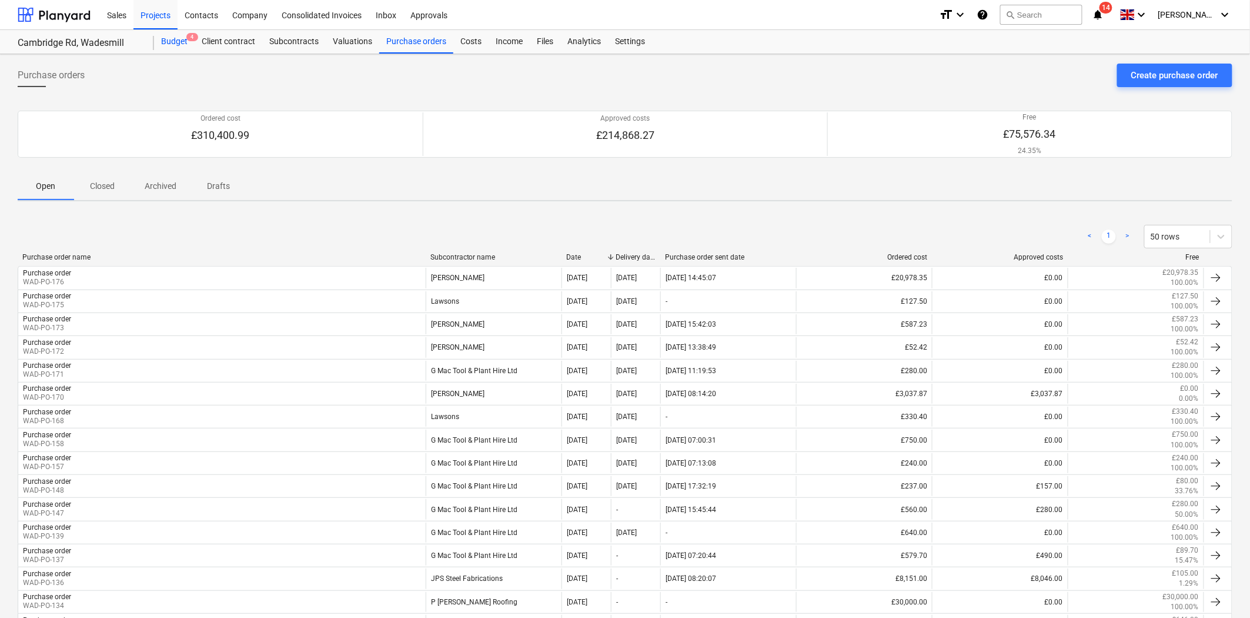
click at [174, 39] on div "Budget 4" at bounding box center [174, 42] width 41 height 24
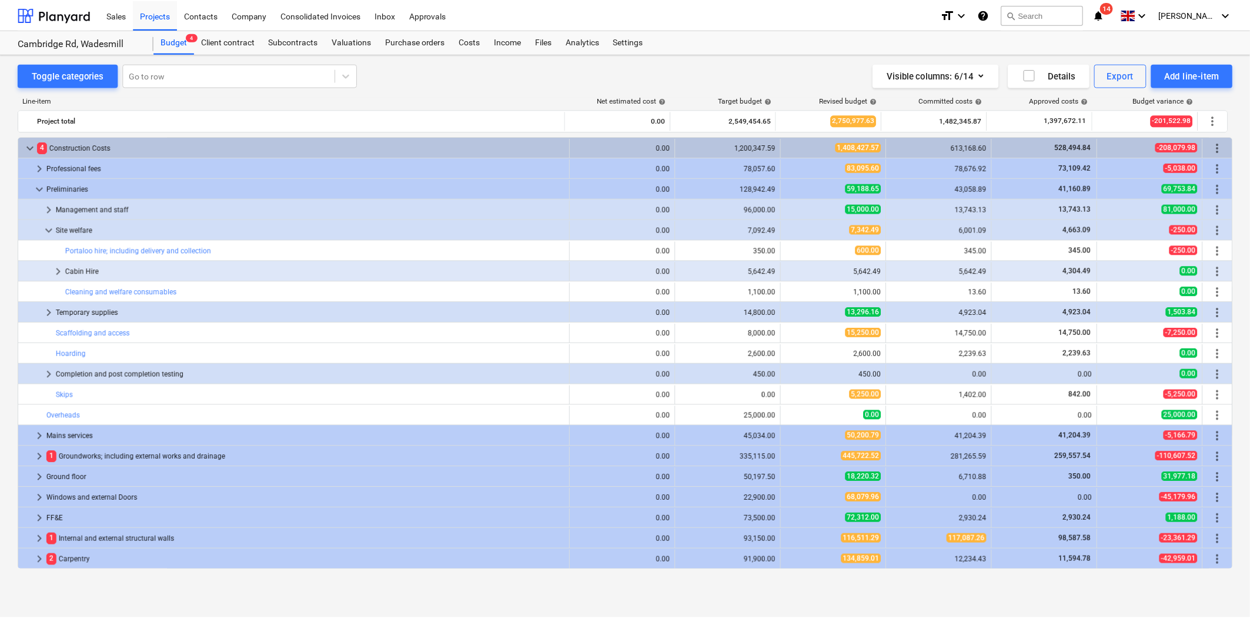
scroll to position [20, 0]
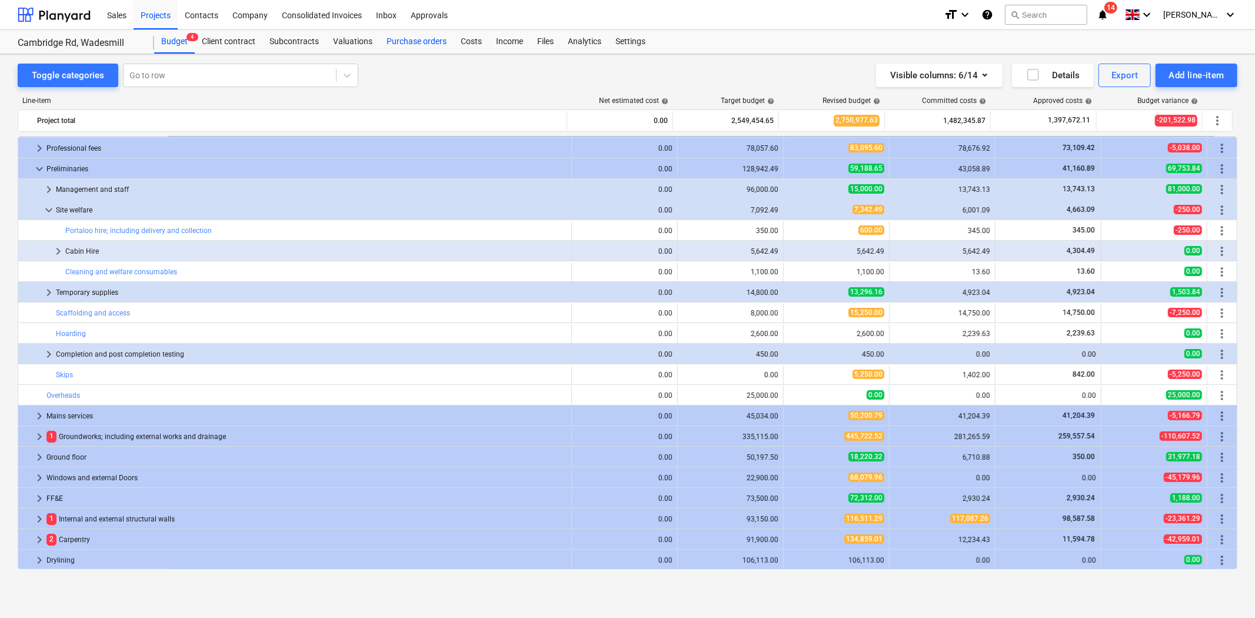
click at [409, 42] on div "Purchase orders" at bounding box center [416, 42] width 74 height 24
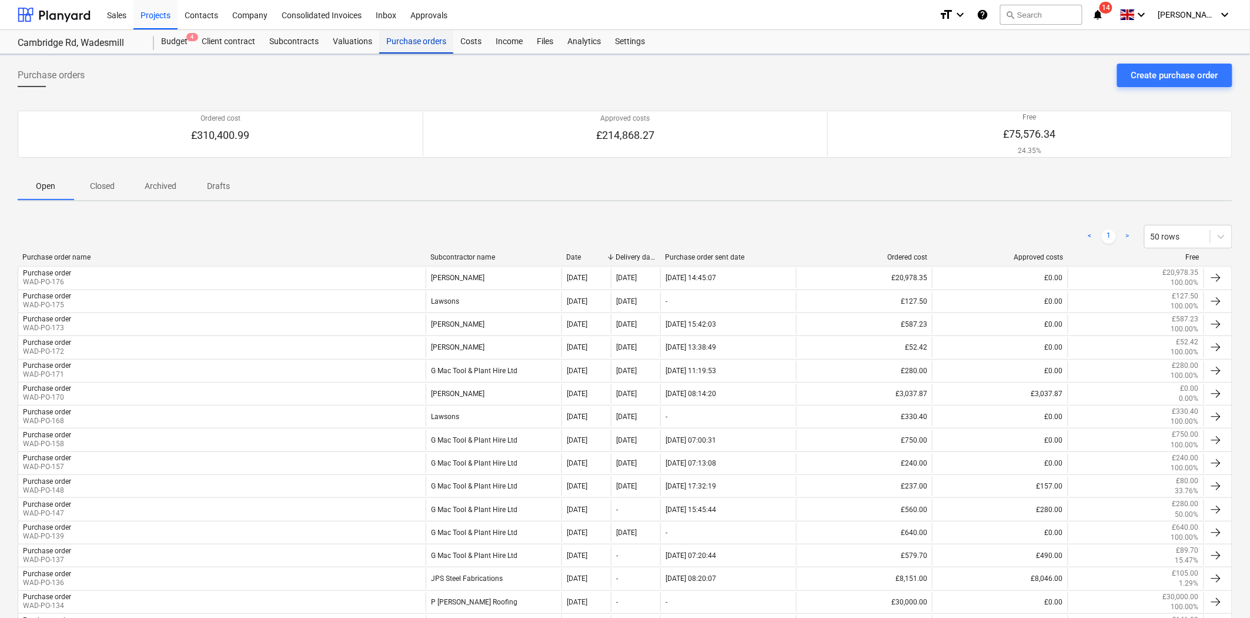
click at [409, 42] on div "Purchase orders" at bounding box center [416, 42] width 74 height 24
click at [1172, 76] on div "Create purchase order" at bounding box center [1175, 75] width 87 height 15
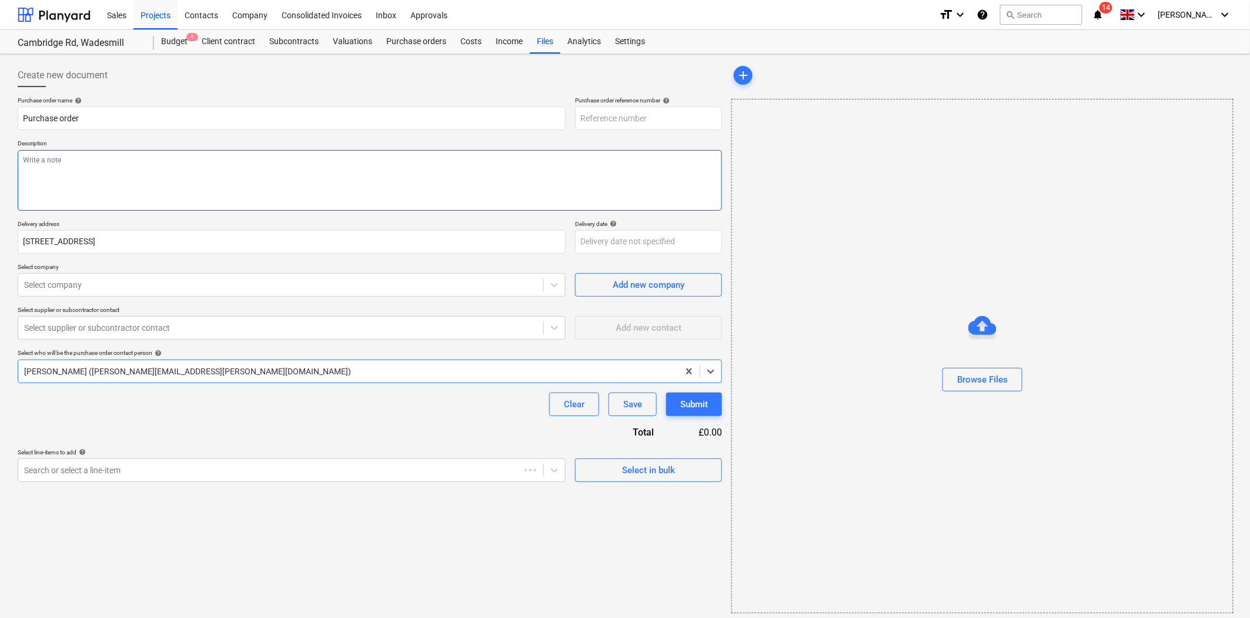
type textarea "x"
type input "WAD-PO-177"
click at [200, 171] on textarea at bounding box center [370, 180] width 705 height 61
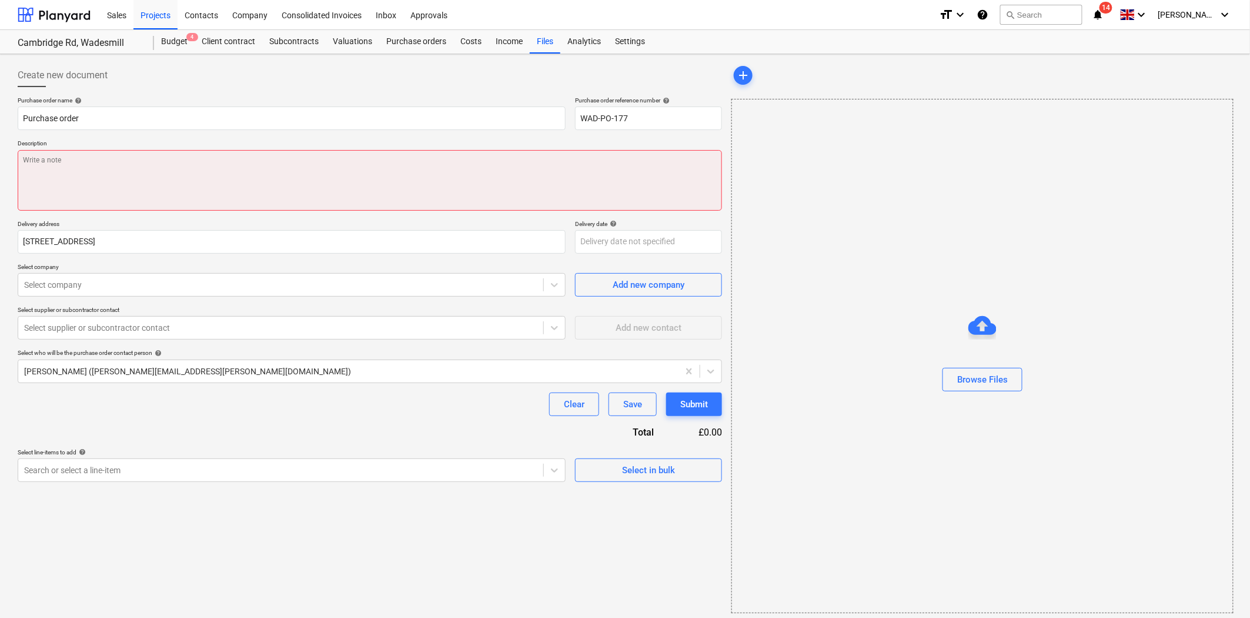
click at [480, 168] on textarea at bounding box center [370, 180] width 705 height 61
paste textarea "90mm SDR11 PE100 Blue 9010 100m Coi"
type textarea "x"
type textarea "90mm SDR11 PE100 Blue 9010 100m Coi"
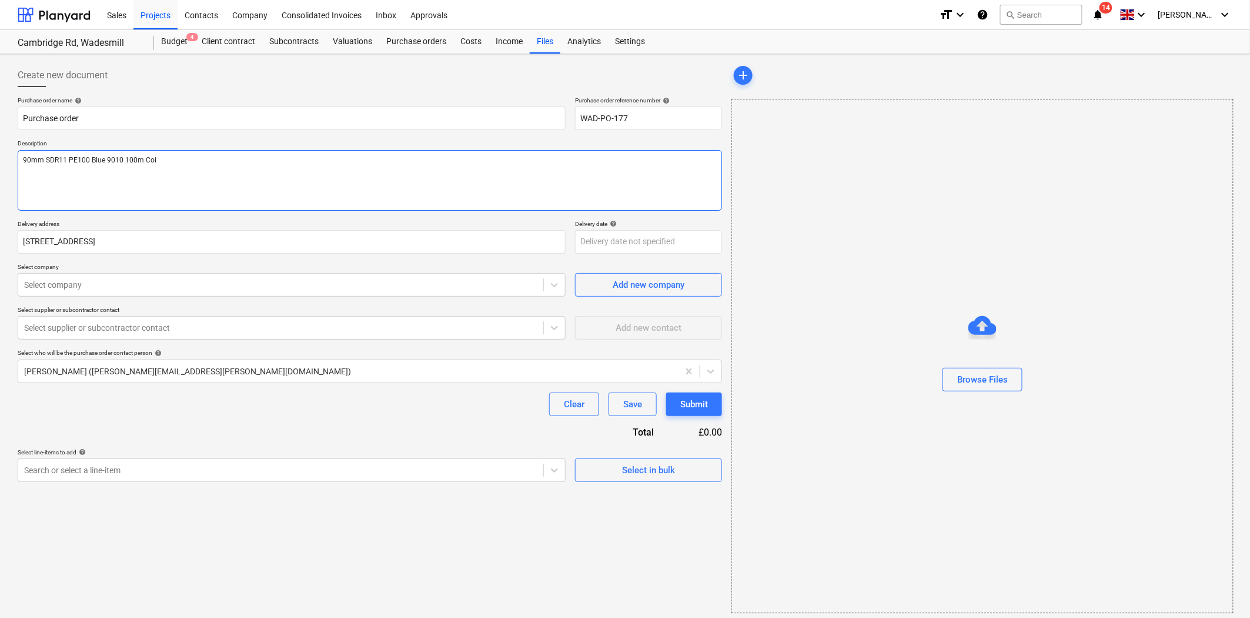
type textarea "x"
type textarea "90mm SDR11 PE100 Blue 9010 100m Coi"
type textarea "x"
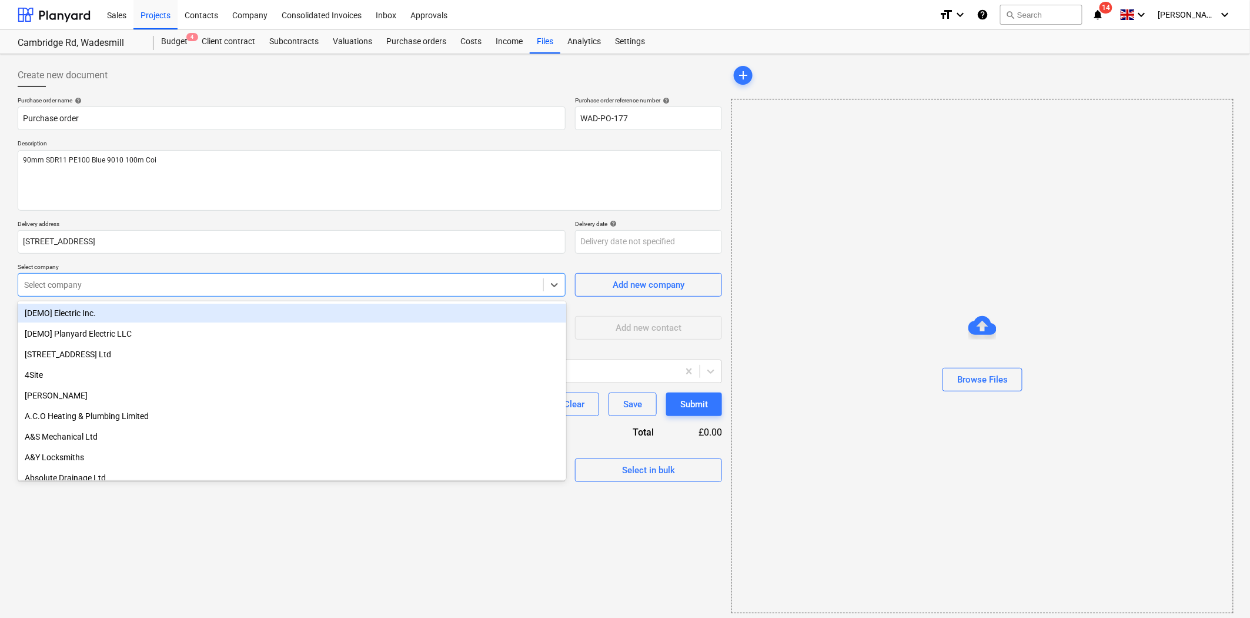
click at [171, 289] on div at bounding box center [280, 285] width 513 height 12
type input "dra"
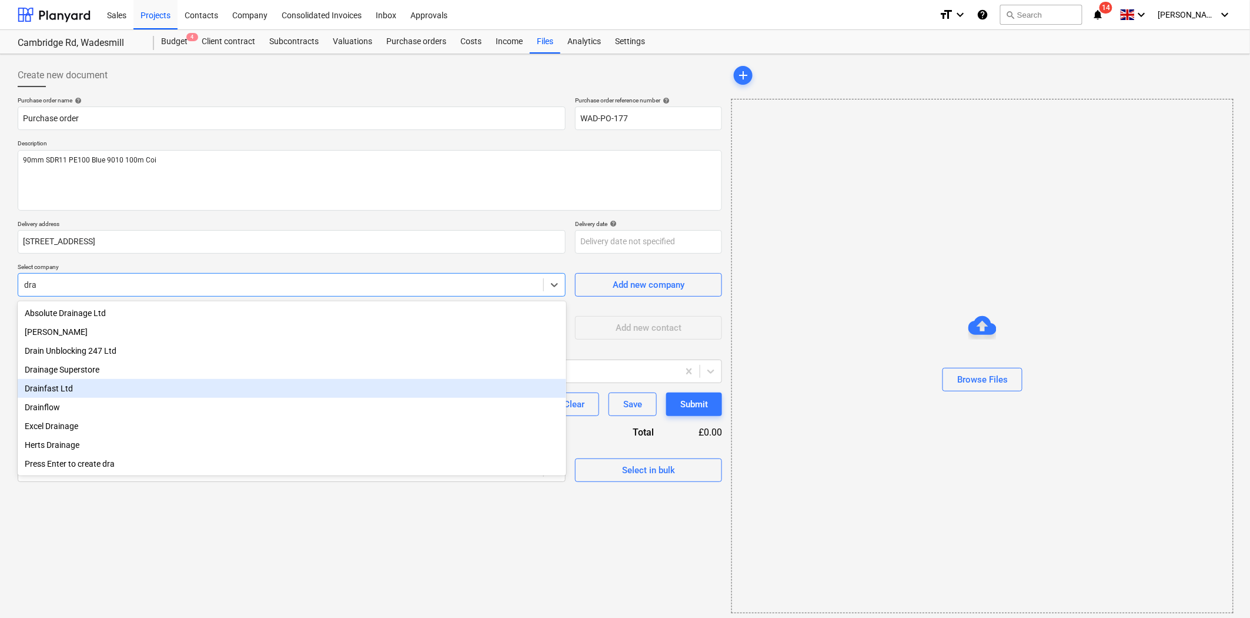
click at [111, 392] on div "Drainfast Ltd" at bounding box center [292, 388] width 549 height 19
type textarea "x"
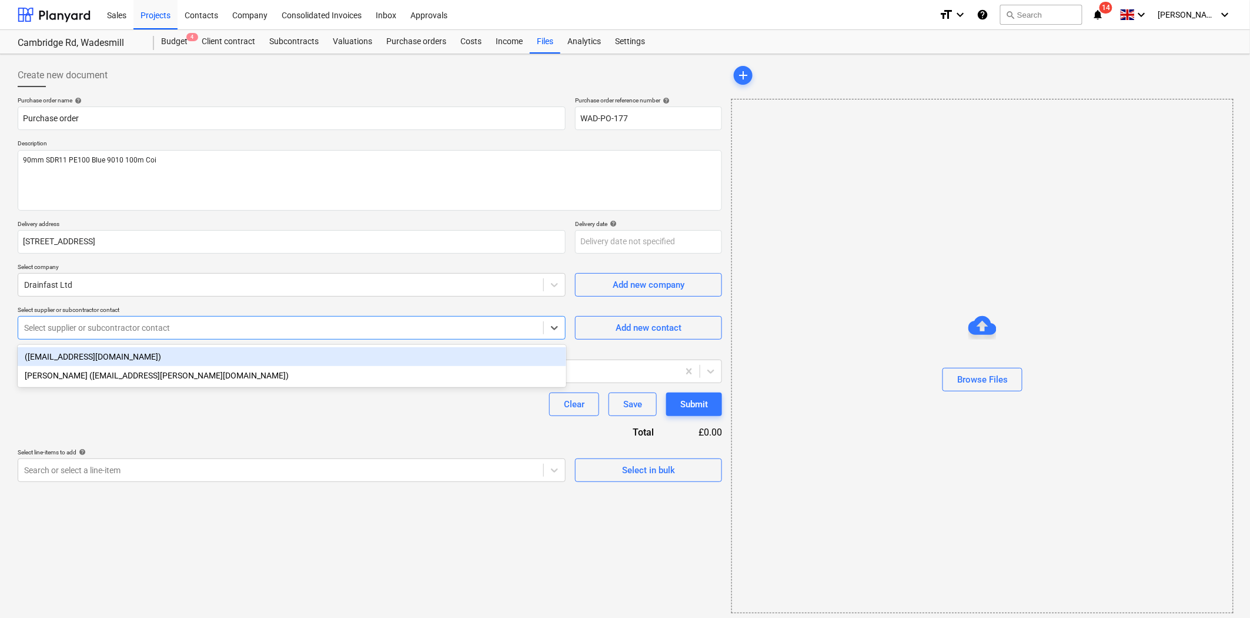
click at [172, 336] on div "Select supplier or subcontractor contact" at bounding box center [292, 328] width 548 height 24
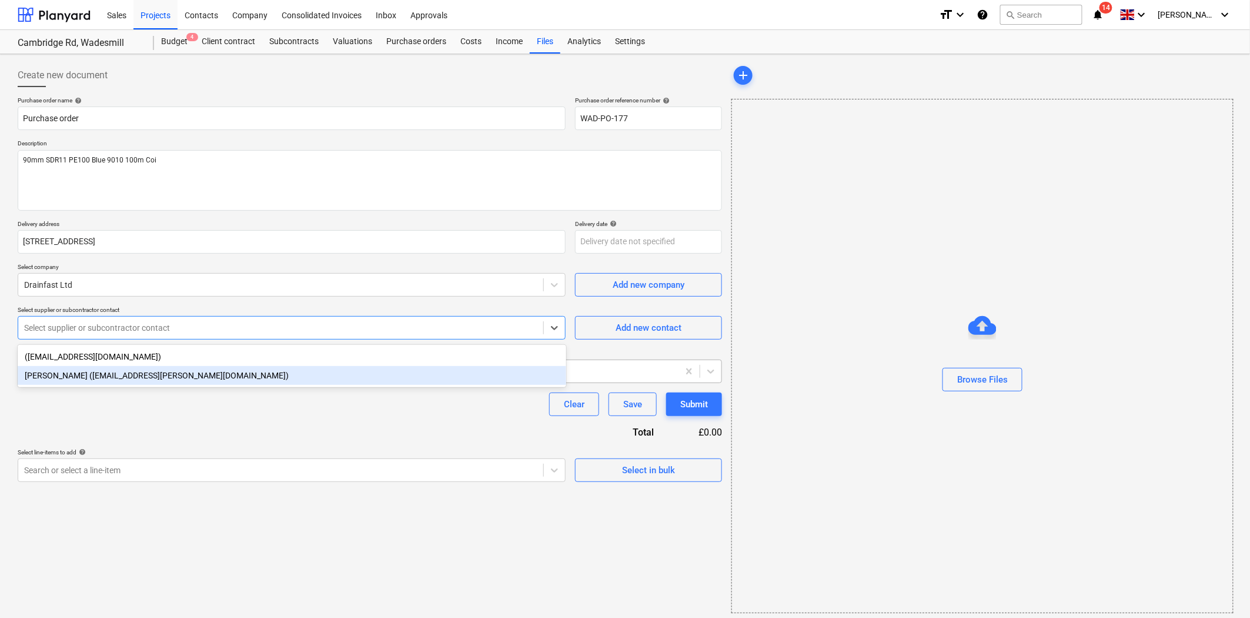
click at [157, 375] on div "[PERSON_NAME] ([EMAIL_ADDRESS][PERSON_NAME][DOMAIN_NAME])" at bounding box center [292, 375] width 549 height 19
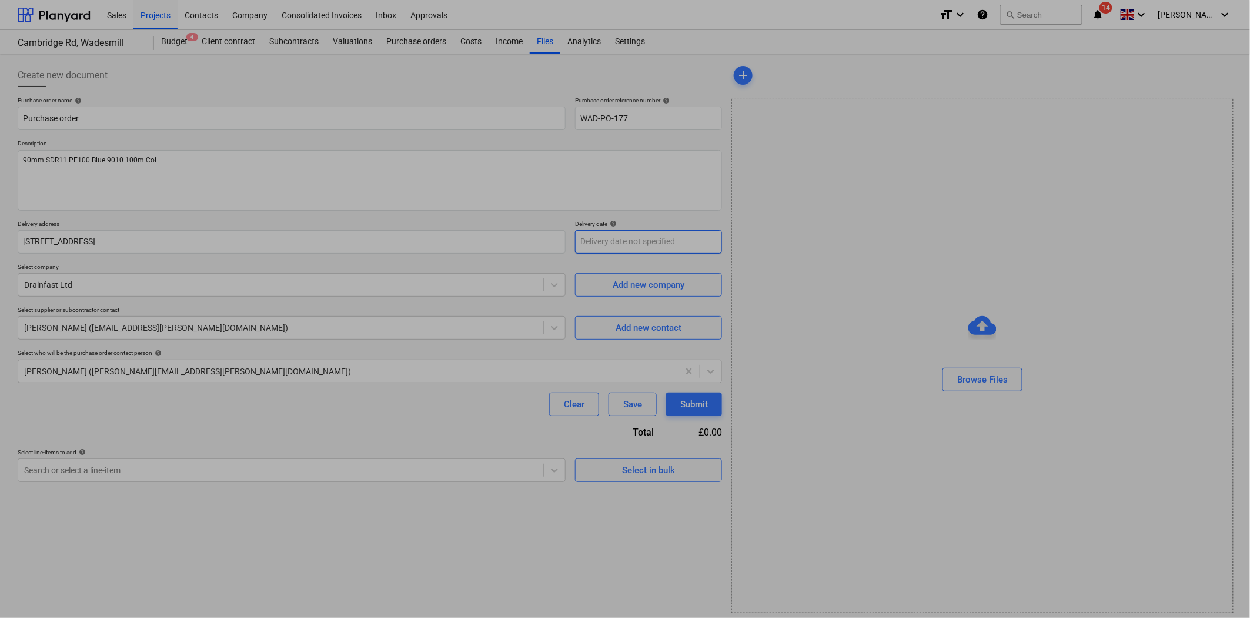
click at [643, 239] on body "Sales Projects Contacts Company Consolidated Invoices Inbox Approvals format_si…" at bounding box center [625, 309] width 1250 height 618
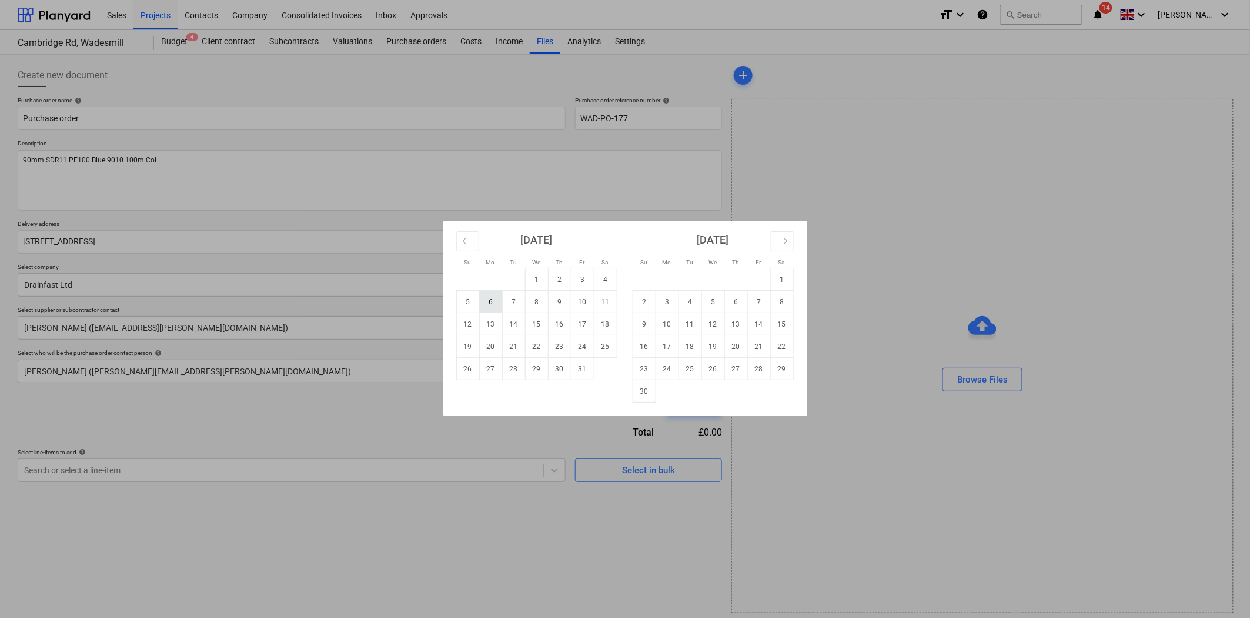
click at [498, 302] on td "6" at bounding box center [490, 302] width 23 height 22
type textarea "x"
type input "[DATE]"
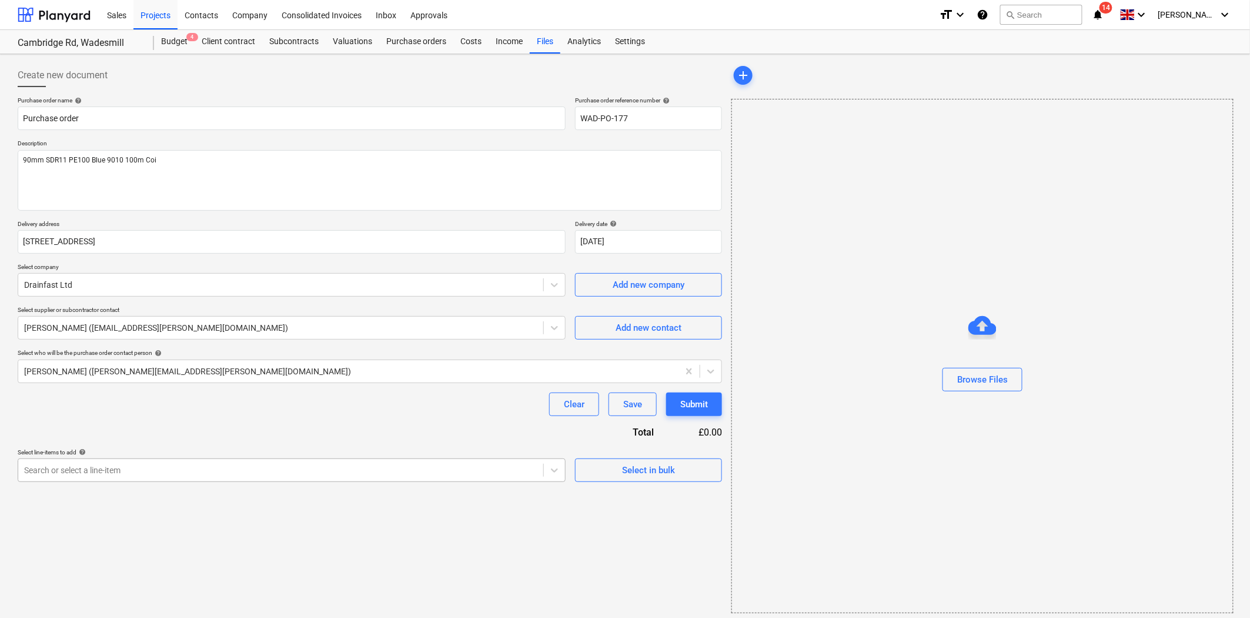
click at [266, 475] on div "Search or select a line-item" at bounding box center [292, 470] width 548 height 24
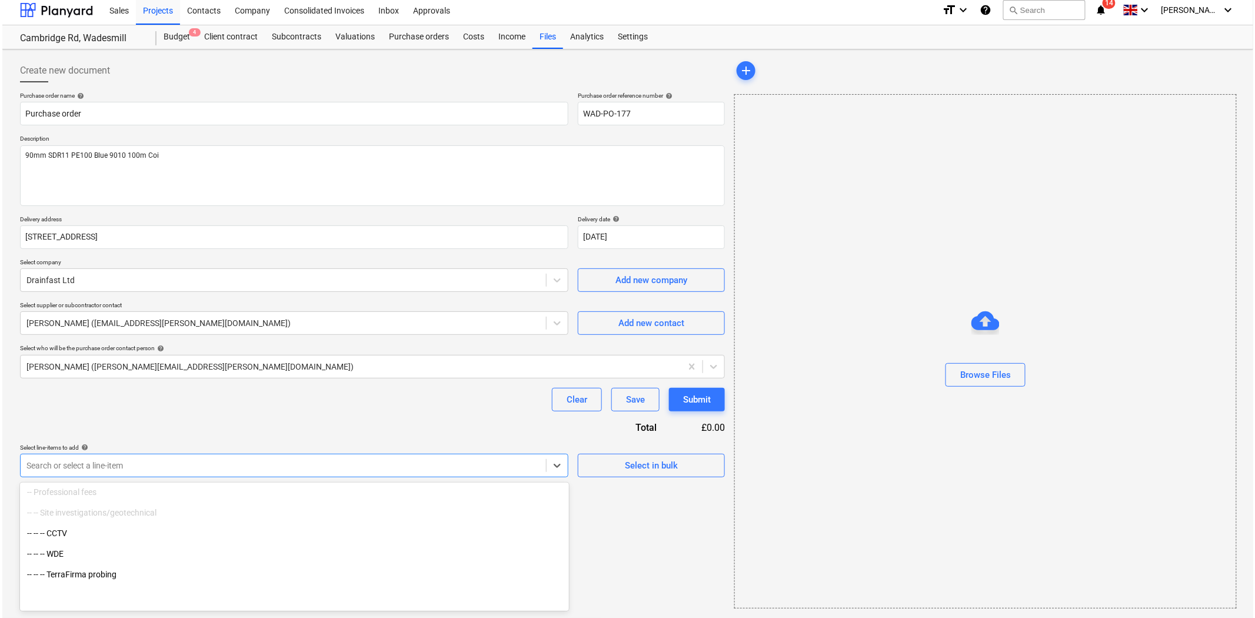
scroll to position [326, 0]
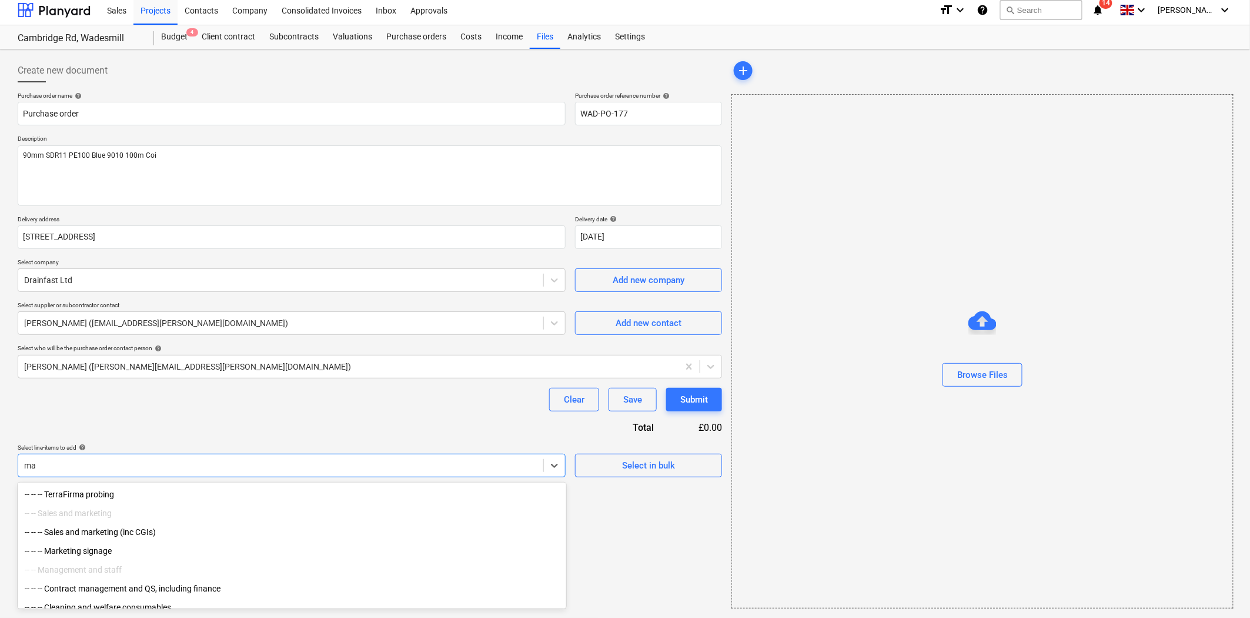
type input "m"
type input "ser"
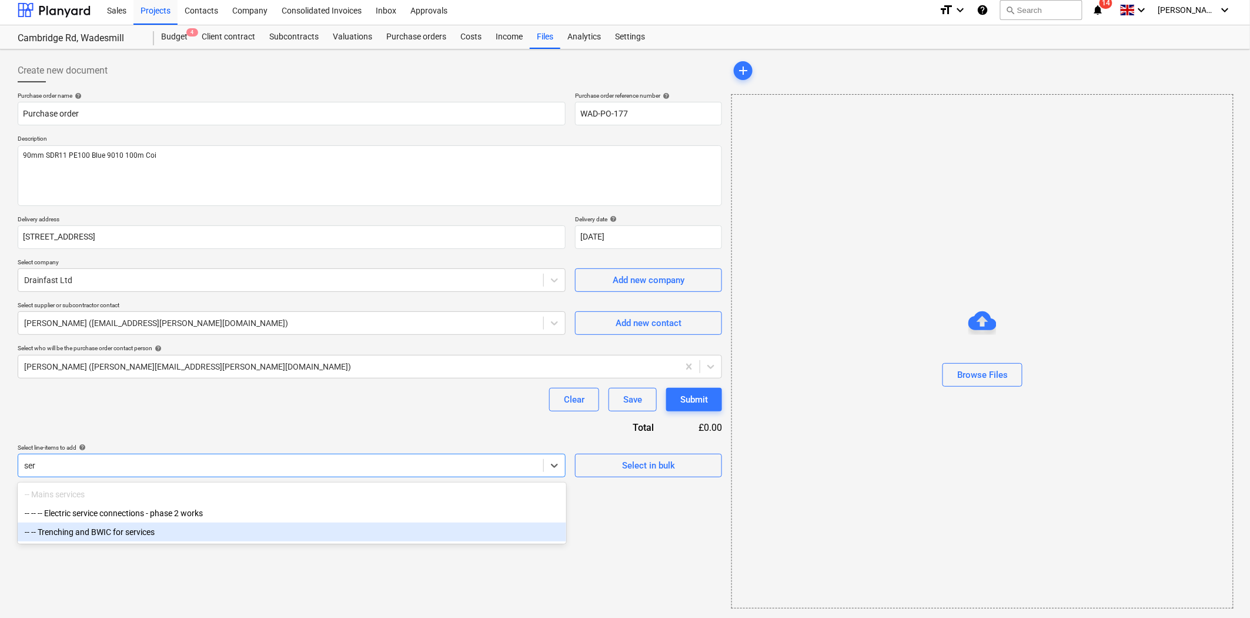
click at [121, 532] on div "-- -- Trenching and BWIC for services" at bounding box center [292, 531] width 549 height 19
type textarea "x"
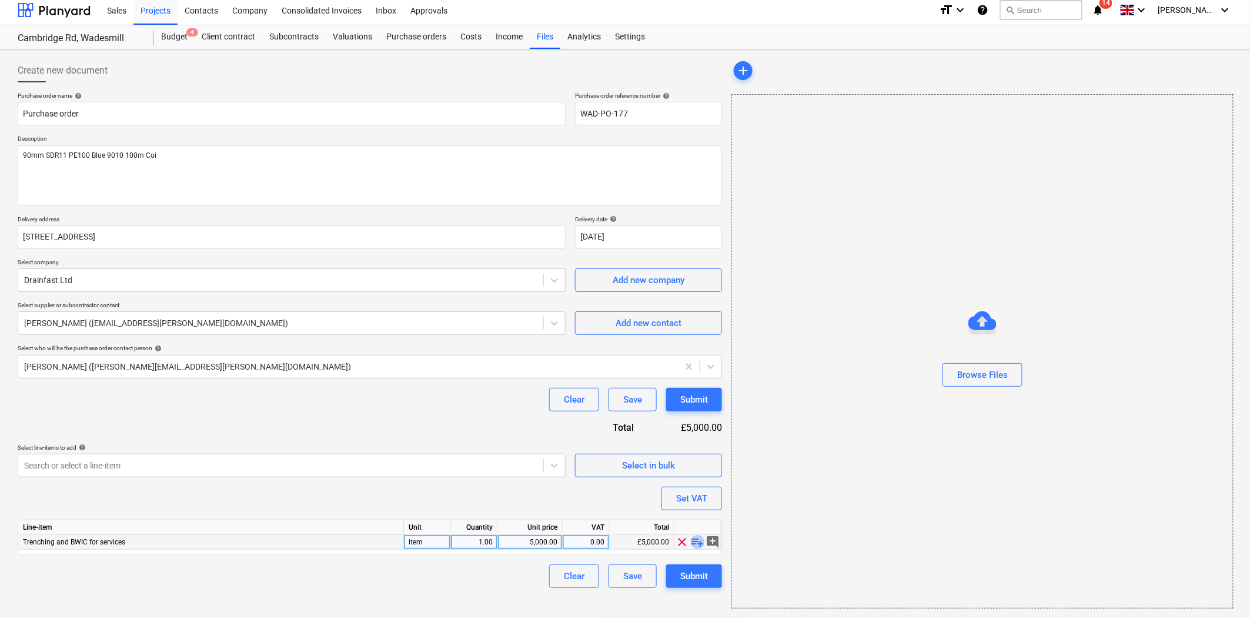
click at [698, 542] on span "playlist_add" at bounding box center [698, 542] width 14 height 14
type textarea "x"
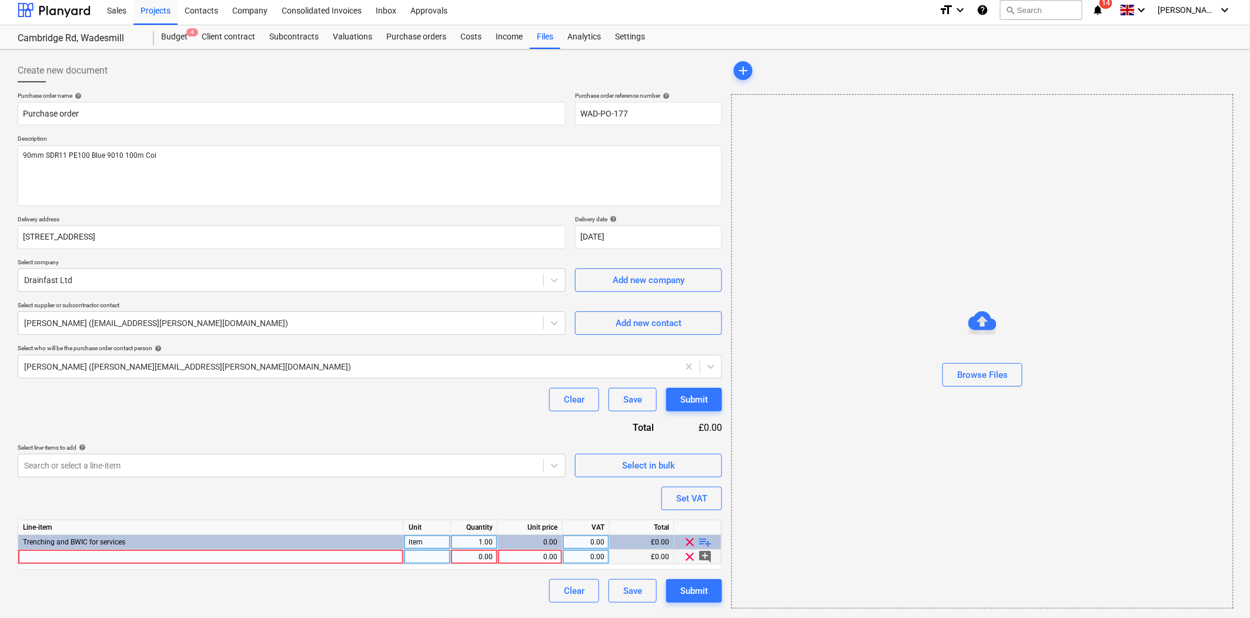
click at [259, 556] on div at bounding box center [211, 556] width 386 height 15
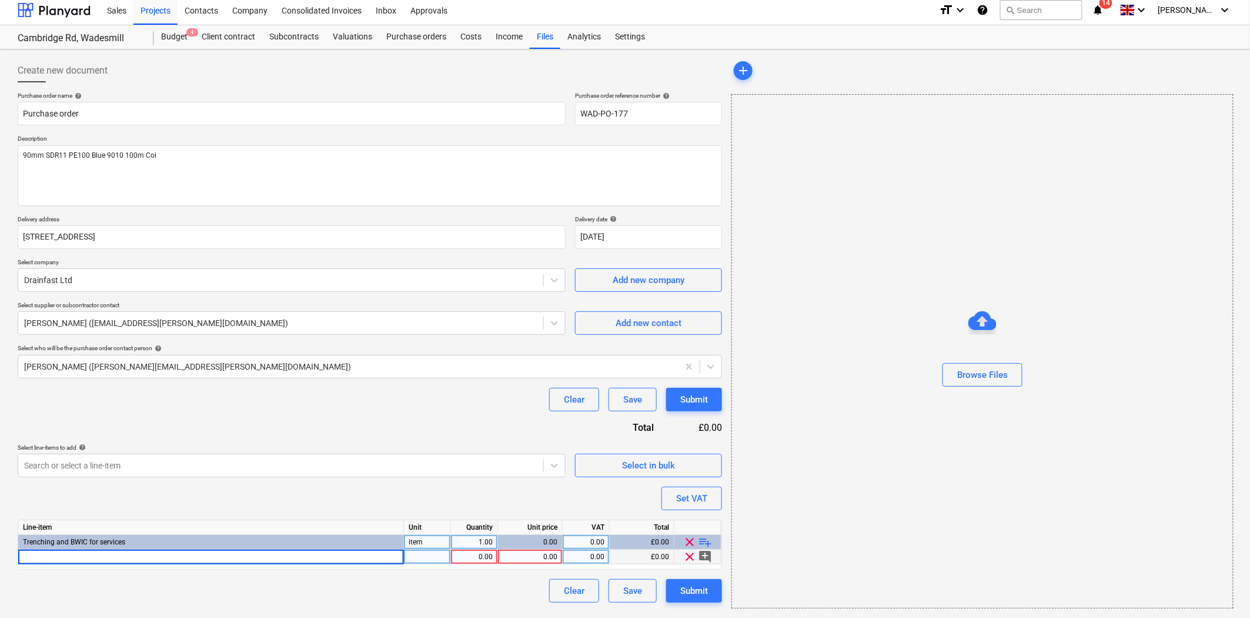
type input "90mm SDR11 PE100 Blue 9010 100m Coi"
type textarea "x"
click at [477, 556] on div "0.00" at bounding box center [474, 556] width 37 height 15
click at [548, 556] on div "0.00" at bounding box center [530, 556] width 55 height 15
type input "615.29"
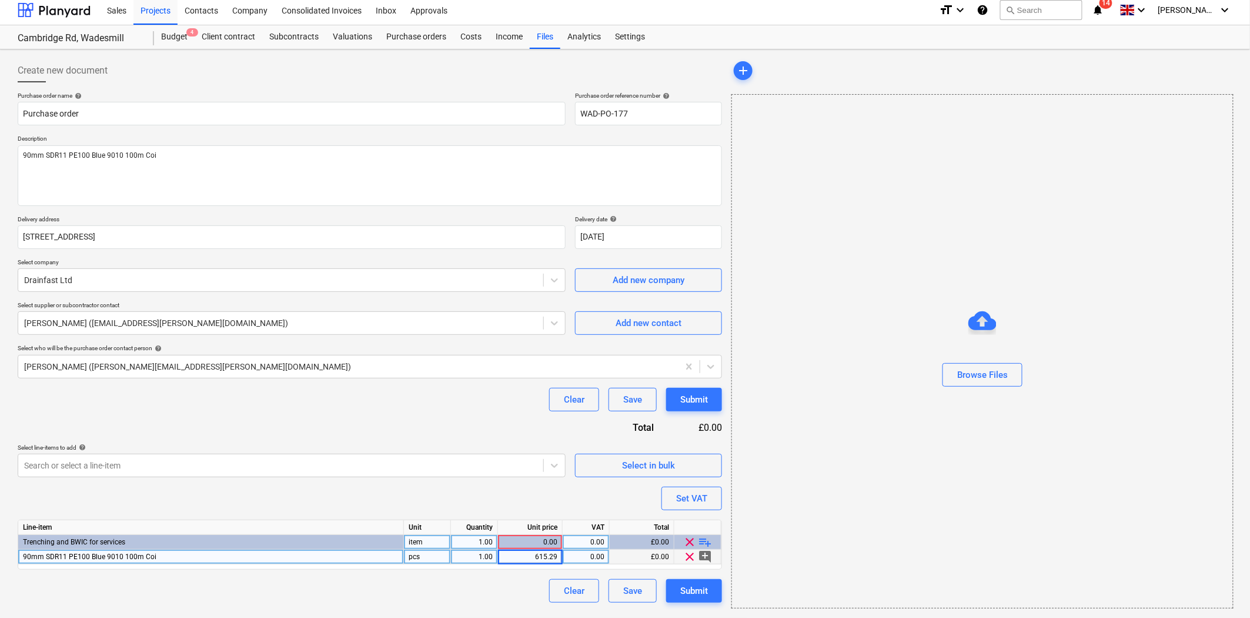
click at [394, 431] on div "Purchase order name help Purchase order Purchase order reference number help WA…" at bounding box center [370, 347] width 705 height 511
click at [702, 590] on div "Submit" at bounding box center [694, 590] width 28 height 15
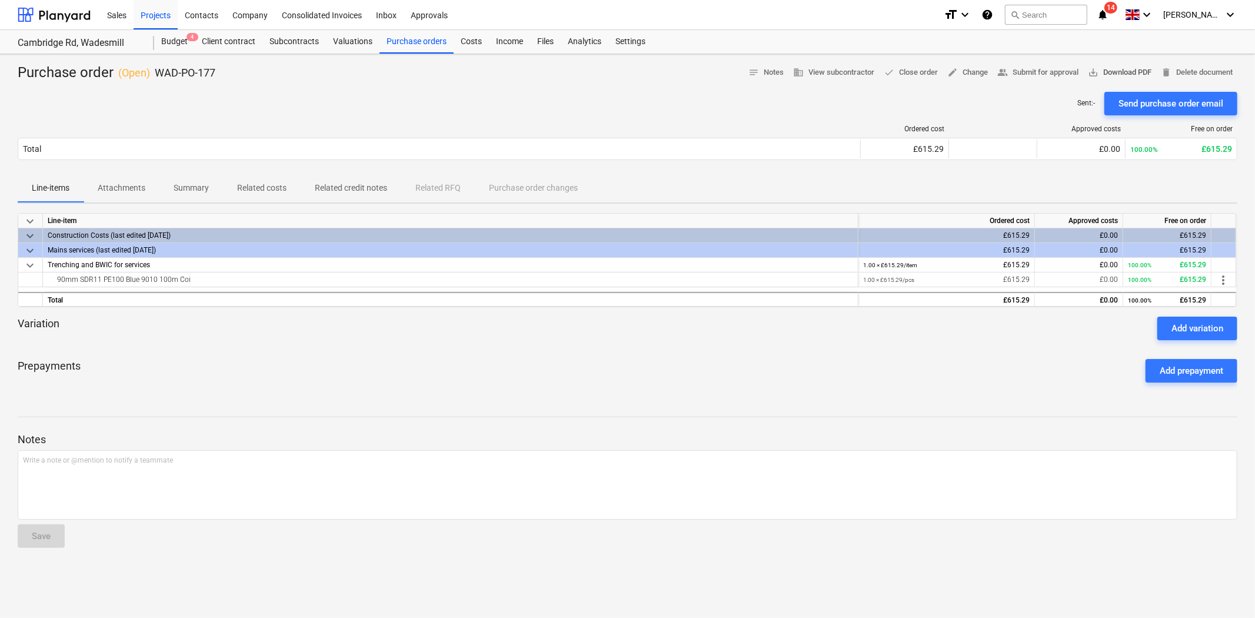
click at [1108, 72] on span "save_alt Download PDF" at bounding box center [1119, 73] width 64 height 14
click at [174, 42] on div "Budget 4" at bounding box center [174, 42] width 41 height 24
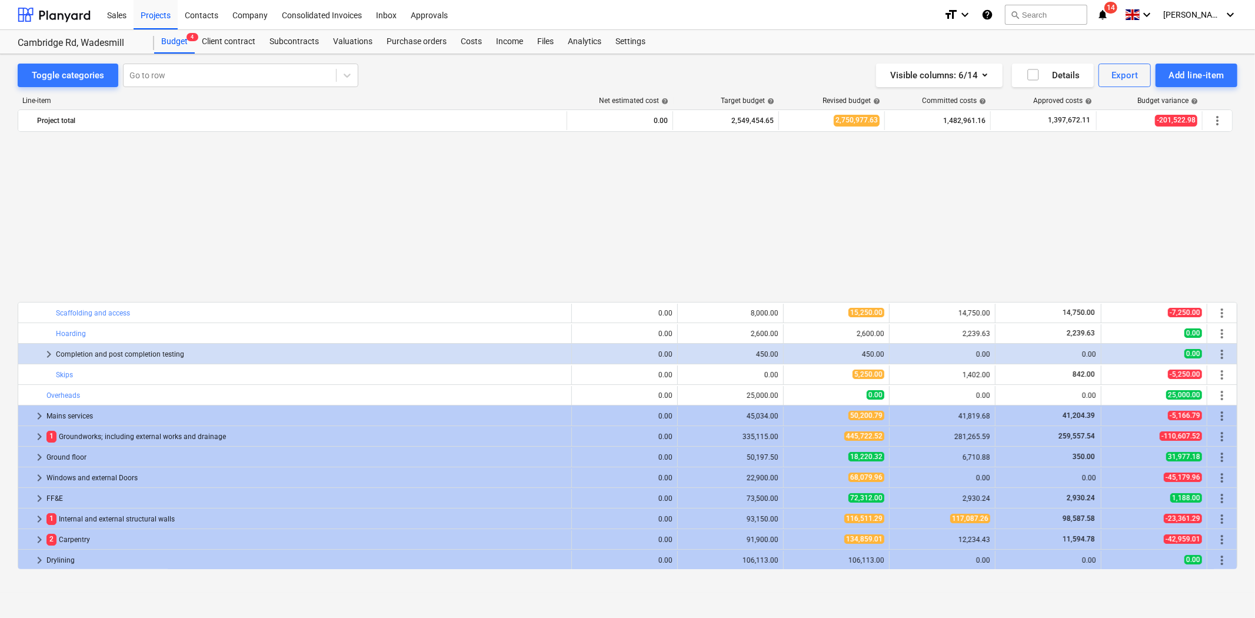
scroll to position [216, 0]
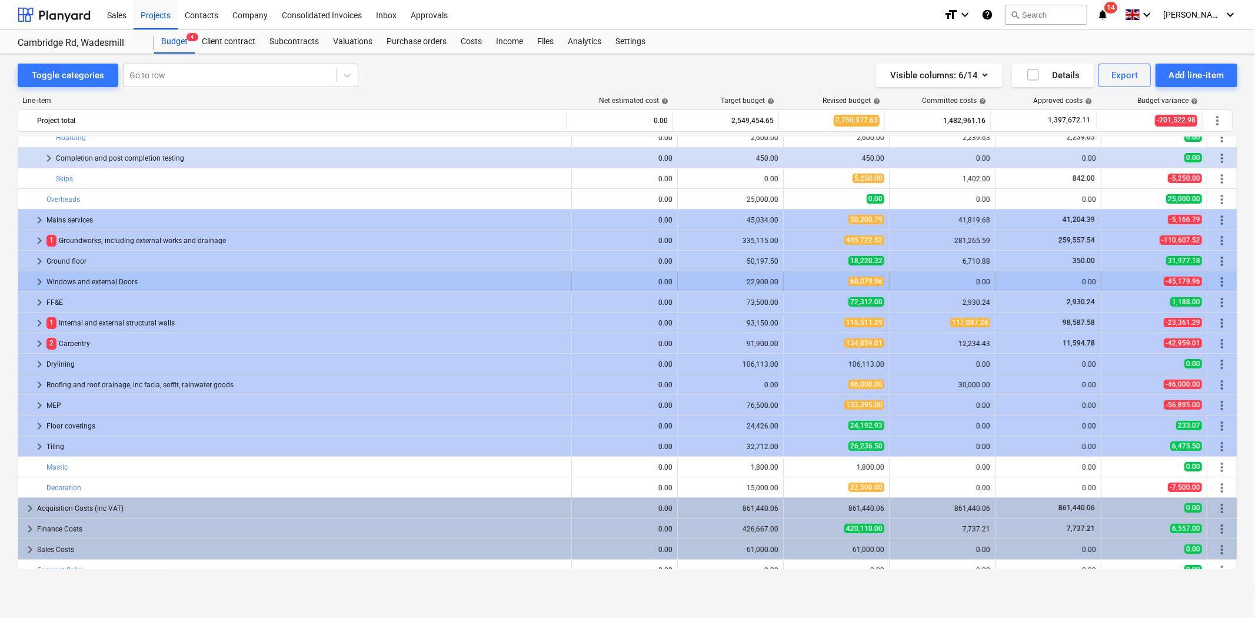
click at [84, 283] on div "Windows and external Doors" at bounding box center [306, 281] width 520 height 19
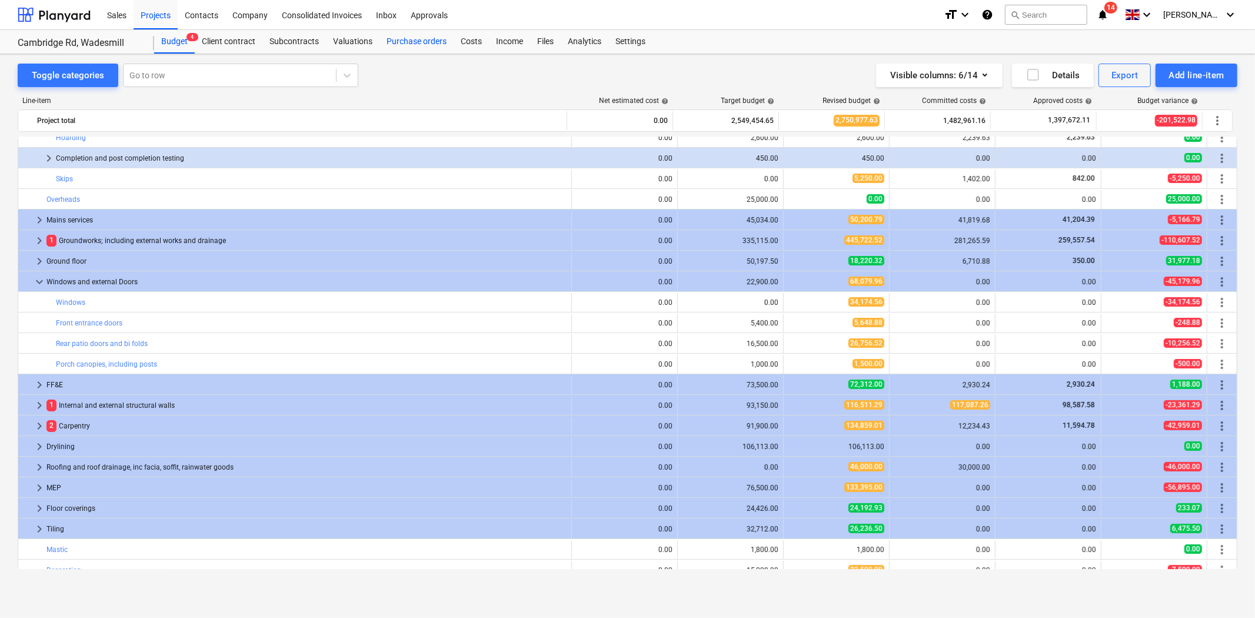
click at [414, 45] on div "Purchase orders" at bounding box center [416, 42] width 74 height 24
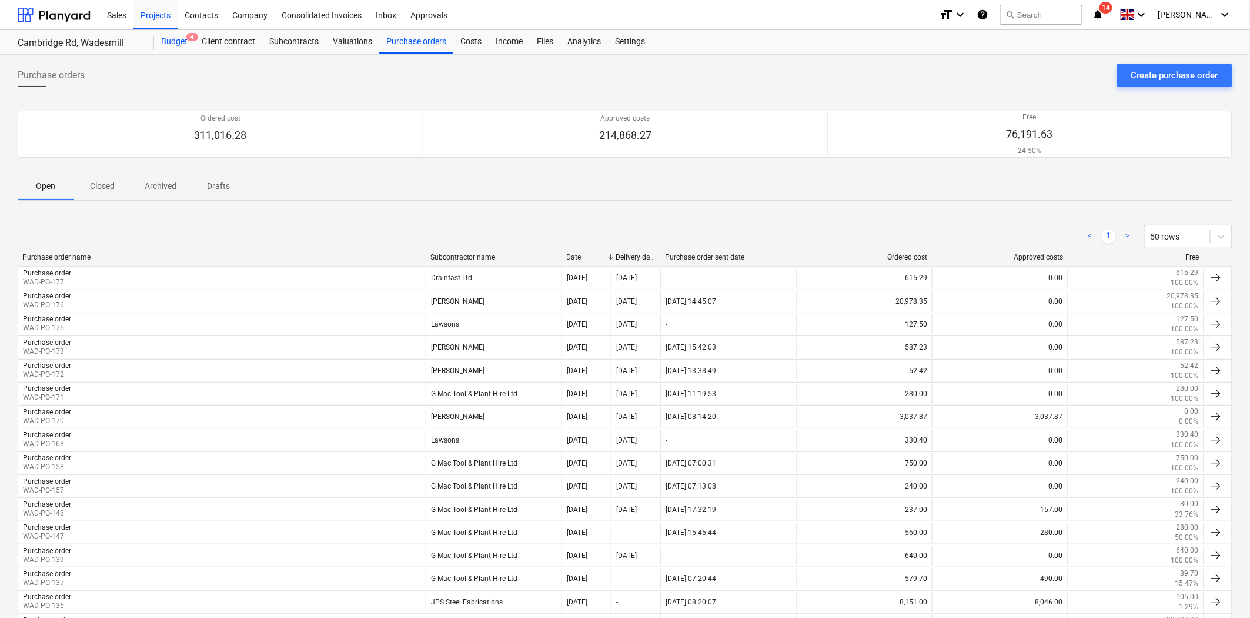
click at [175, 44] on div "Budget 4" at bounding box center [174, 42] width 41 height 24
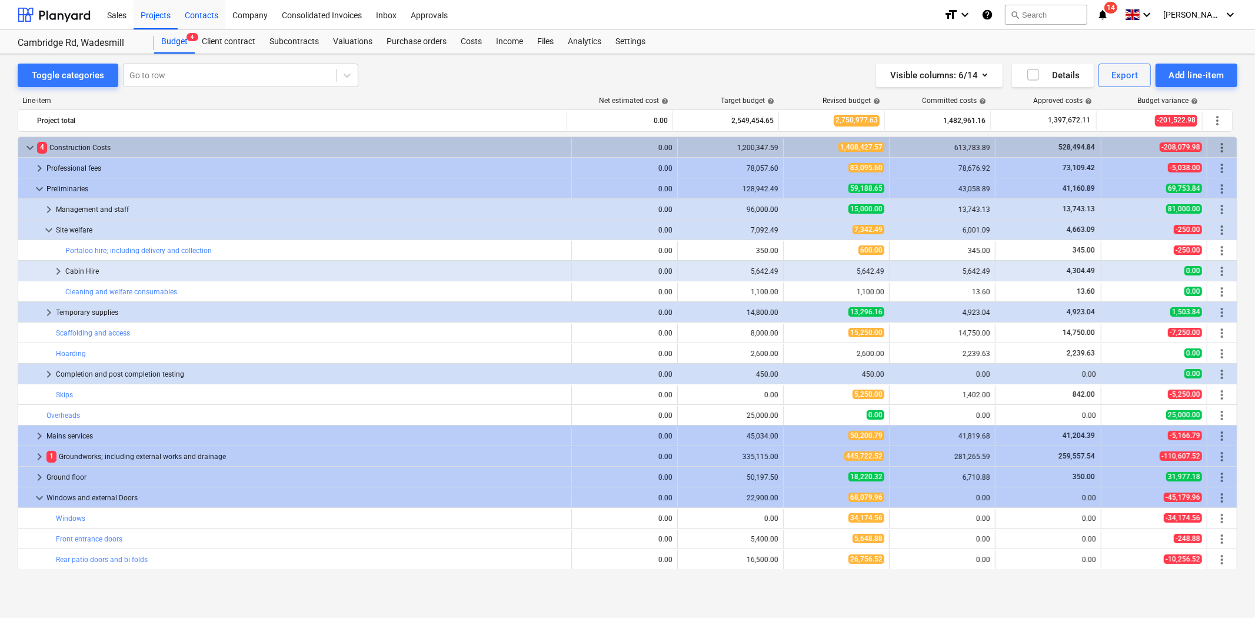
scroll to position [216, 0]
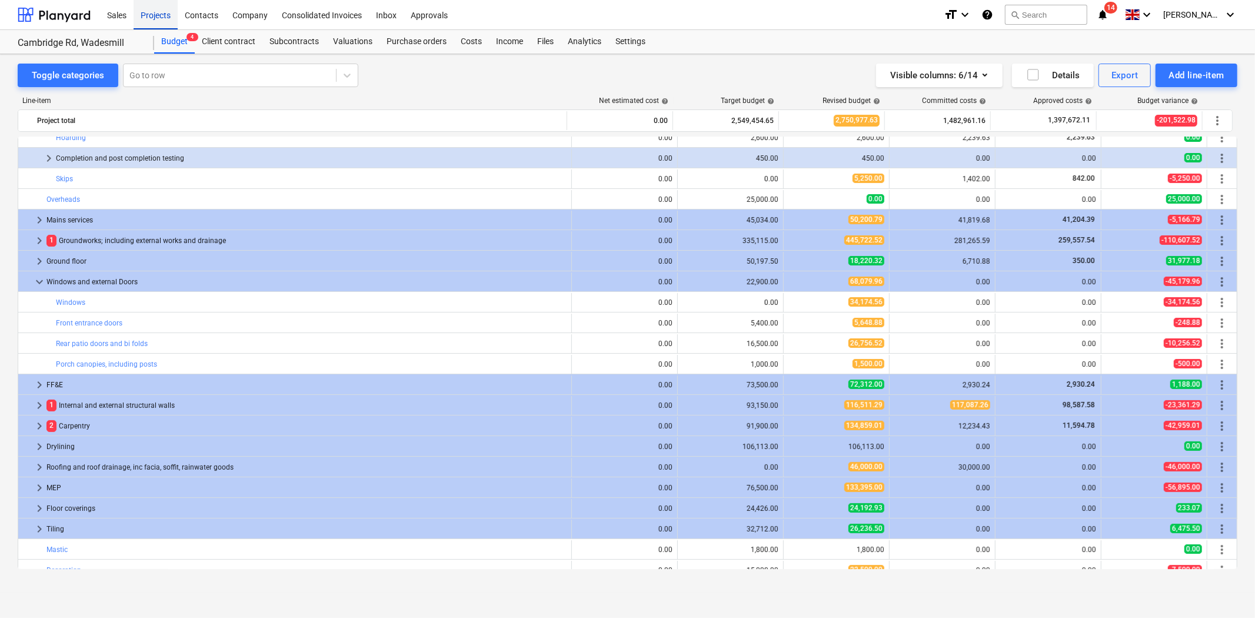
click at [160, 13] on div "Projects" at bounding box center [156, 14] width 44 height 30
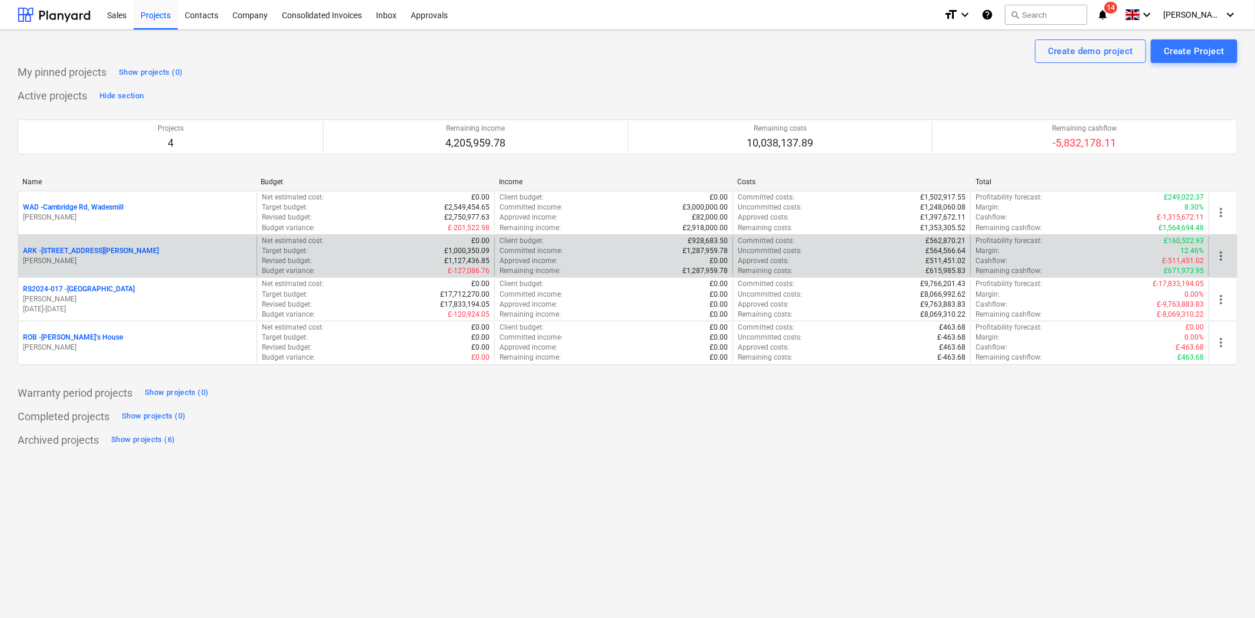
click at [107, 248] on div "ARK - 2 Galley [PERSON_NAME]" at bounding box center [137, 251] width 229 height 10
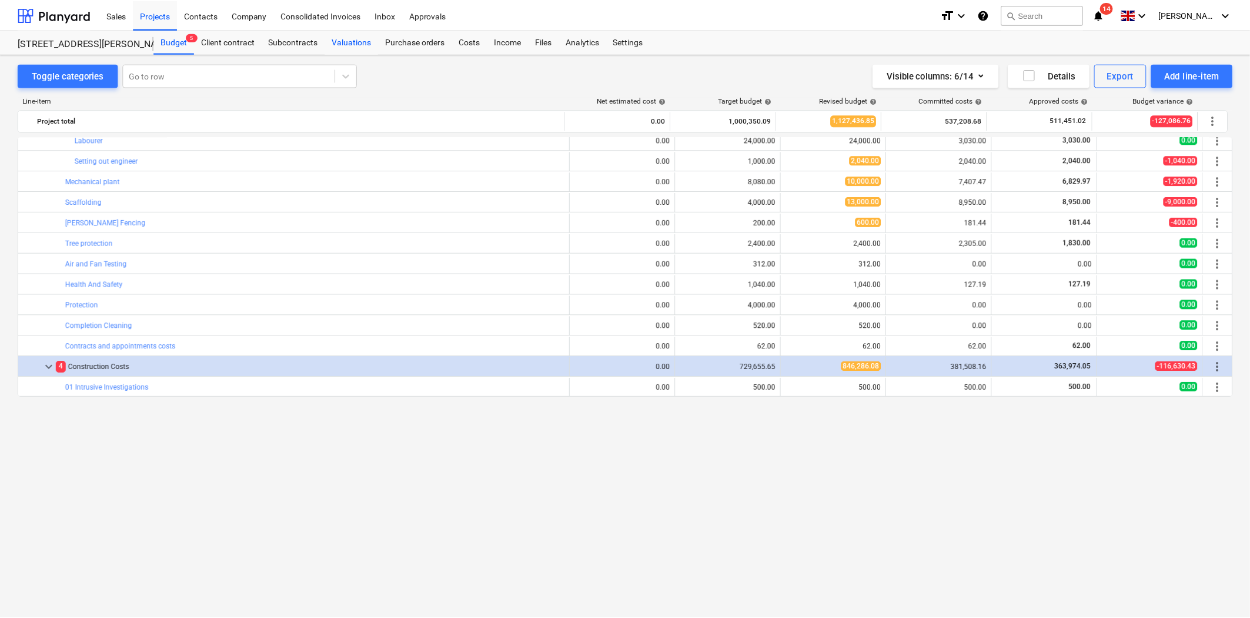
scroll to position [42, 0]
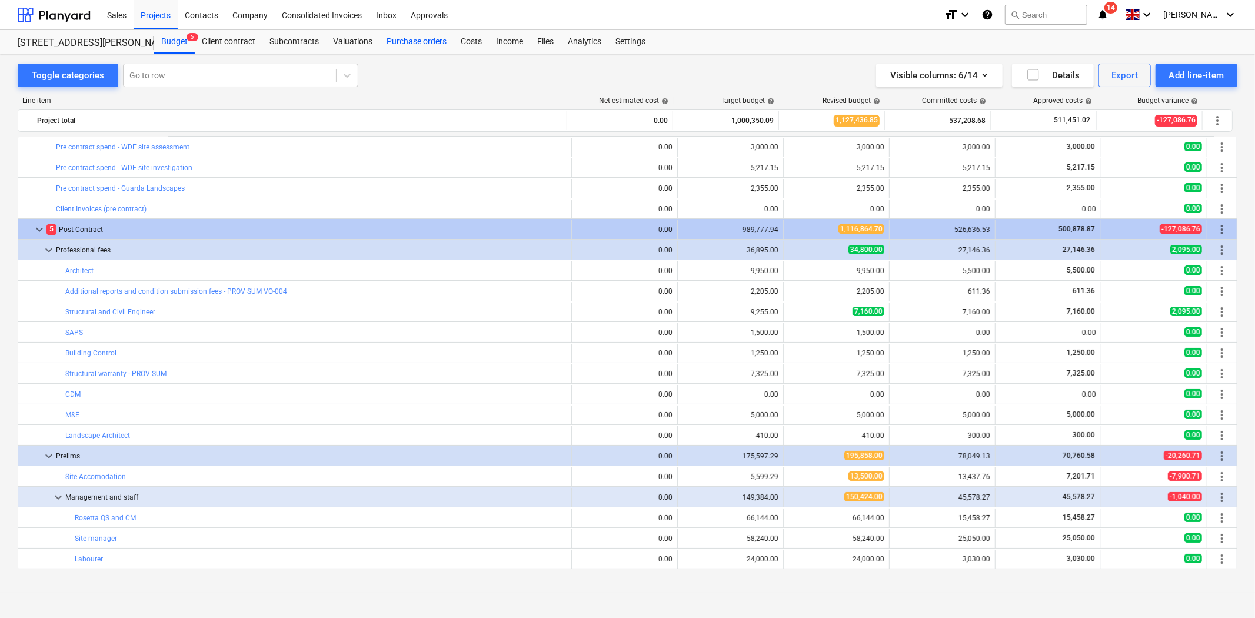
click at [402, 34] on div "Purchase orders" at bounding box center [416, 42] width 74 height 24
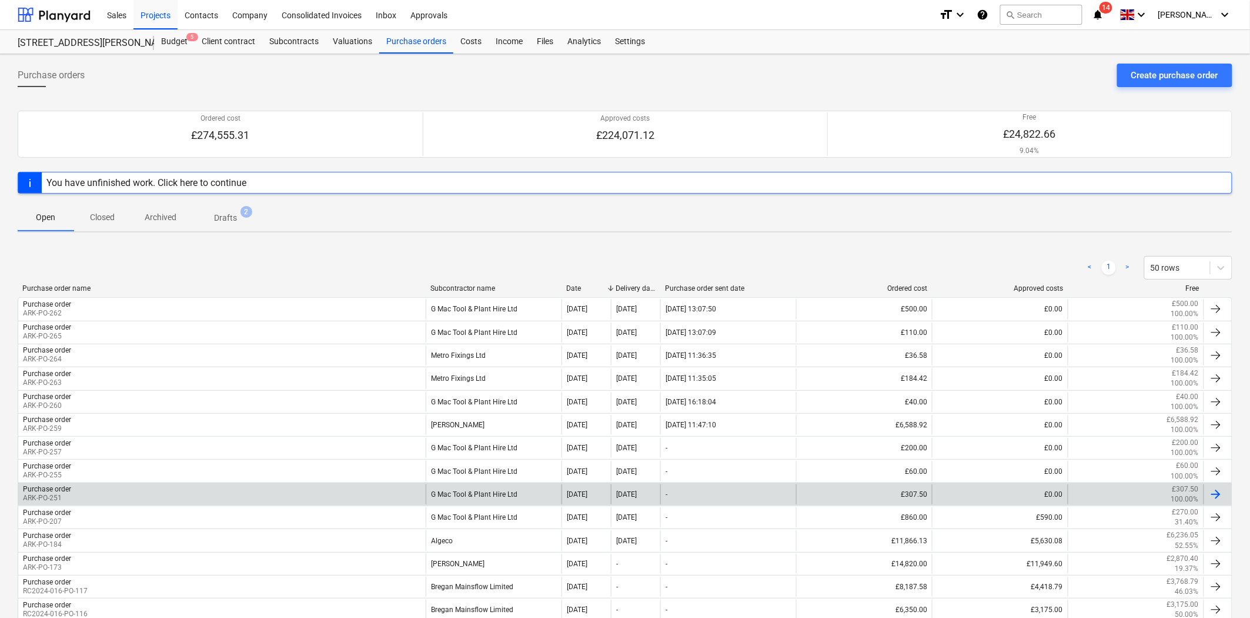
click at [502, 495] on div "G Mac Tool & Plant Hire Ltd" at bounding box center [494, 494] width 136 height 20
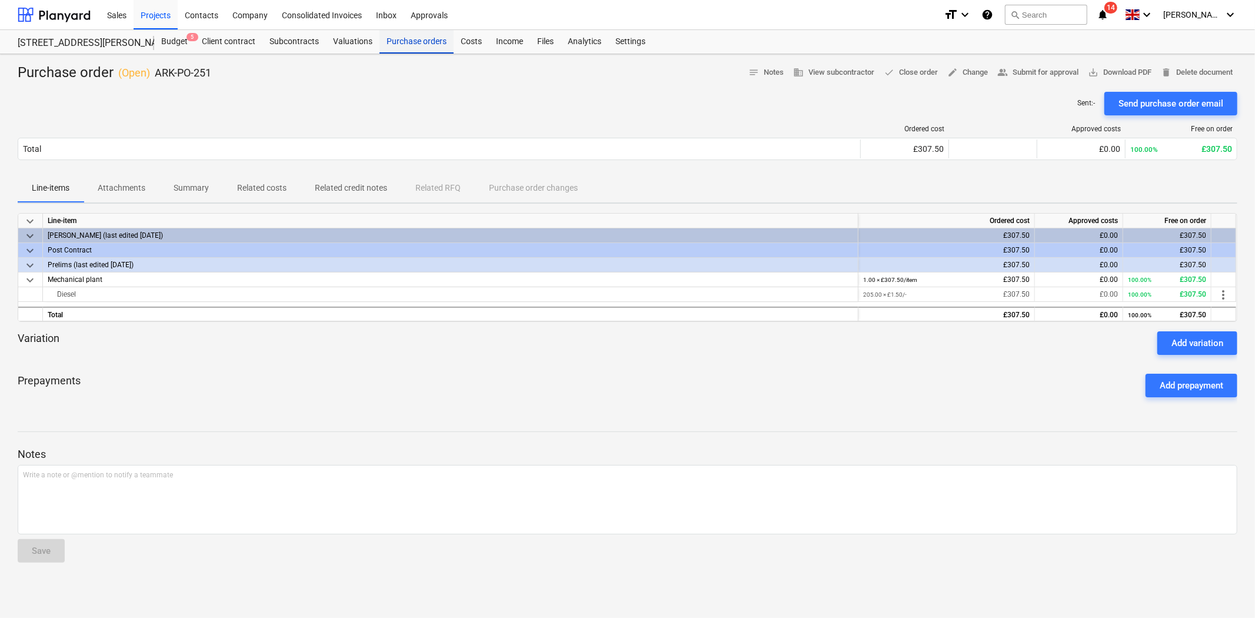
click at [416, 38] on div "Purchase orders" at bounding box center [416, 42] width 74 height 24
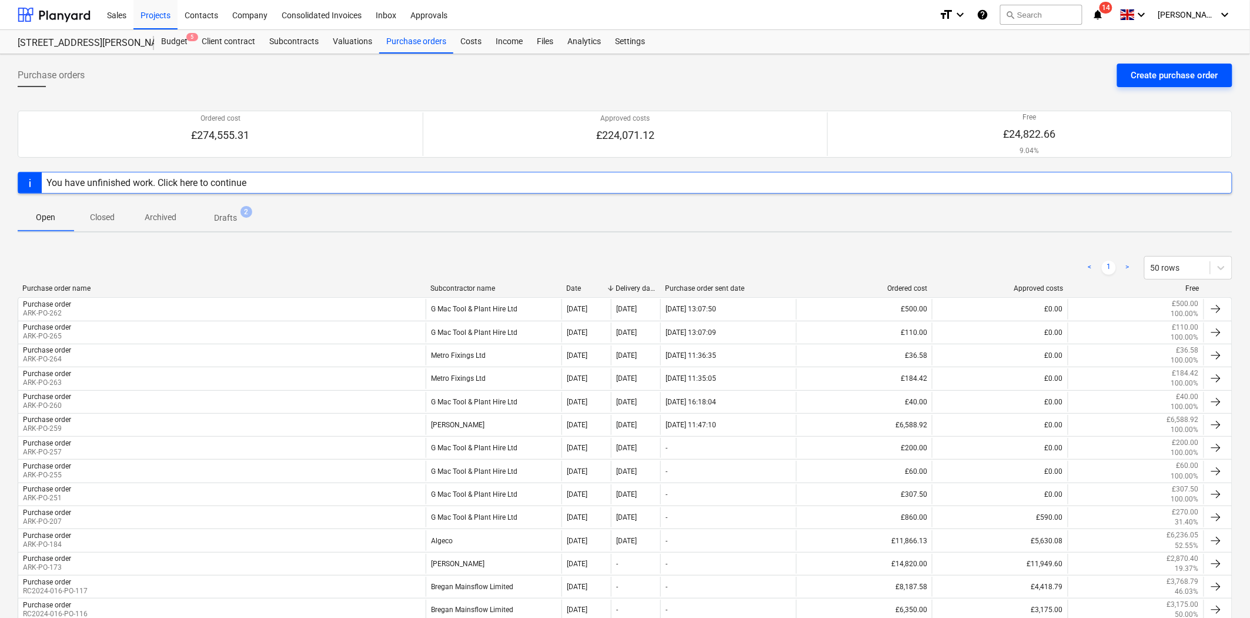
click at [1162, 80] on div "Create purchase order" at bounding box center [1175, 75] width 87 height 15
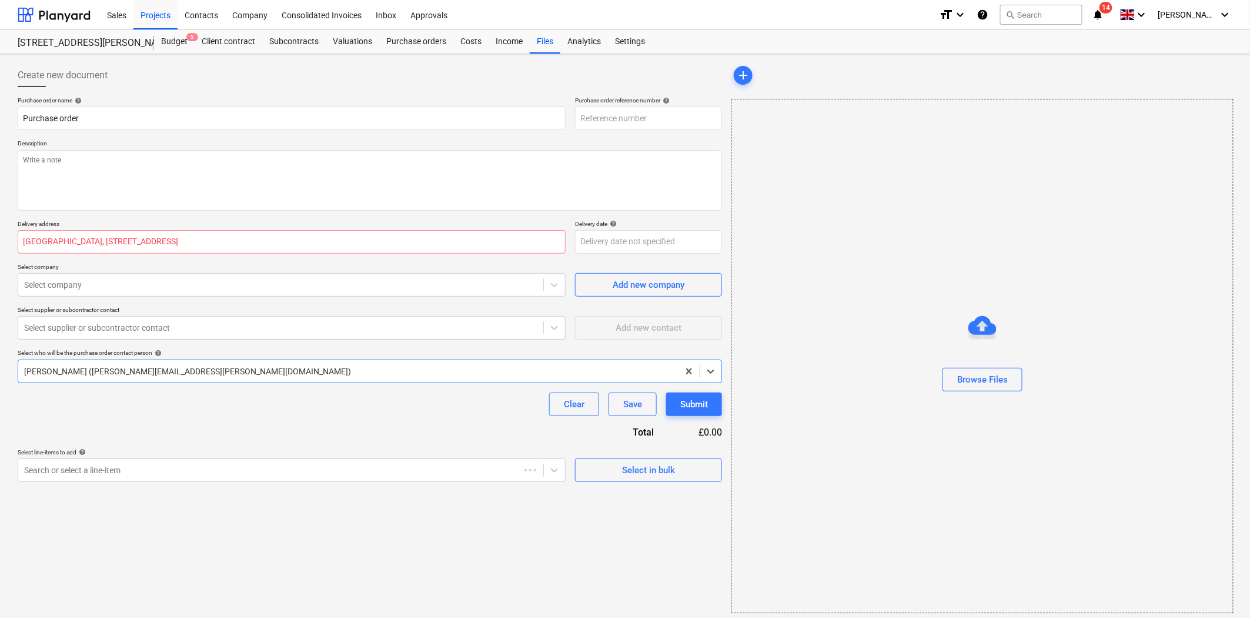
type textarea "x"
type input "ARK-PO-267"
type textarea "x"
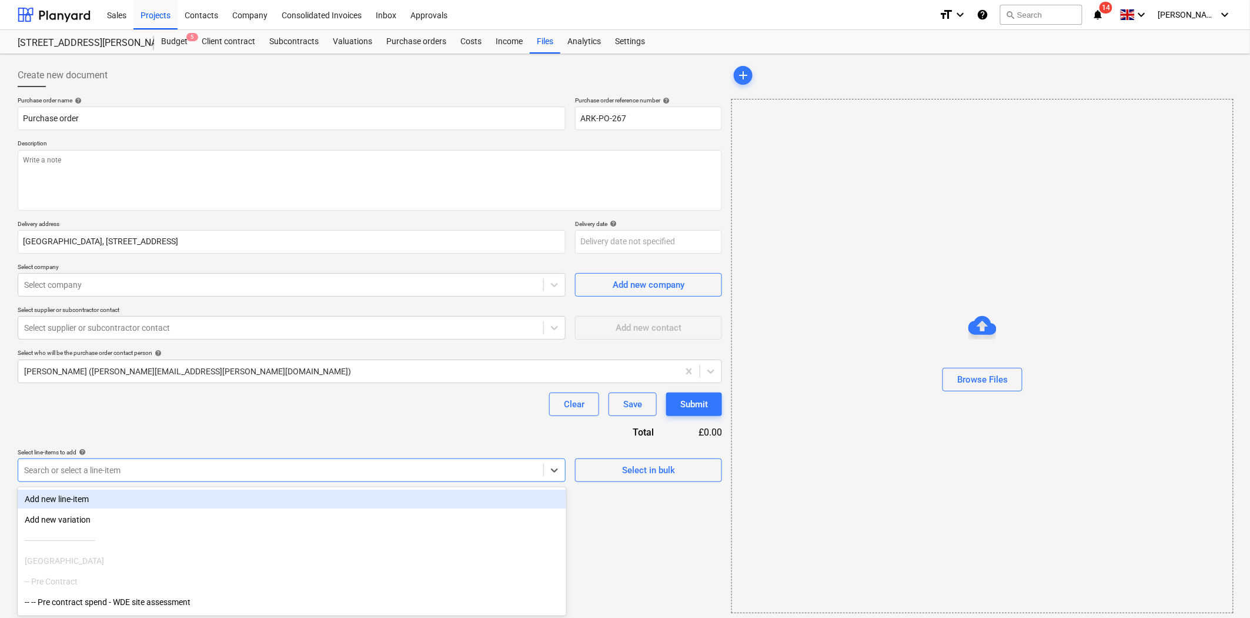
scroll to position [5, 0]
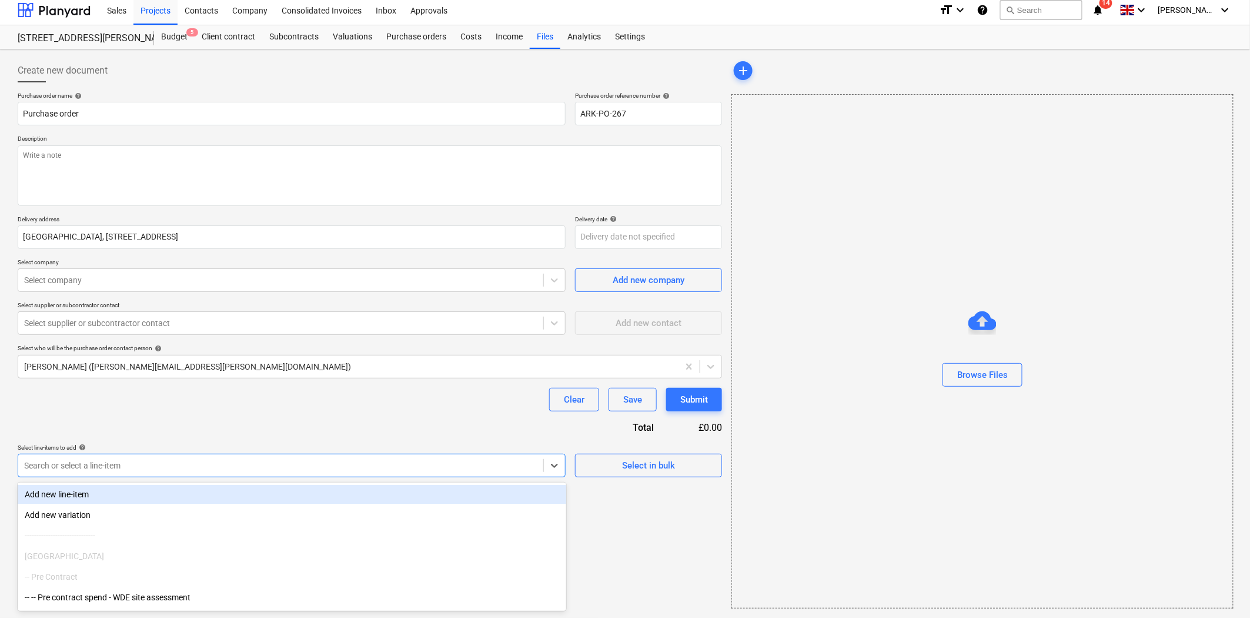
click at [419, 474] on div "Search or select a line-item" at bounding box center [292, 465] width 548 height 24
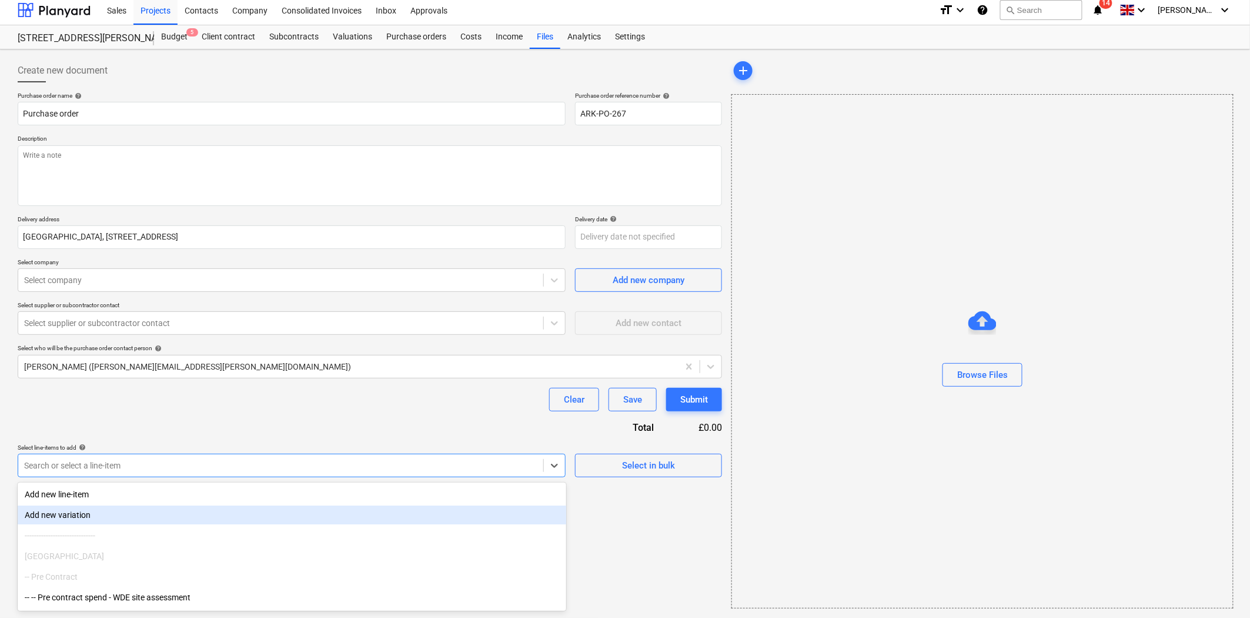
scroll to position [326, 0]
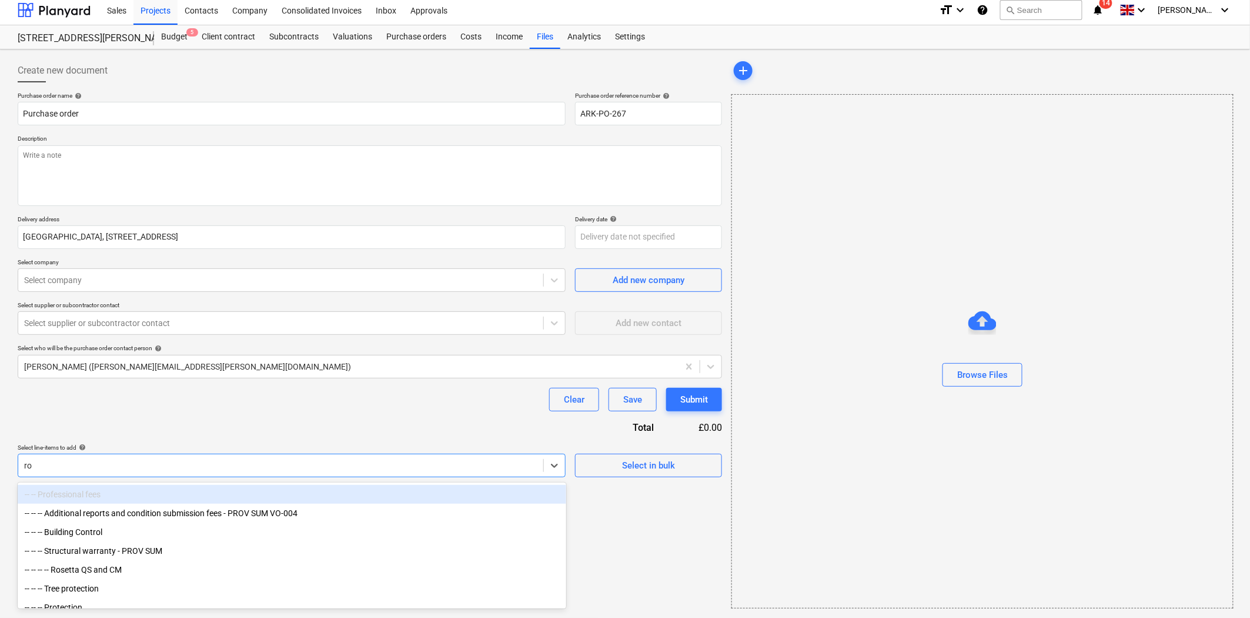
type input "roo"
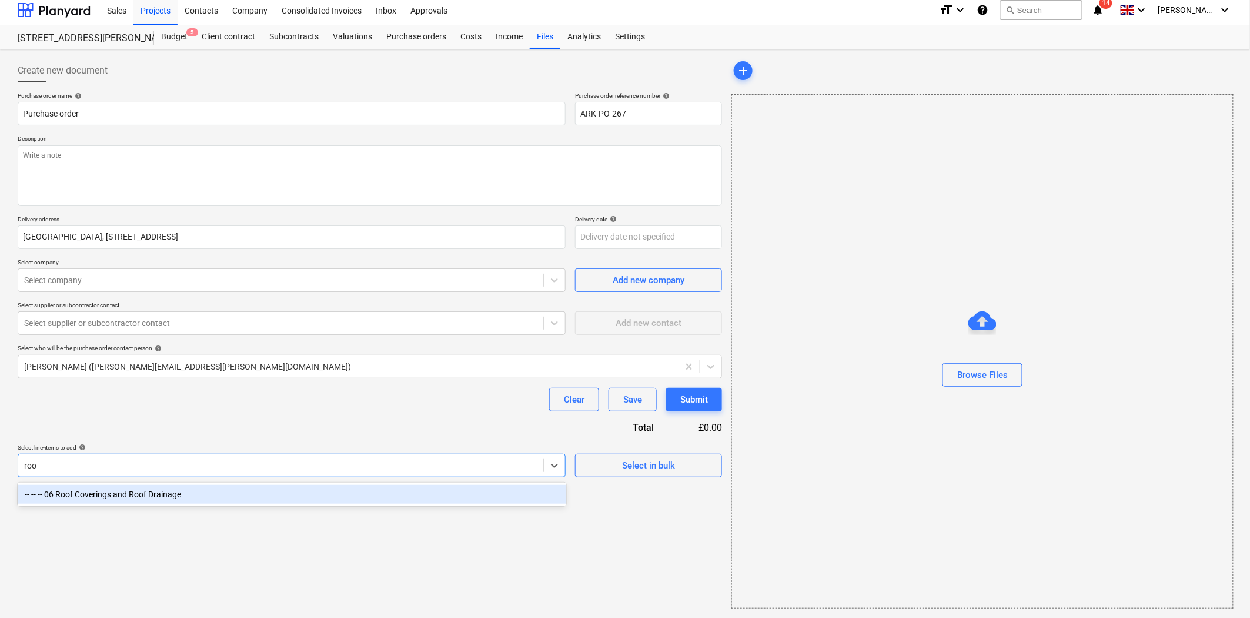
click at [255, 500] on div "-- -- -- 06 Roof Coverings and Roof Drainage" at bounding box center [292, 494] width 549 height 19
type textarea "x"
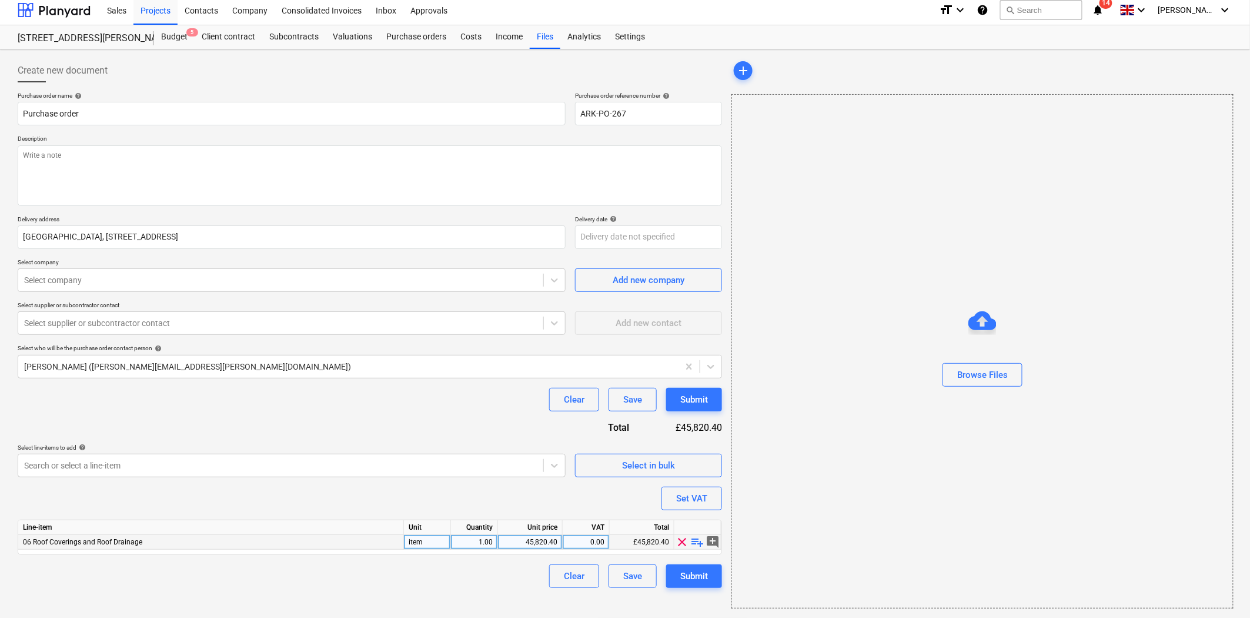
click at [372, 538] on div "06 Roof Coverings and Roof Drainage" at bounding box center [211, 542] width 386 height 15
click at [361, 545] on div "06 Roof Coverings and Roof Drainage" at bounding box center [211, 542] width 386 height 15
click at [681, 543] on span "clear" at bounding box center [683, 542] width 14 height 14
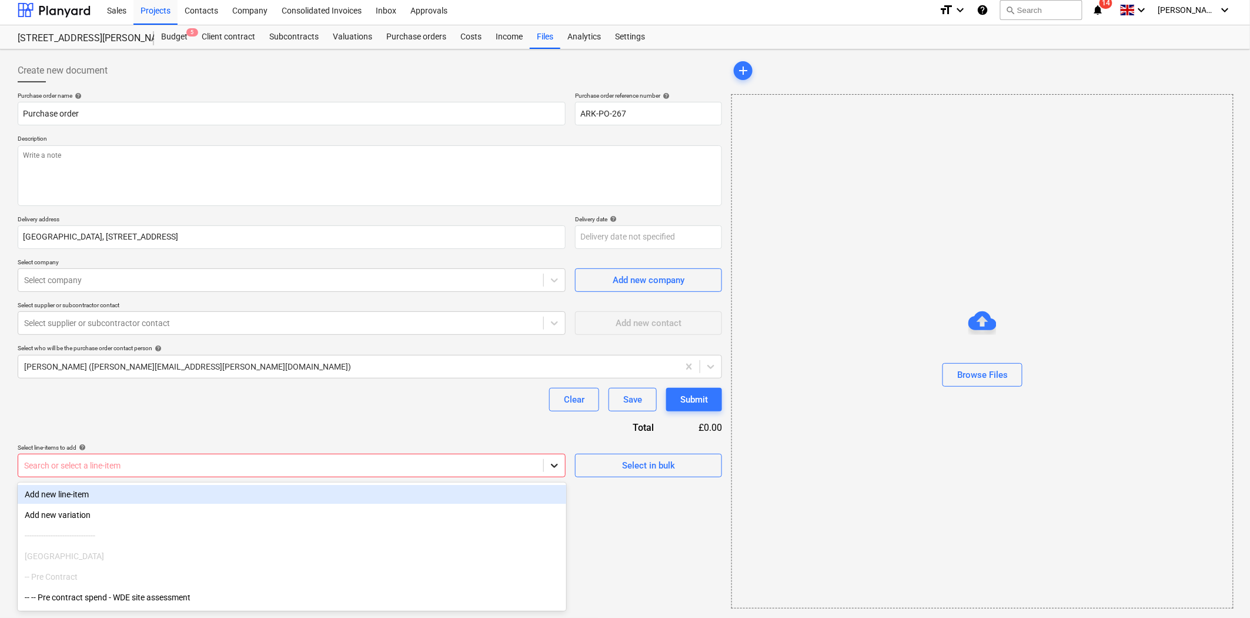
click at [555, 468] on icon at bounding box center [555, 465] width 12 height 12
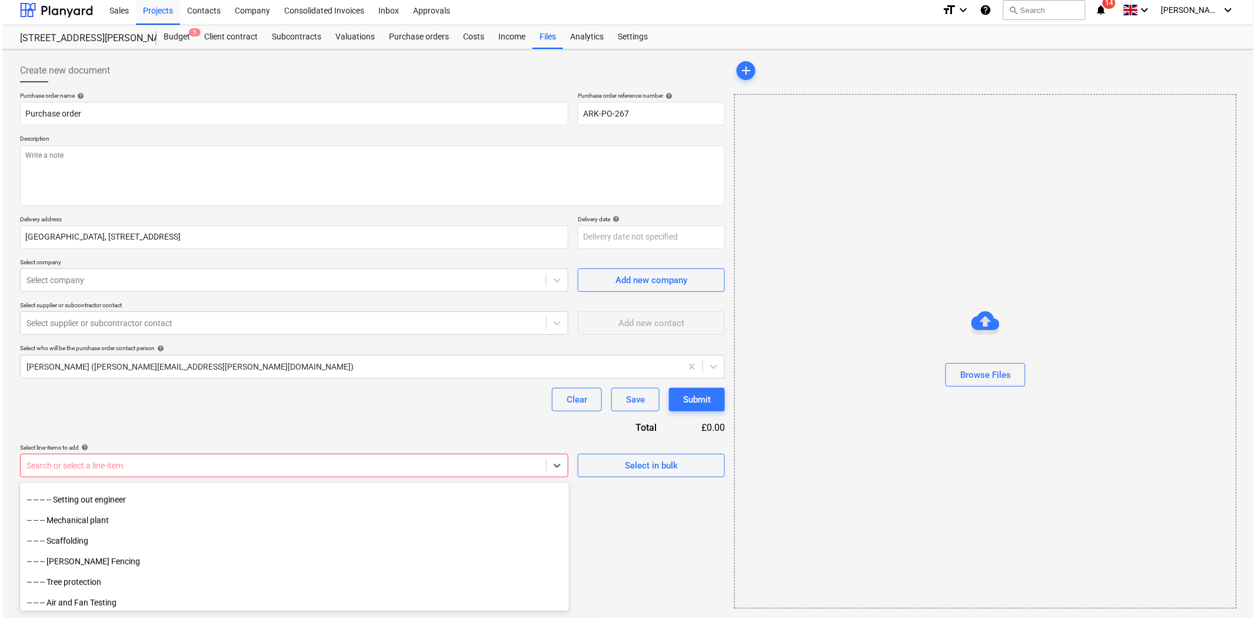
scroll to position [522, 0]
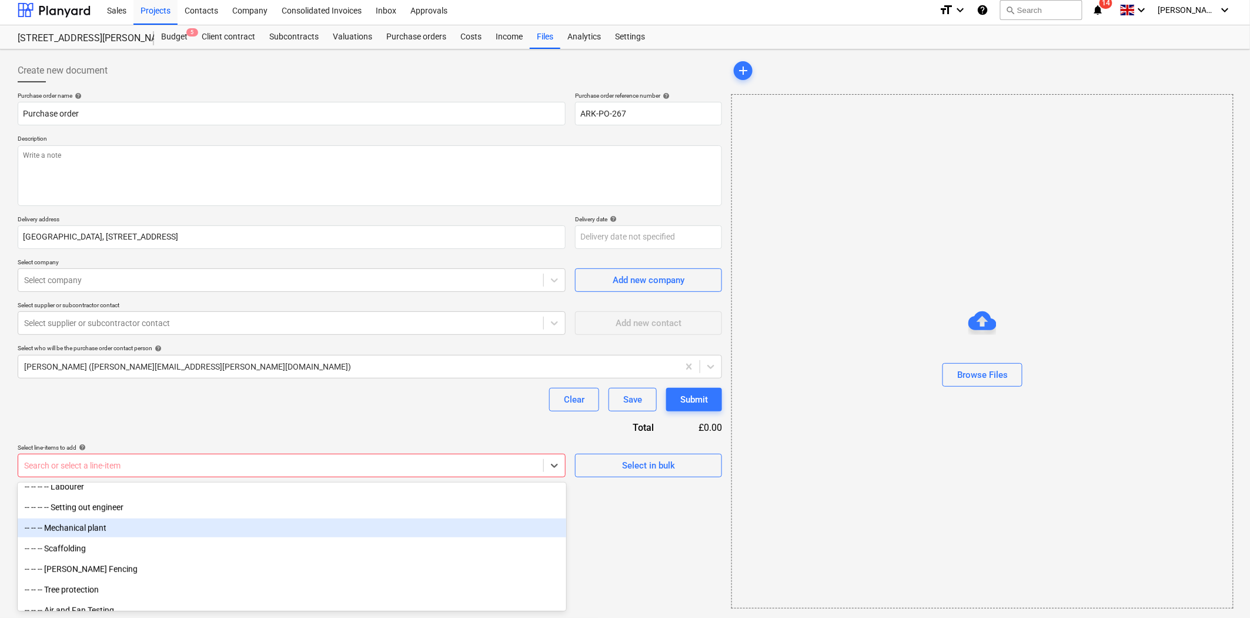
click at [106, 532] on div "-- -- -- Mechanical plant" at bounding box center [292, 527] width 549 height 19
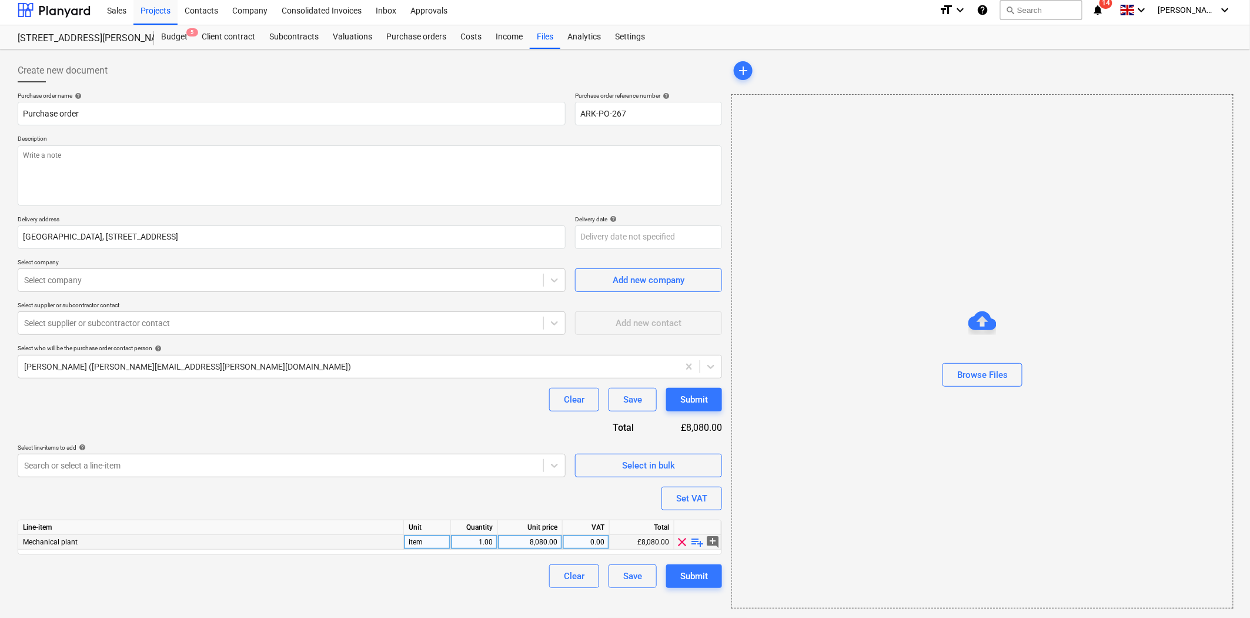
click at [697, 542] on span "playlist_add" at bounding box center [698, 542] width 14 height 14
type textarea "x"
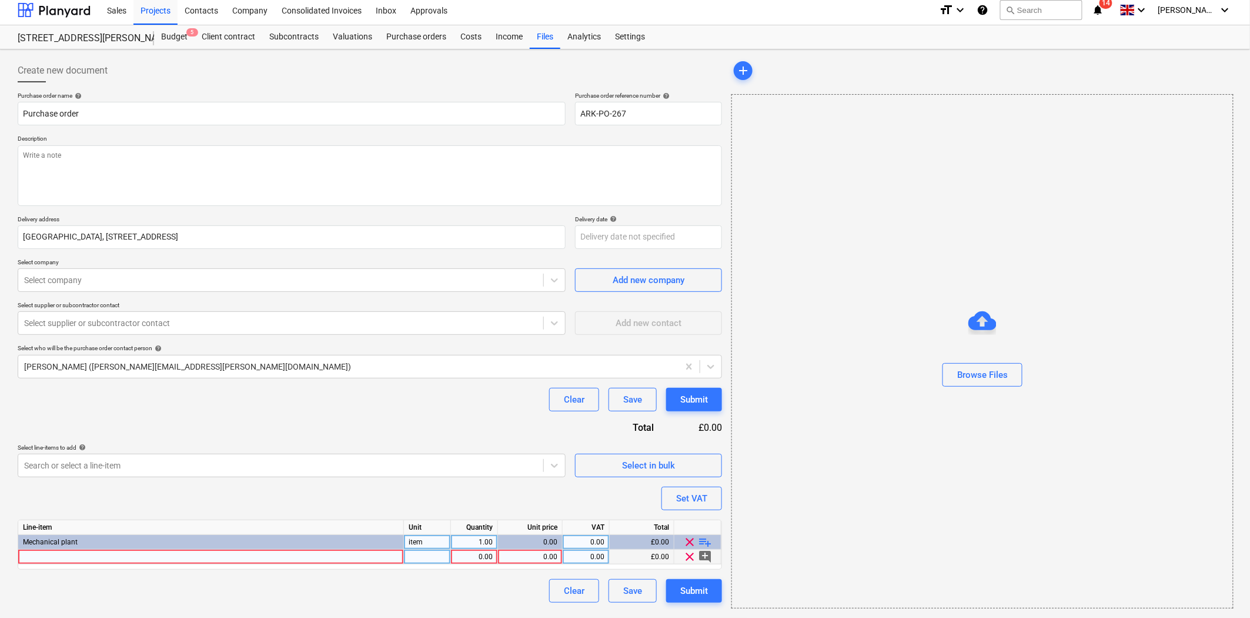
click at [175, 561] on div at bounding box center [211, 556] width 386 height 15
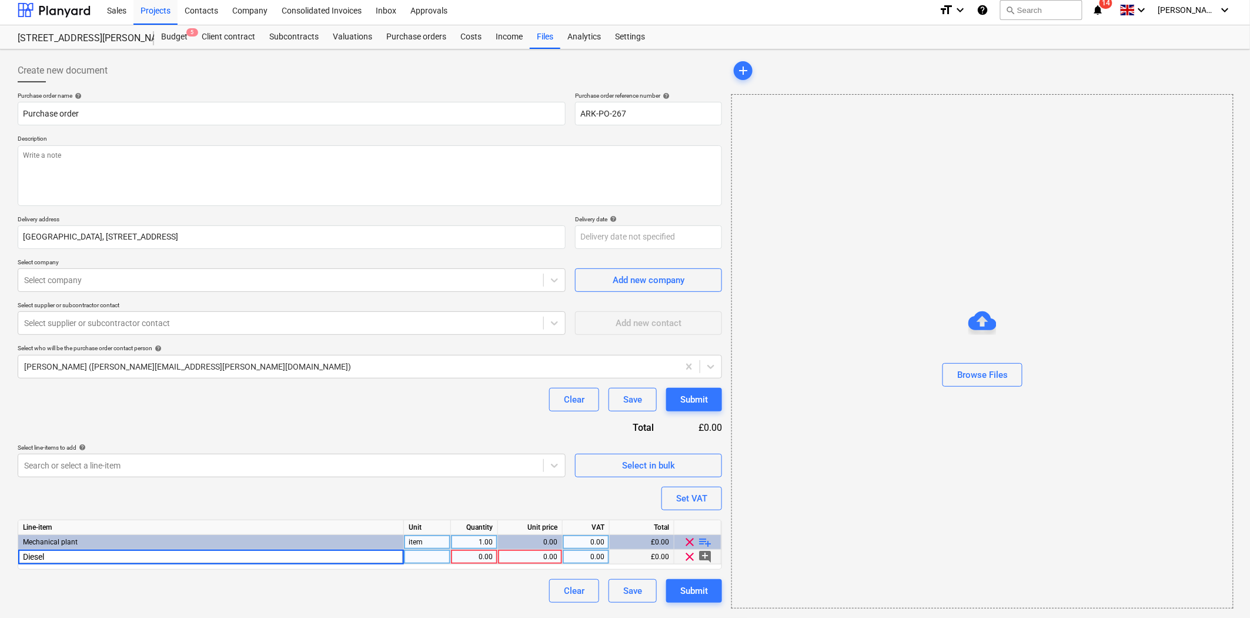
type input "Diesel"
type textarea "x"
click at [476, 560] on div "1.00" at bounding box center [474, 556] width 37 height 15
type input "205"
type textarea "x"
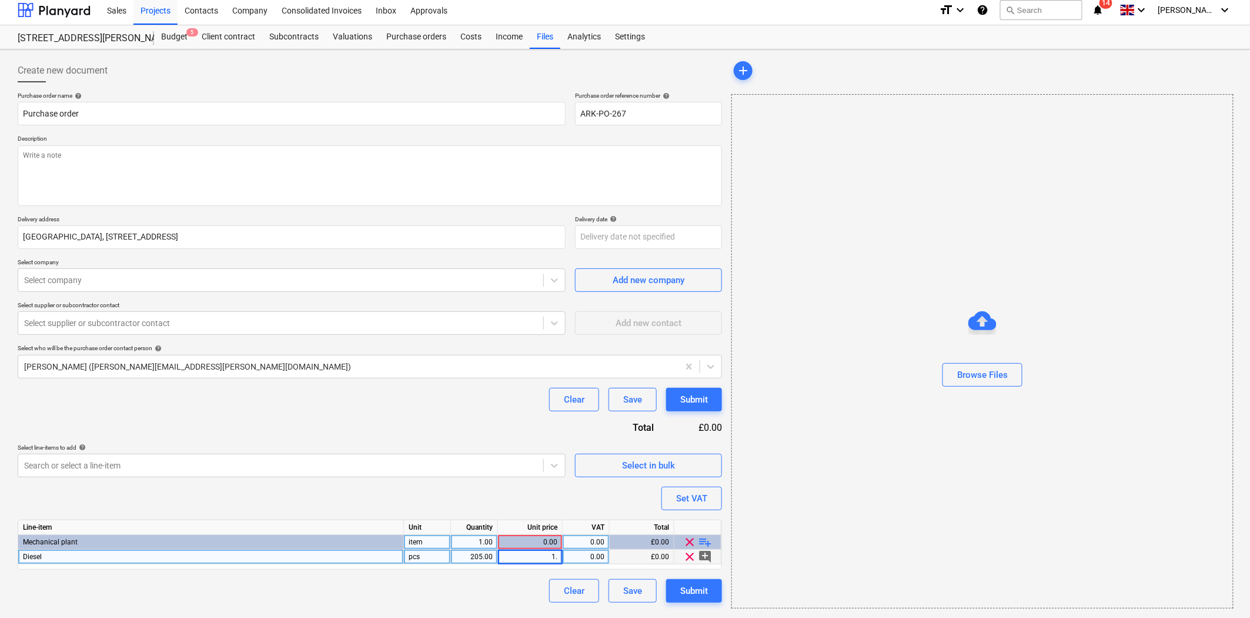
type input "1.5"
type textarea "x"
click at [479, 482] on div "Purchase order name help Purchase order Purchase order reference number help AR…" at bounding box center [370, 347] width 705 height 511
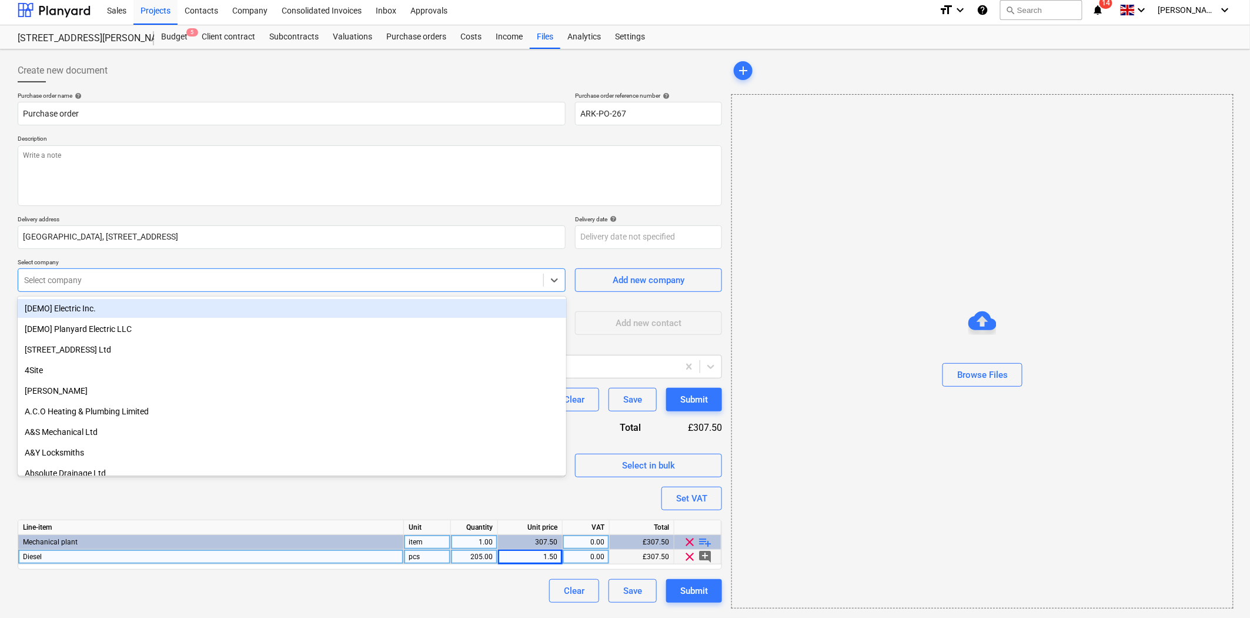
click at [202, 285] on div at bounding box center [280, 280] width 513 height 12
type input "g"
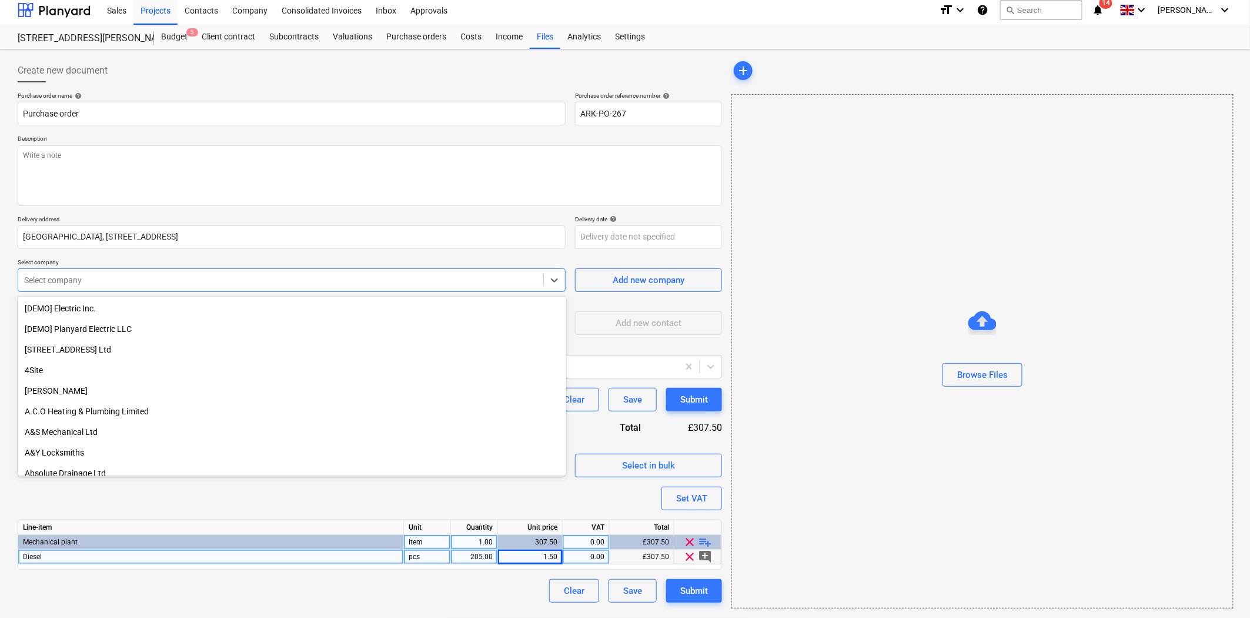
type input "h"
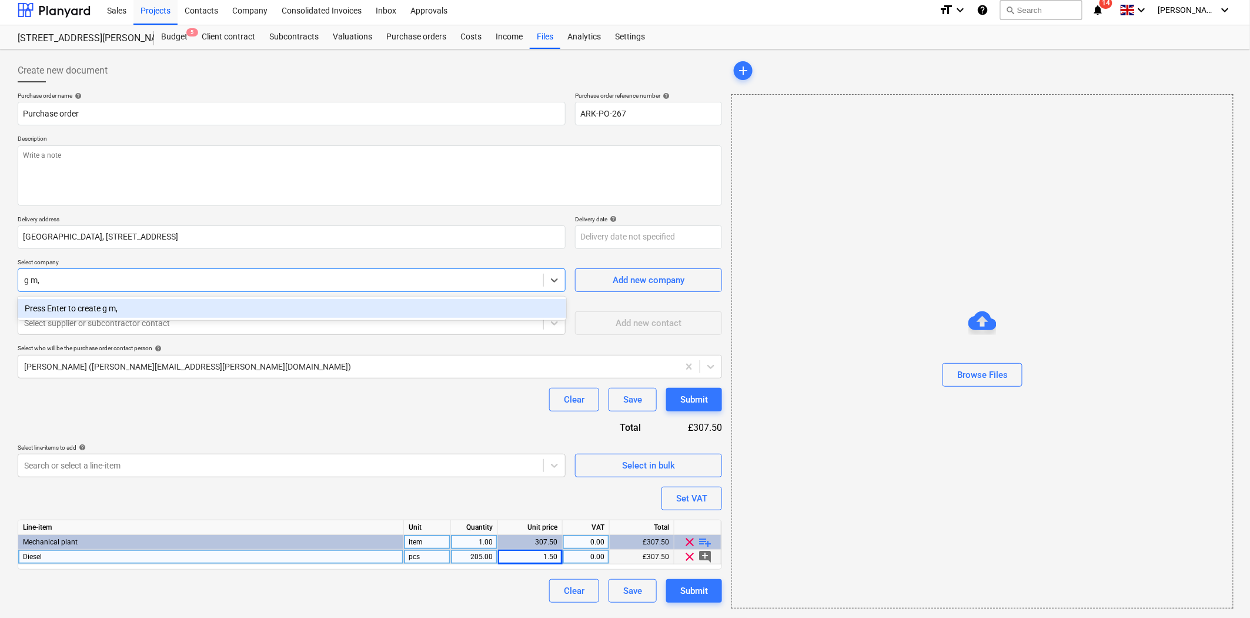
type input "g m"
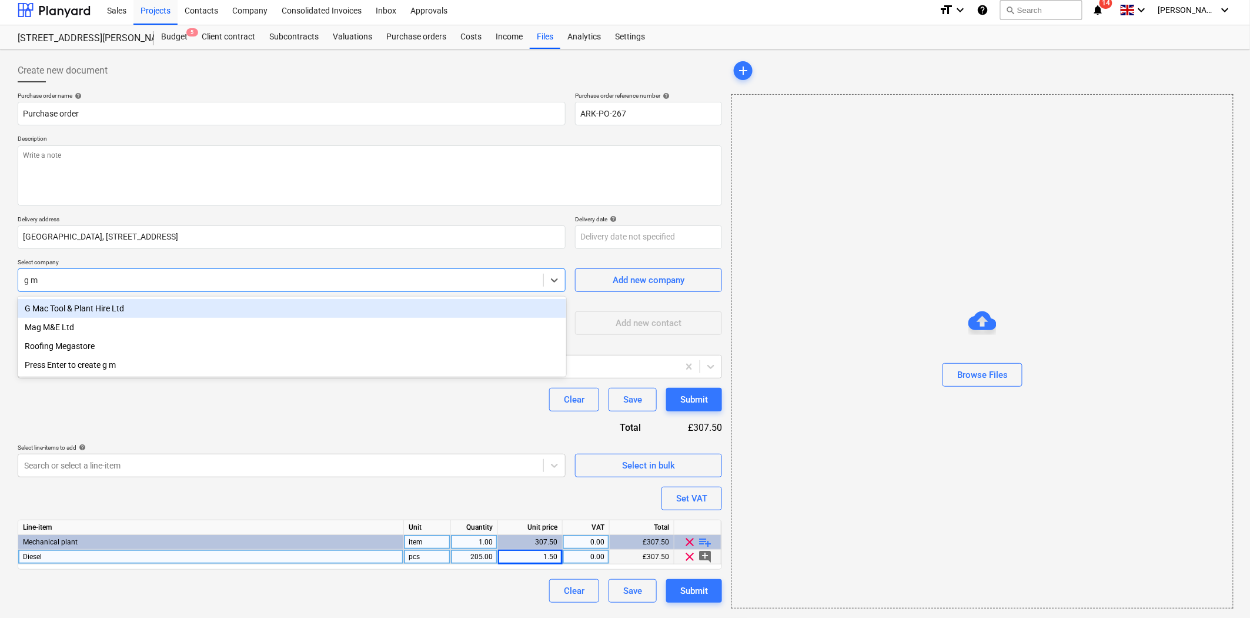
click at [131, 304] on div "G Mac Tool & Plant Hire Ltd" at bounding box center [292, 308] width 549 height 19
type textarea "x"
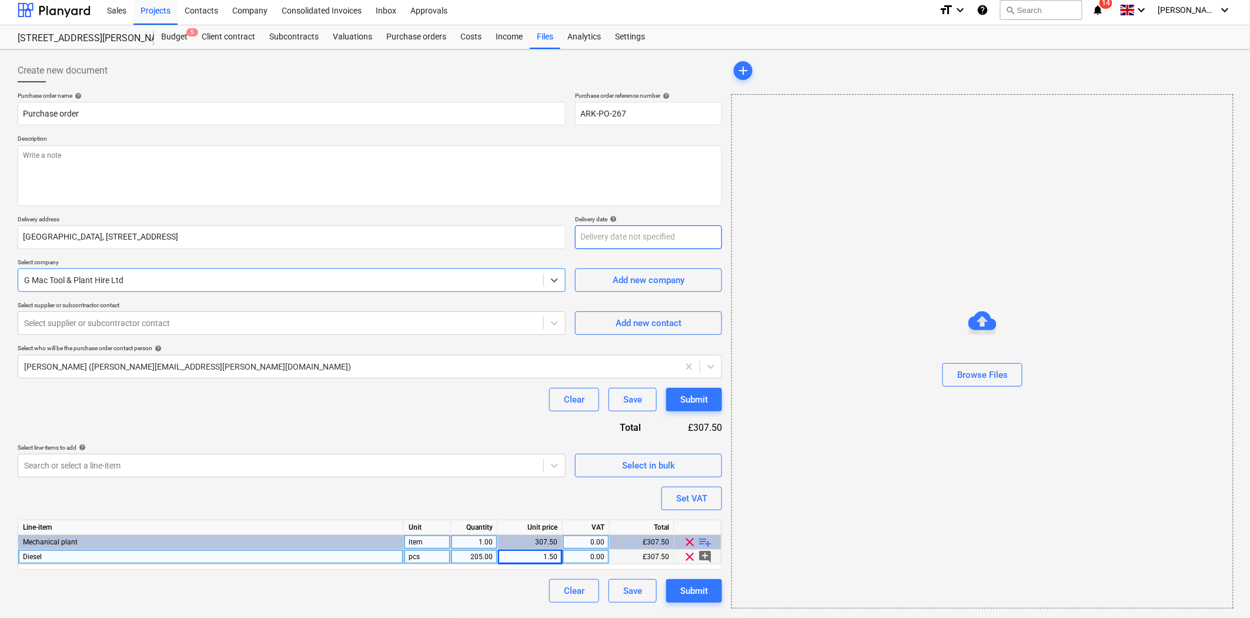
click at [651, 241] on body "Sales Projects Contacts Company Consolidated Invoices Inbox Approvals format_si…" at bounding box center [625, 304] width 1250 height 618
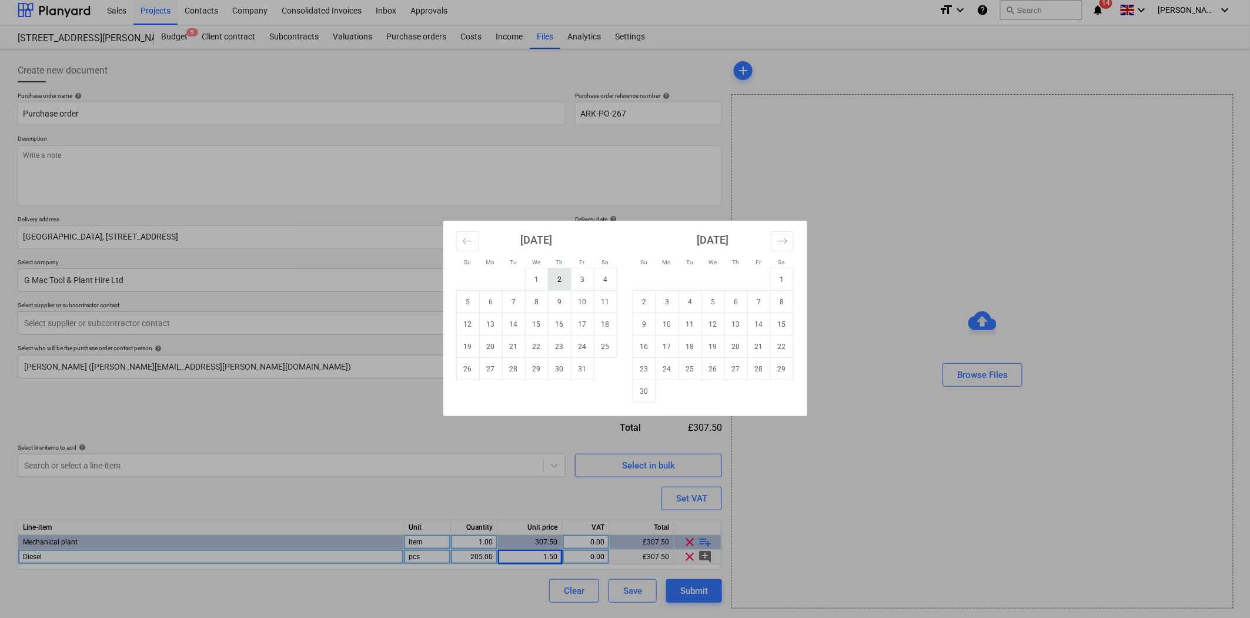
click at [559, 281] on td "2" at bounding box center [559, 279] width 23 height 22
type textarea "x"
type input "[DATE]"
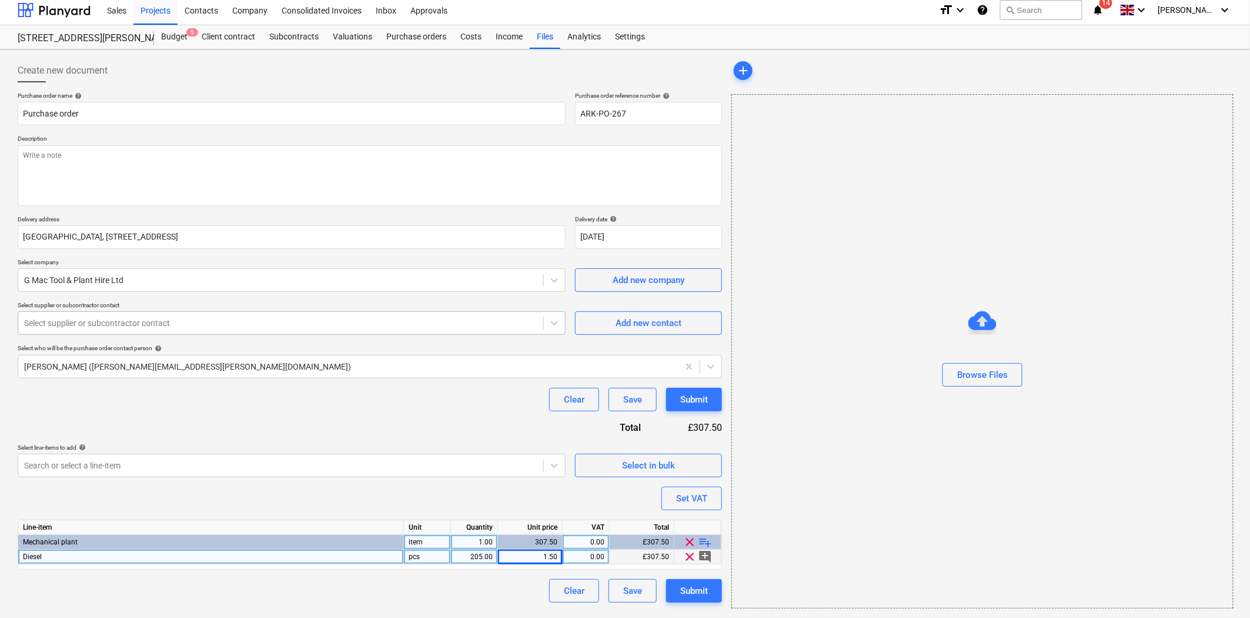
click at [148, 323] on div at bounding box center [280, 323] width 513 height 12
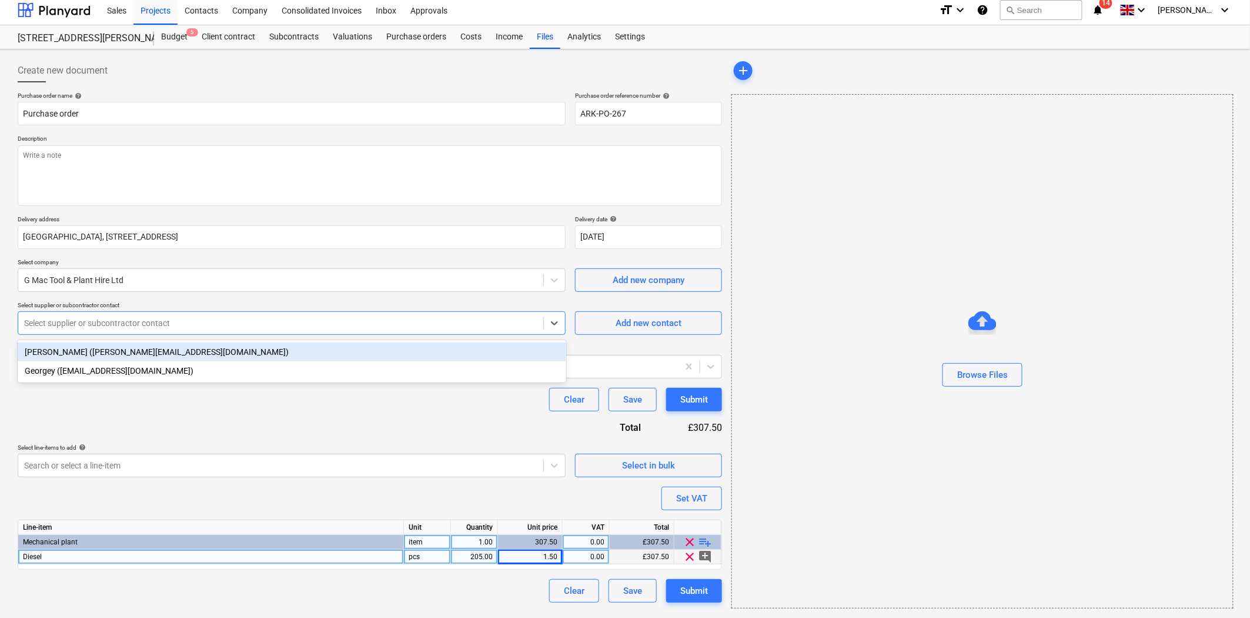
drag, startPoint x: 147, startPoint y: 369, endPoint x: 155, endPoint y: 348, distance: 22.7
click at [155, 348] on div "[PERSON_NAME] ([PERSON_NAME][EMAIL_ADDRESS][DOMAIN_NAME]) Georgey ([EMAIL_ADDRE…" at bounding box center [292, 361] width 549 height 42
click at [155, 348] on div "[PERSON_NAME] ([PERSON_NAME][EMAIL_ADDRESS][DOMAIN_NAME])" at bounding box center [292, 351] width 549 height 19
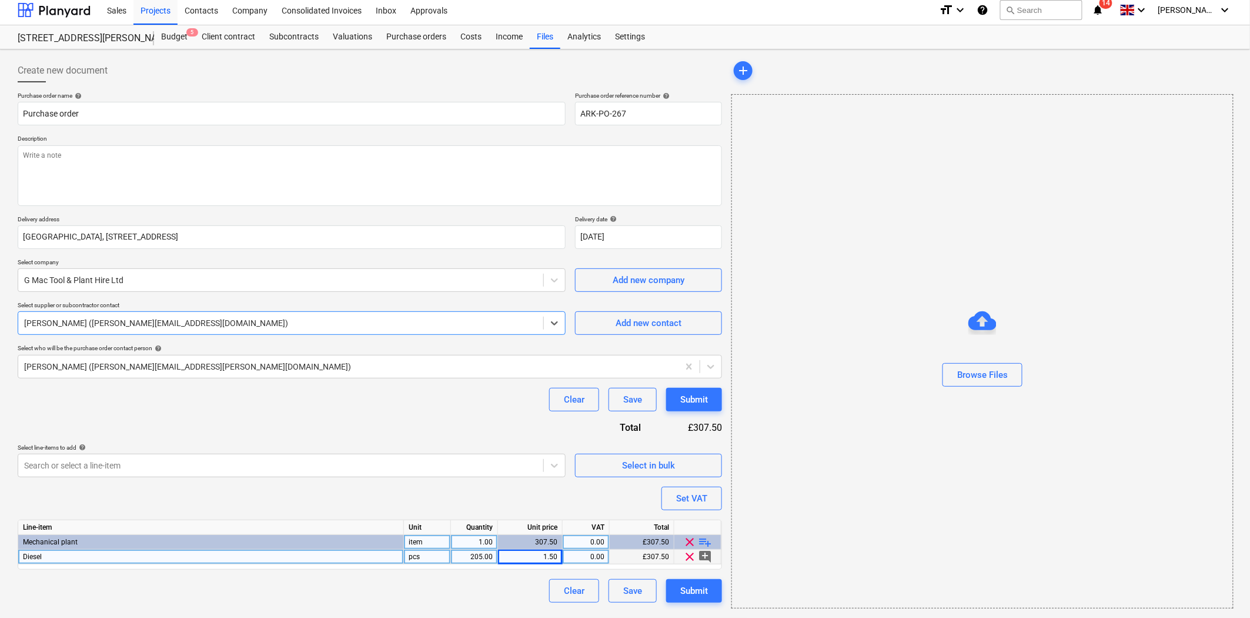
click at [353, 427] on div "Purchase order name help Purchase order Purchase order reference number help AR…" at bounding box center [370, 347] width 705 height 511
click at [308, 150] on textarea at bounding box center [370, 175] width 705 height 61
type textarea "x"
type textarea "D"
type textarea "x"
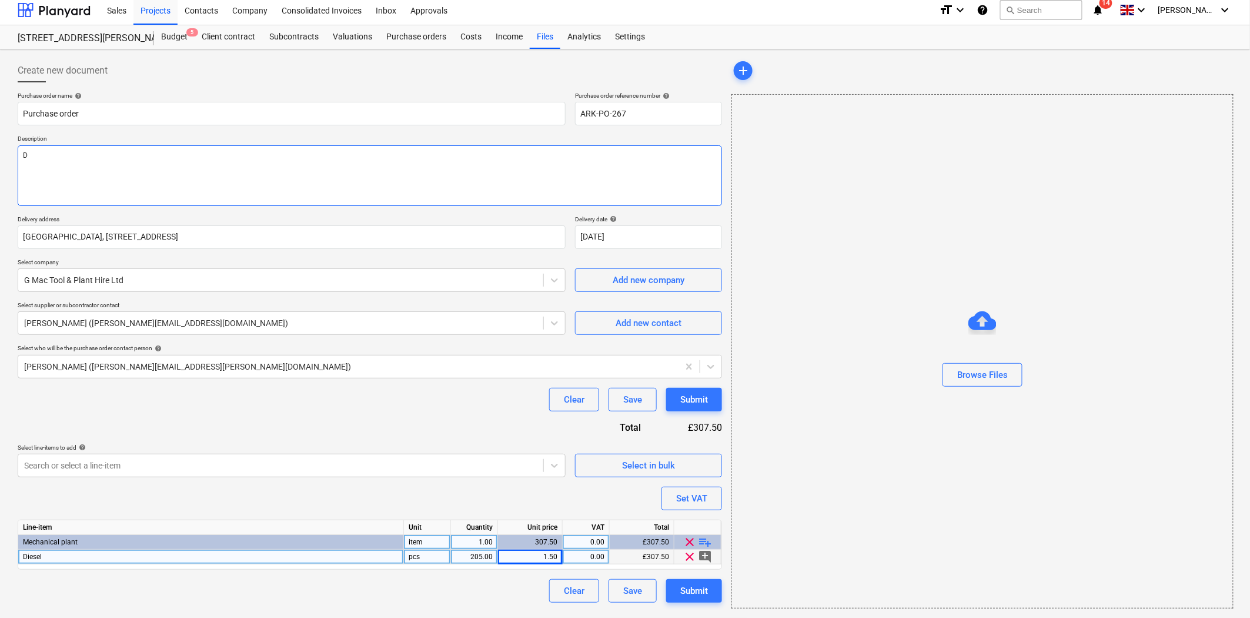
type textarea "Di"
type textarea "x"
type textarea "Die"
type textarea "x"
type textarea "Dies"
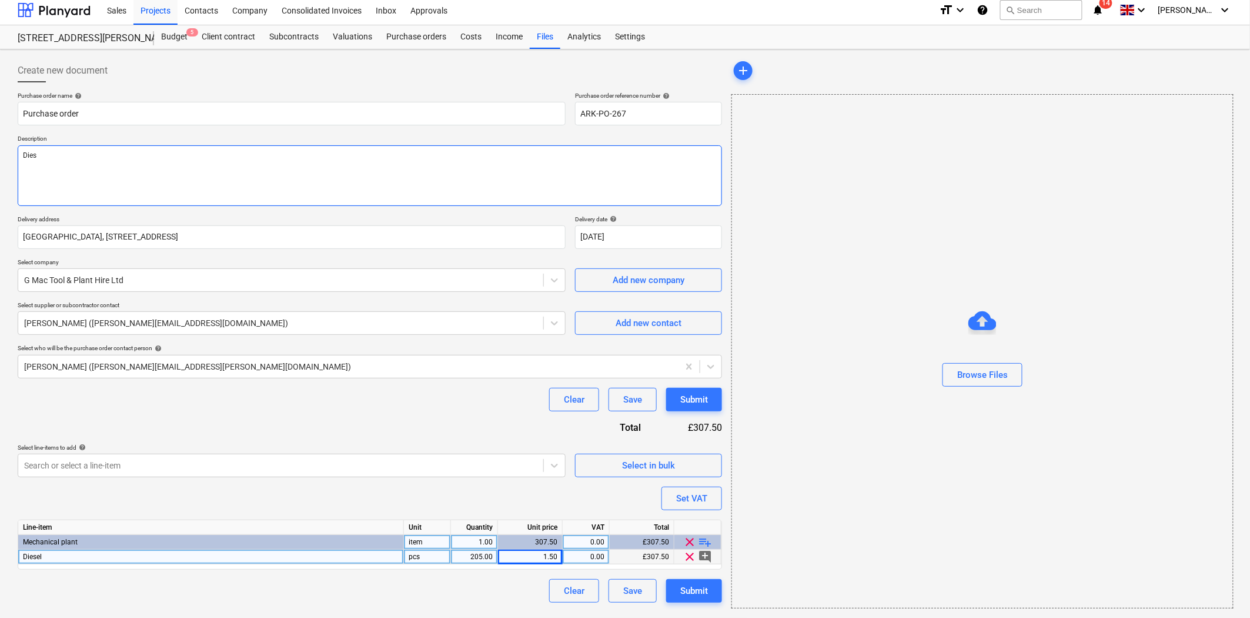
type textarea "x"
type textarea "Diese"
type textarea "x"
type textarea "Diesel"
type textarea "x"
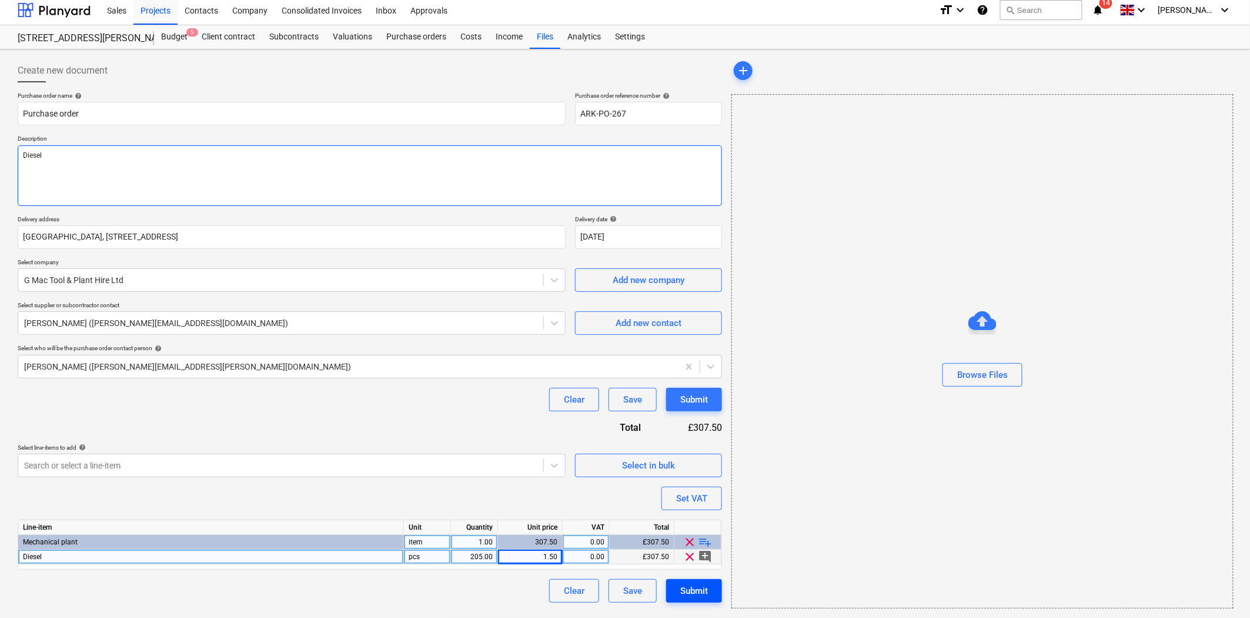
type textarea "Diesel"
click at [702, 595] on div "Submit" at bounding box center [694, 590] width 28 height 15
type textarea "x"
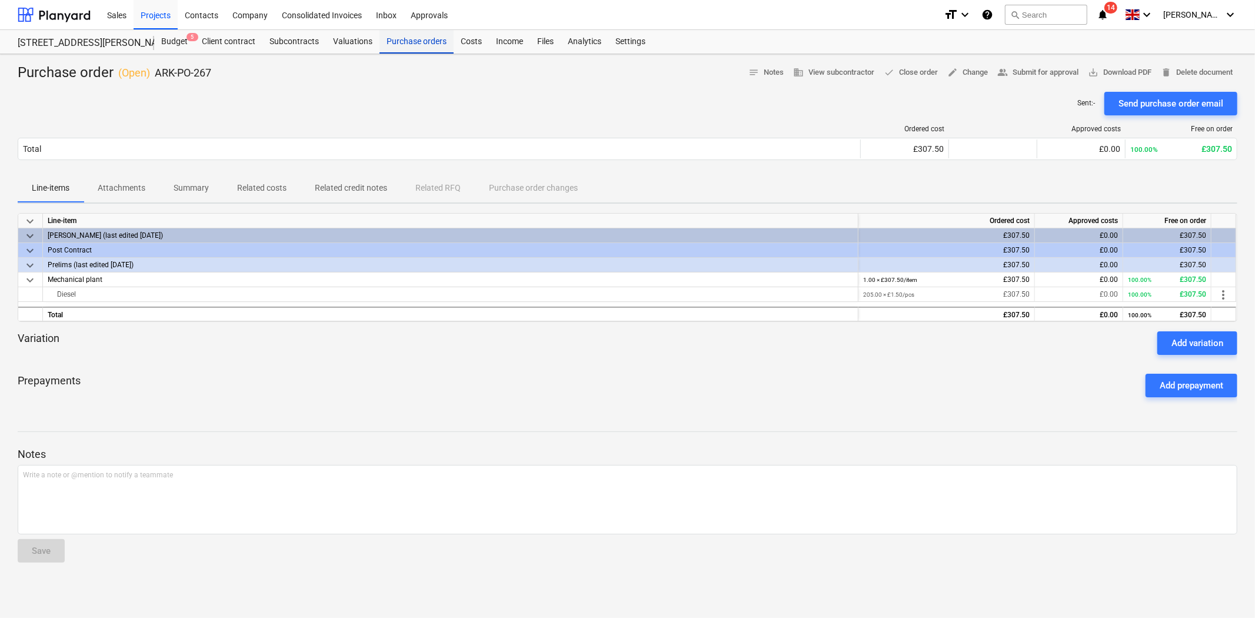
click at [404, 36] on div "Purchase orders" at bounding box center [416, 42] width 74 height 24
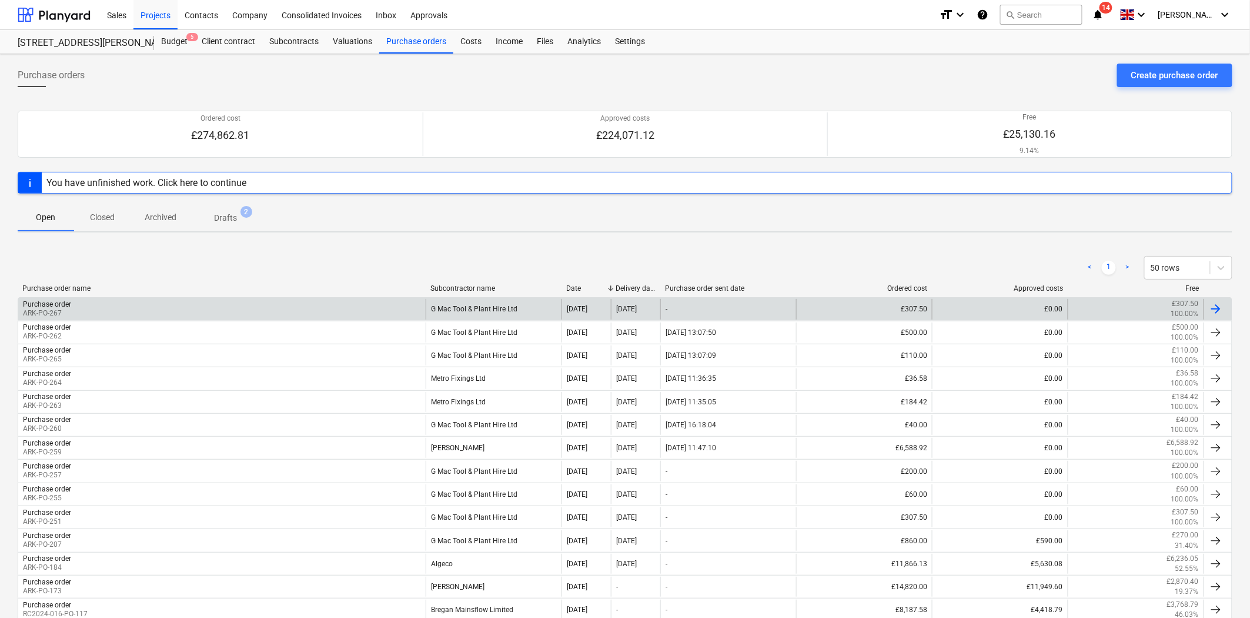
click at [136, 308] on div "Purchase order ARK-PO-267" at bounding box center [222, 309] width 408 height 20
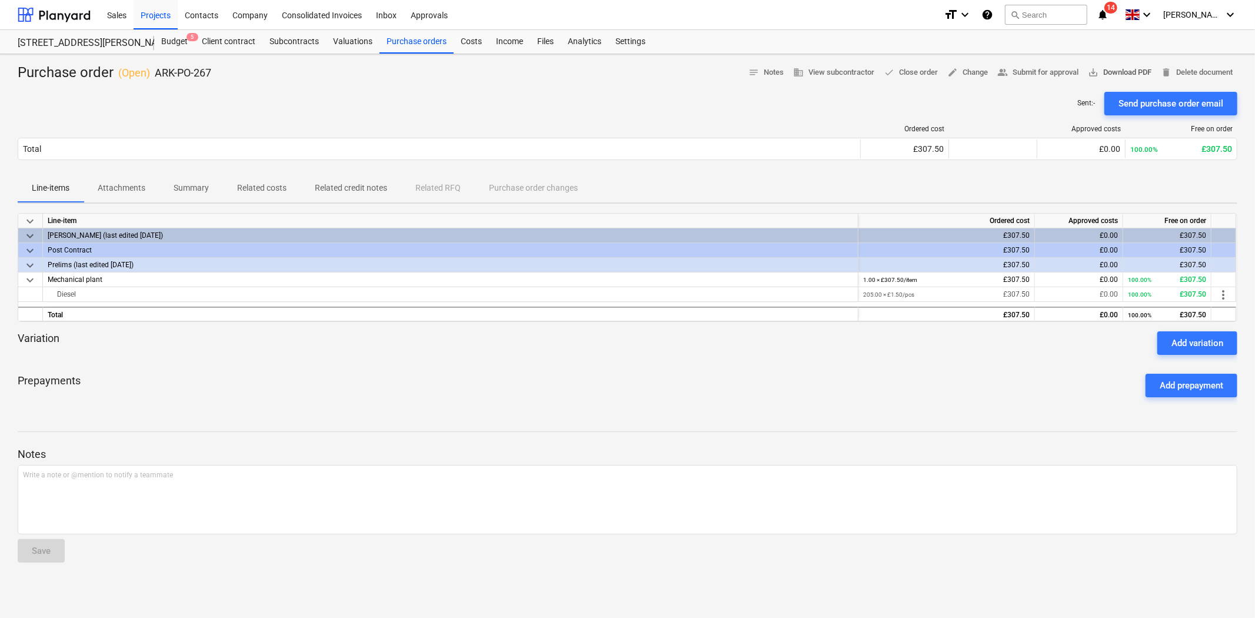
click at [1119, 69] on span "save_alt Download PDF" at bounding box center [1119, 73] width 64 height 14
